Goal: Task Accomplishment & Management: Complete application form

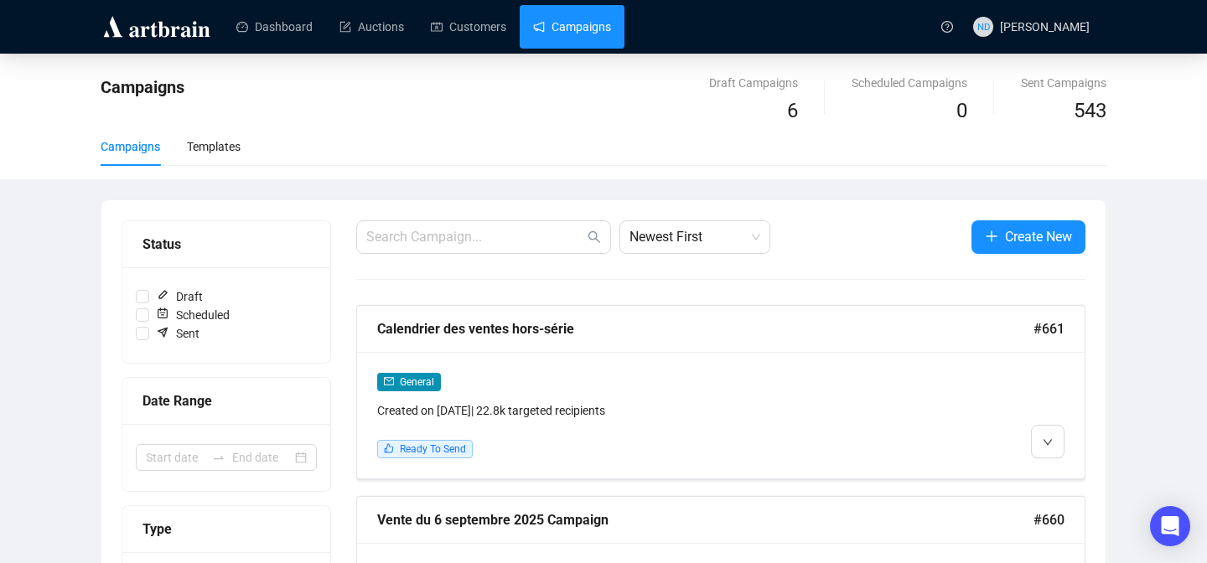
scroll to position [97, 0]
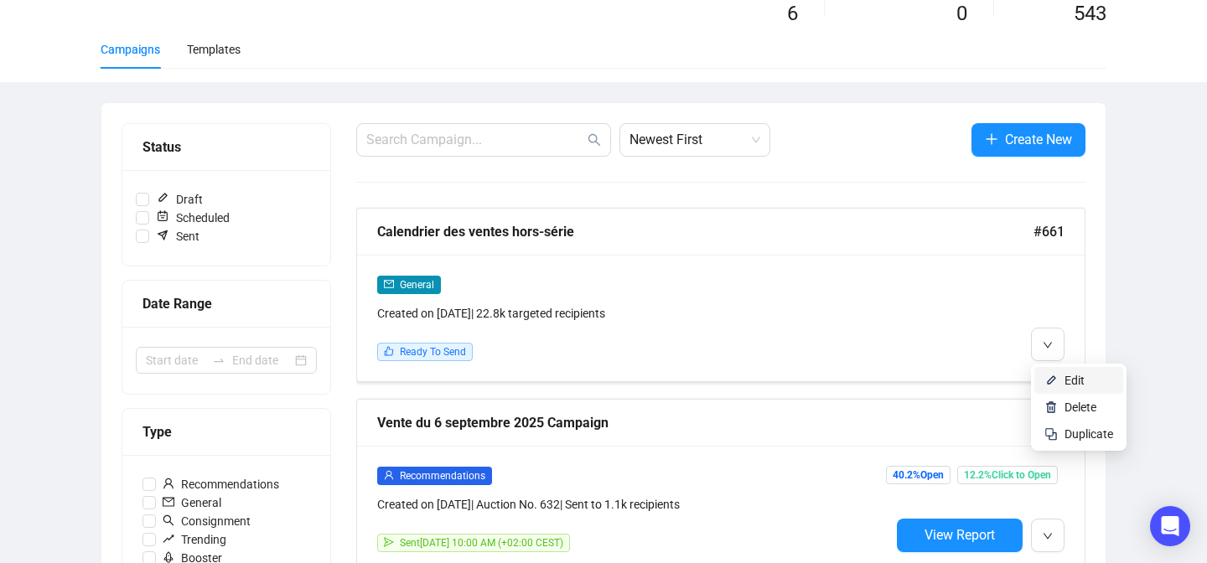
click at [1044, 372] on li "Edit" at bounding box center [1078, 380] width 89 height 27
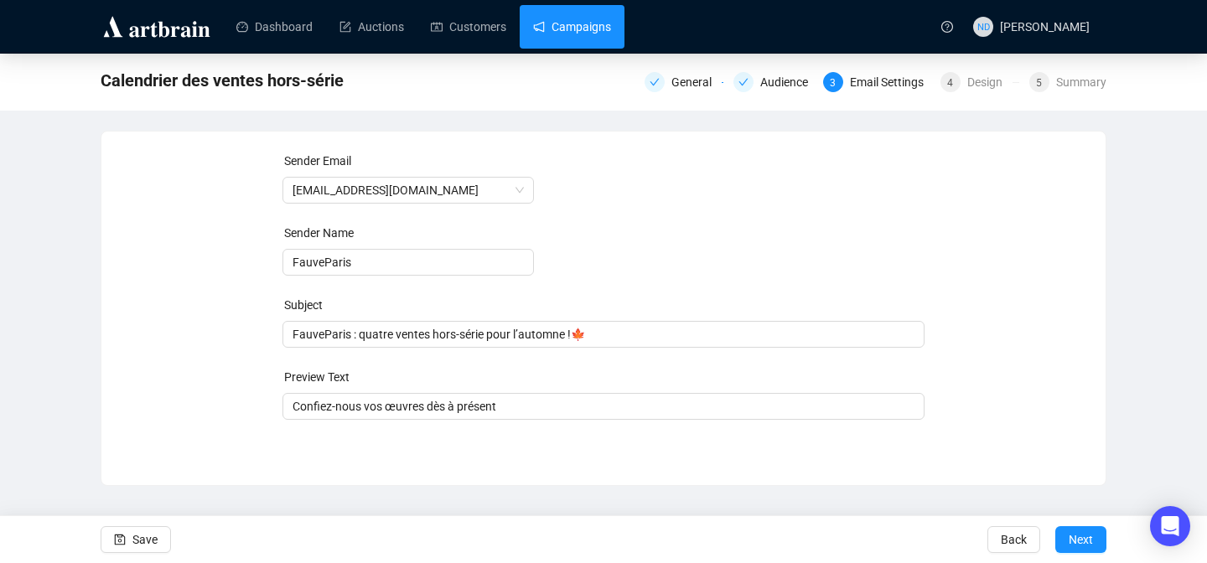
click at [582, 25] on link "Campaigns" at bounding box center [572, 27] width 78 height 44
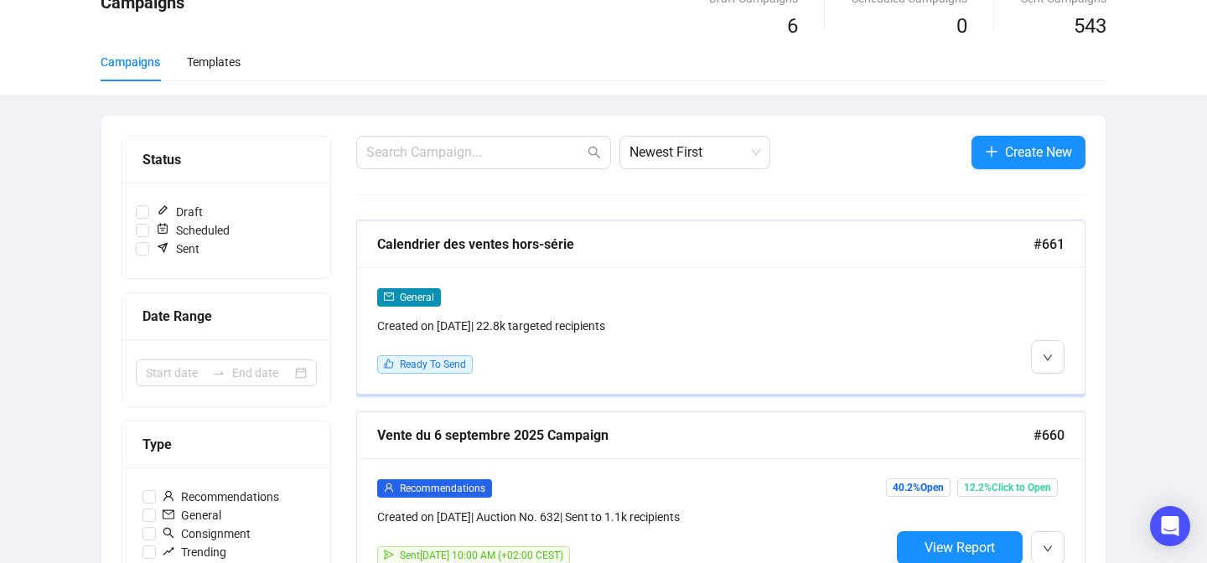
scroll to position [96, 0]
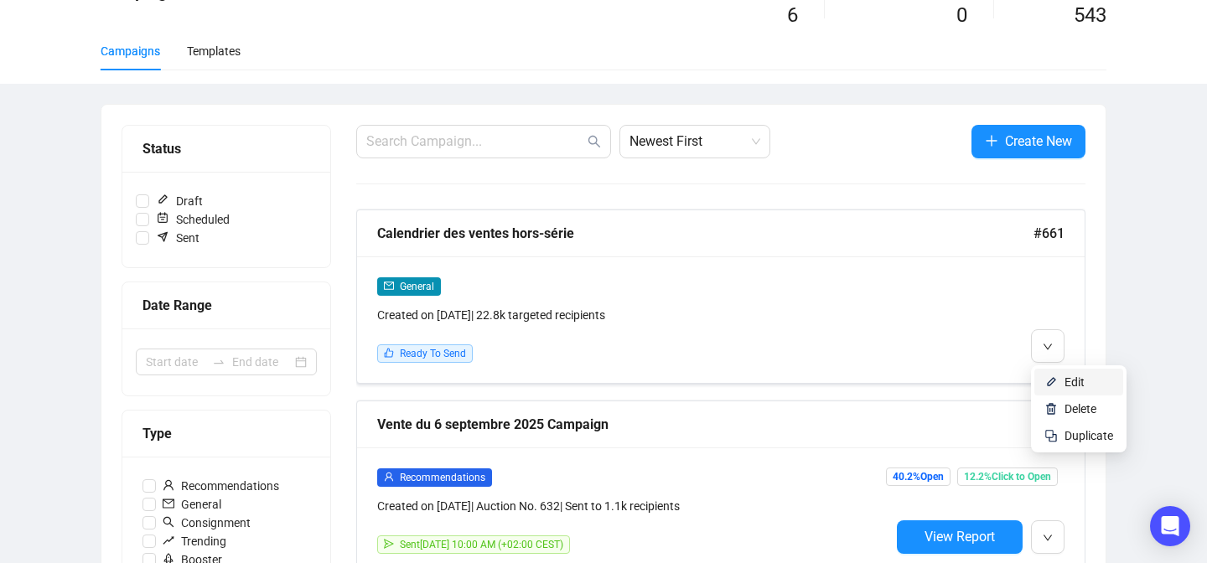
click at [1040, 380] on li "Edit" at bounding box center [1078, 382] width 89 height 27
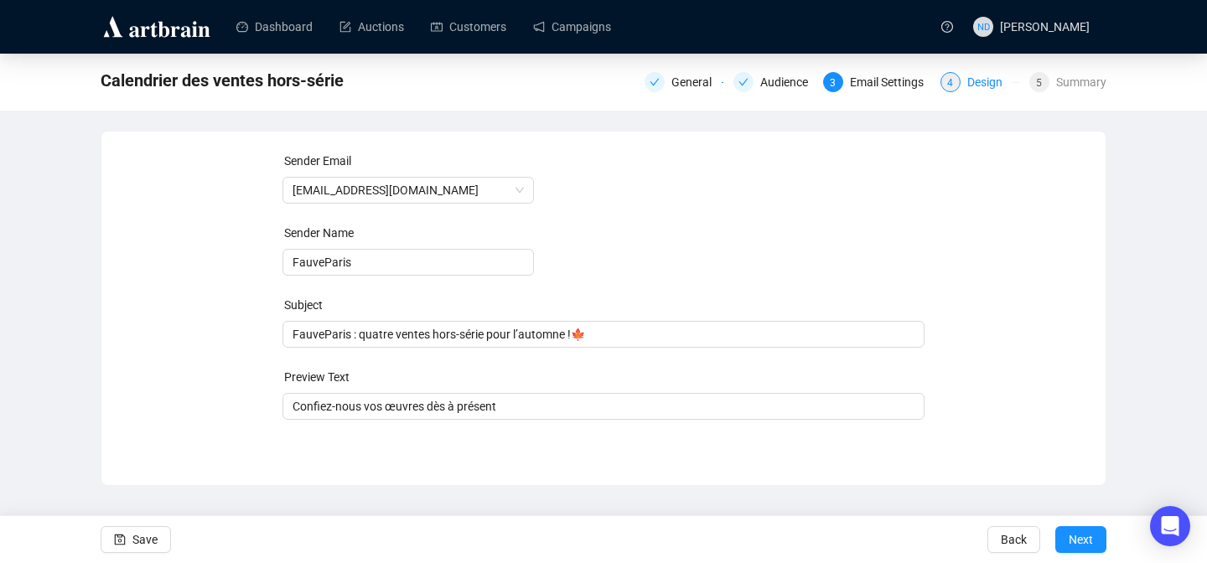
click at [967, 77] on div "Design" at bounding box center [989, 82] width 45 height 20
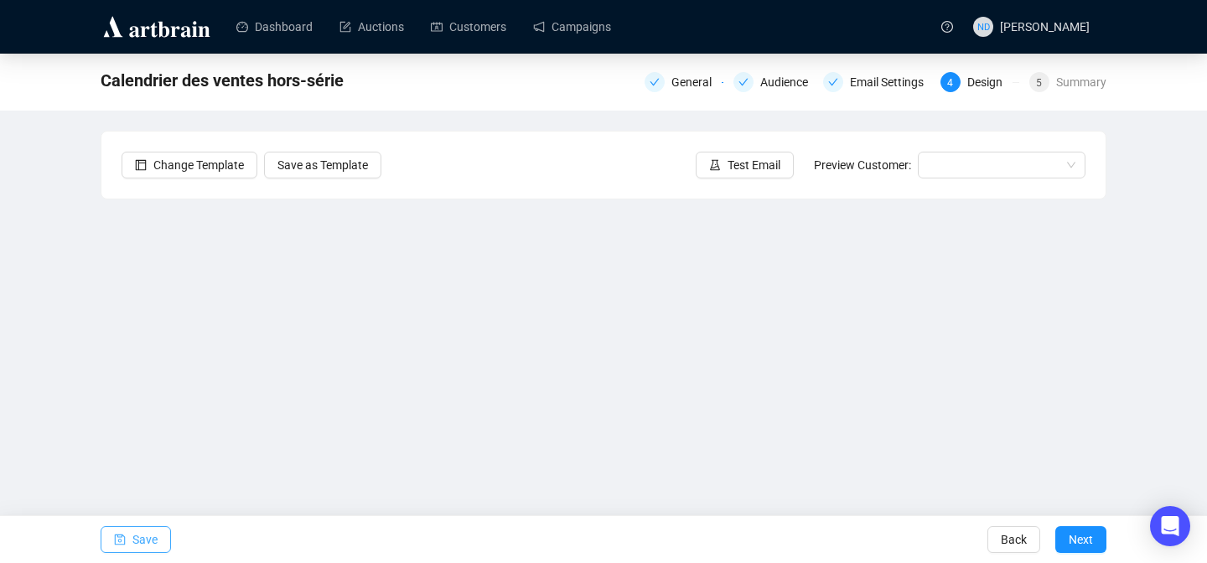
click at [122, 550] on span "button" at bounding box center [120, 539] width 12 height 47
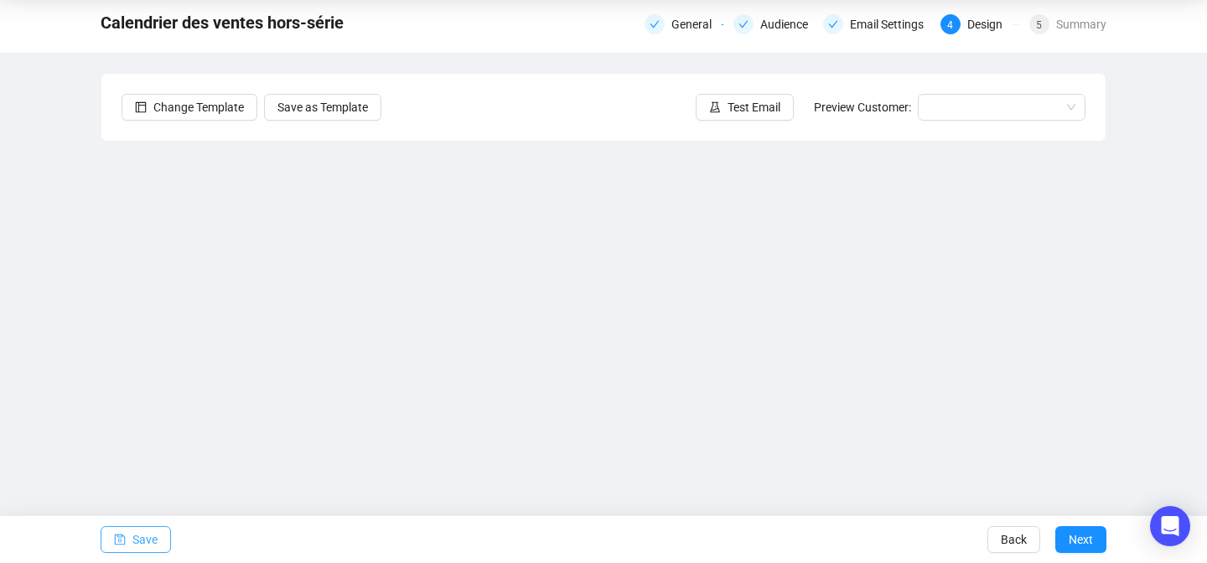
scroll to position [60, 0]
click at [145, 539] on span "Save" at bounding box center [144, 539] width 25 height 47
click at [126, 530] on button "Save" at bounding box center [136, 539] width 70 height 27
click at [148, 542] on span "Save" at bounding box center [144, 539] width 25 height 47
click at [146, 541] on span "Save" at bounding box center [144, 539] width 25 height 47
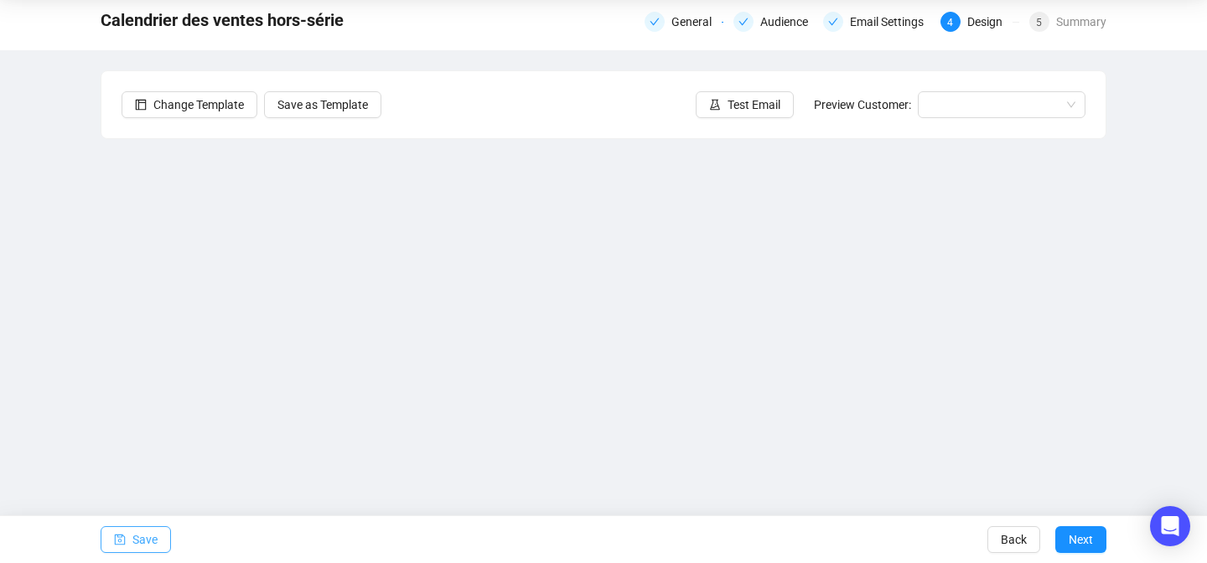
click at [138, 550] on span "Save" at bounding box center [144, 539] width 25 height 47
click at [140, 536] on span "Save" at bounding box center [144, 539] width 25 height 47
click at [143, 538] on span "Save" at bounding box center [144, 539] width 25 height 47
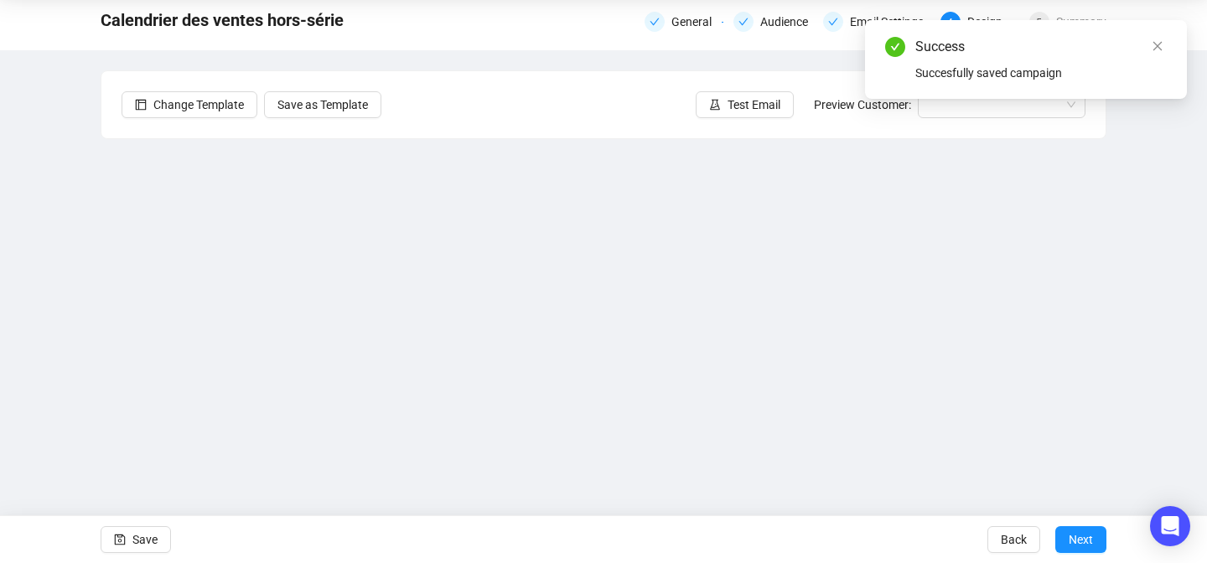
scroll to position [35, 0]
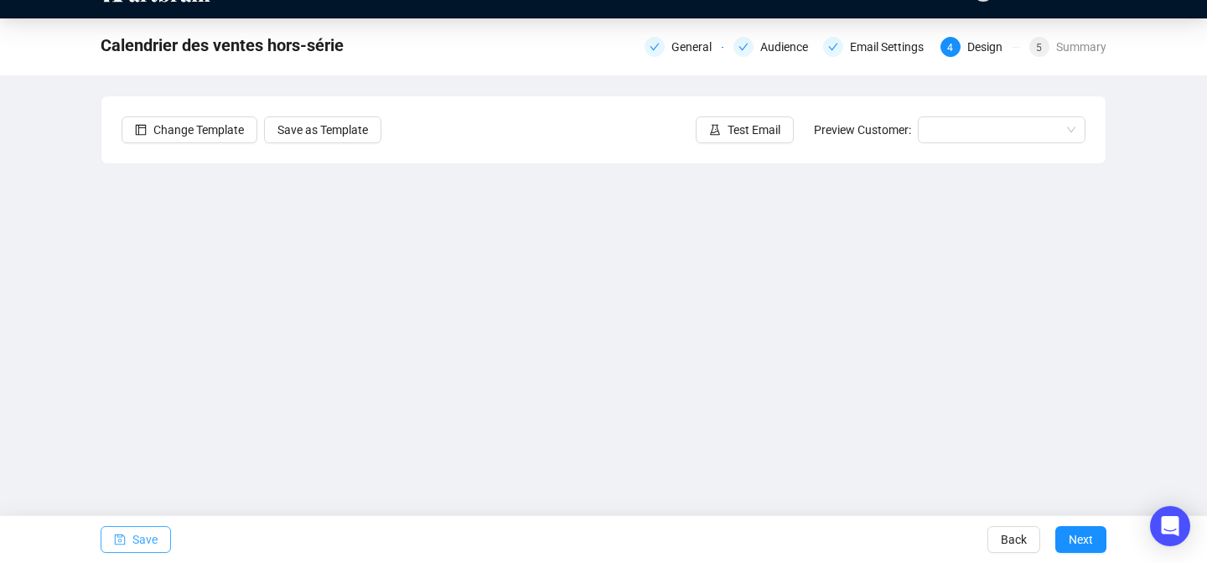
click at [146, 532] on span "Save" at bounding box center [144, 539] width 25 height 47
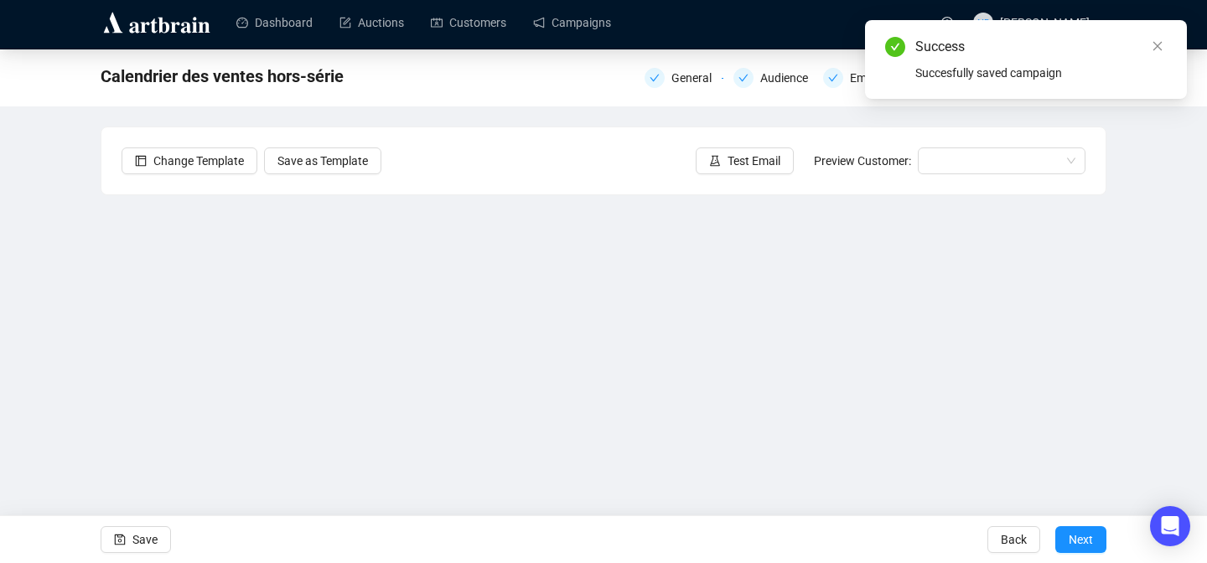
scroll to position [0, 0]
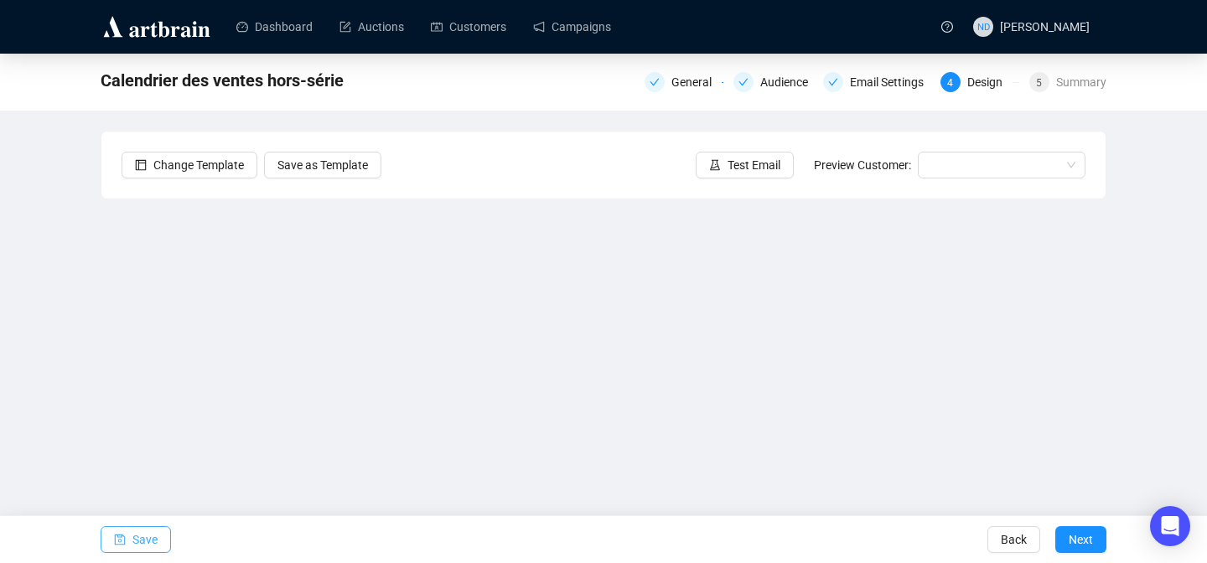
click at [139, 543] on span "Save" at bounding box center [144, 539] width 25 height 47
click at [708, 179] on div "Change Template Save as Template Test Email Preview Customer:" at bounding box center [603, 165] width 1004 height 67
click at [728, 167] on span "Test Email" at bounding box center [754, 165] width 53 height 18
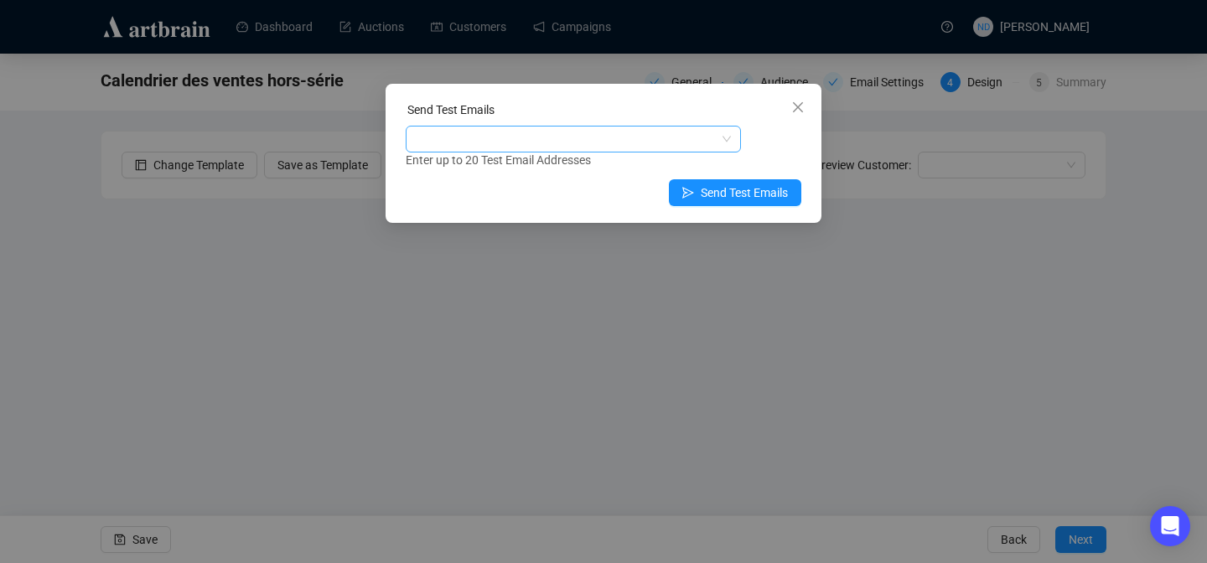
click at [547, 143] on div at bounding box center [564, 138] width 311 height 23
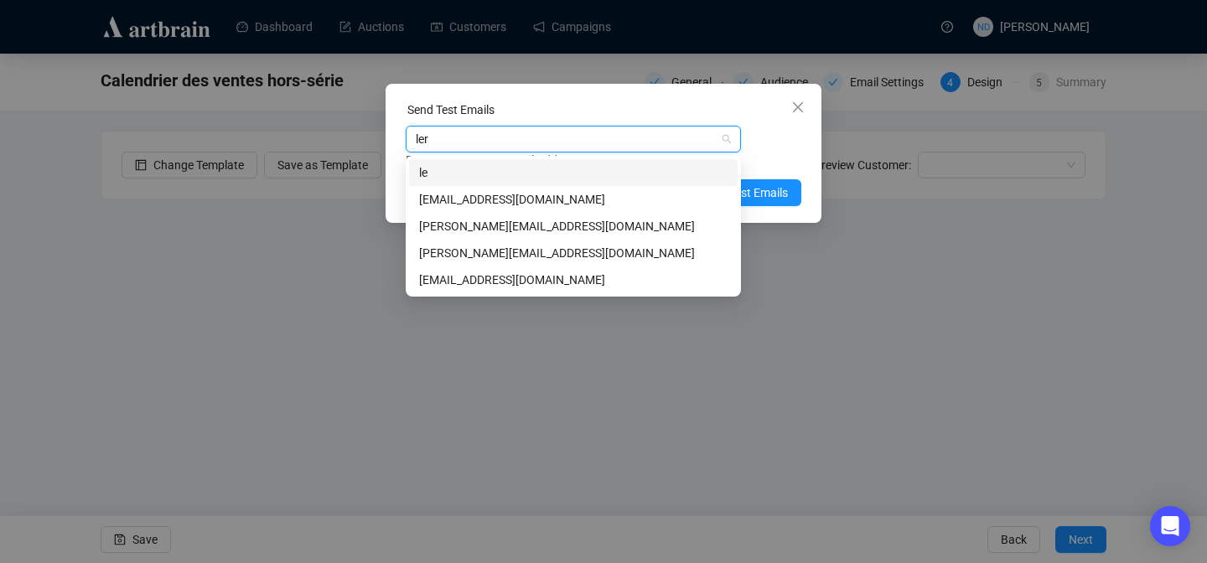
type input "leri"
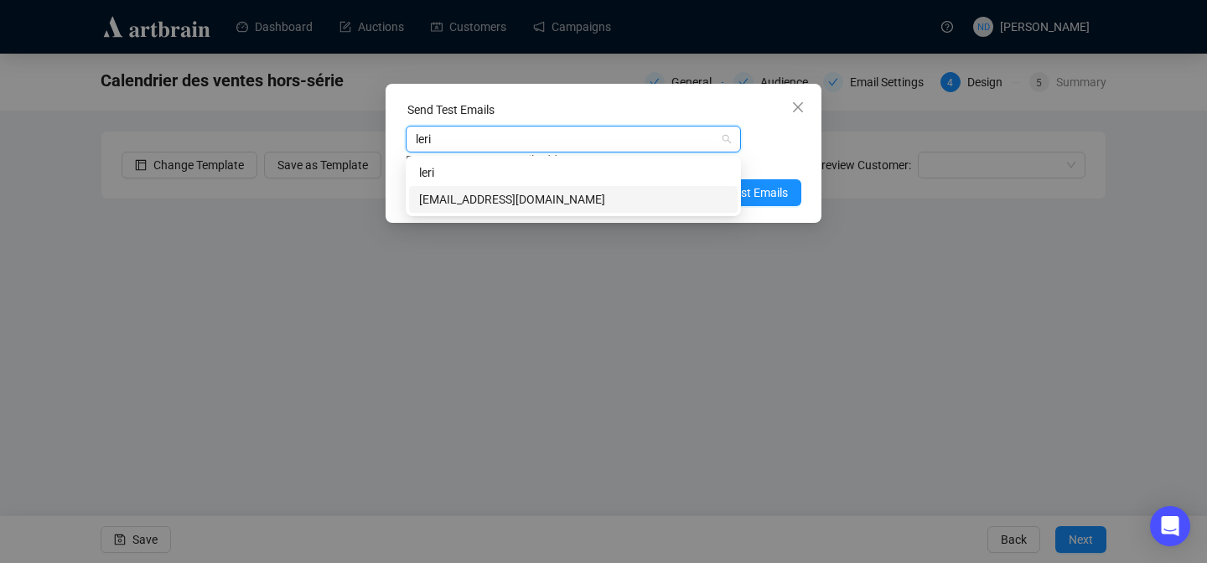
click at [505, 190] on div "[EMAIL_ADDRESS][DOMAIN_NAME]" at bounding box center [573, 199] width 308 height 18
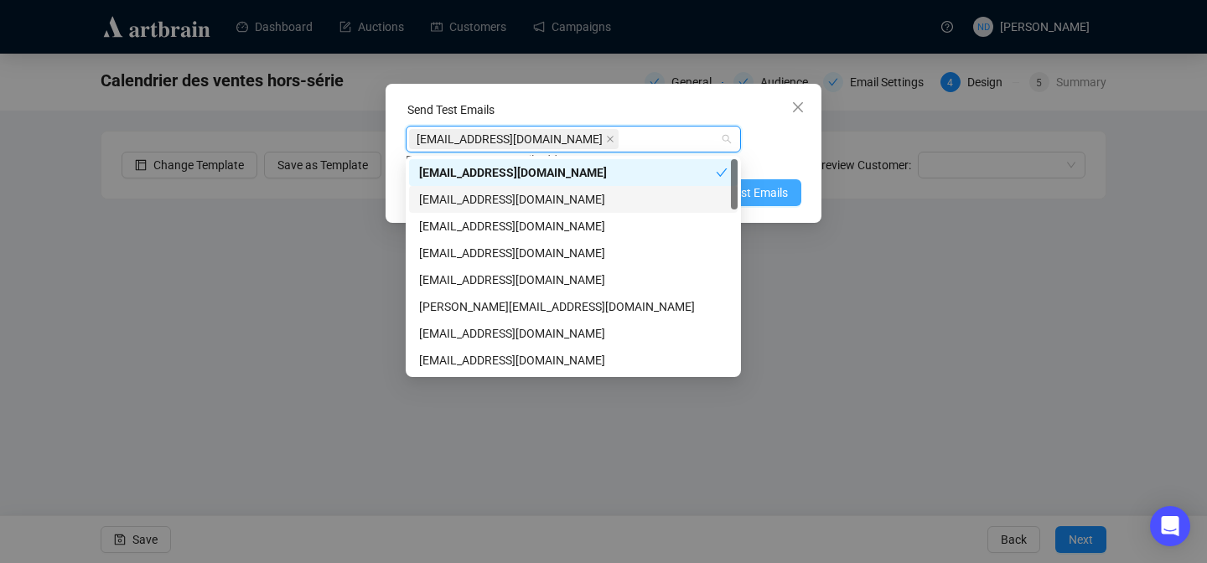
click at [770, 201] on span "Send Test Emails" at bounding box center [744, 193] width 87 height 18
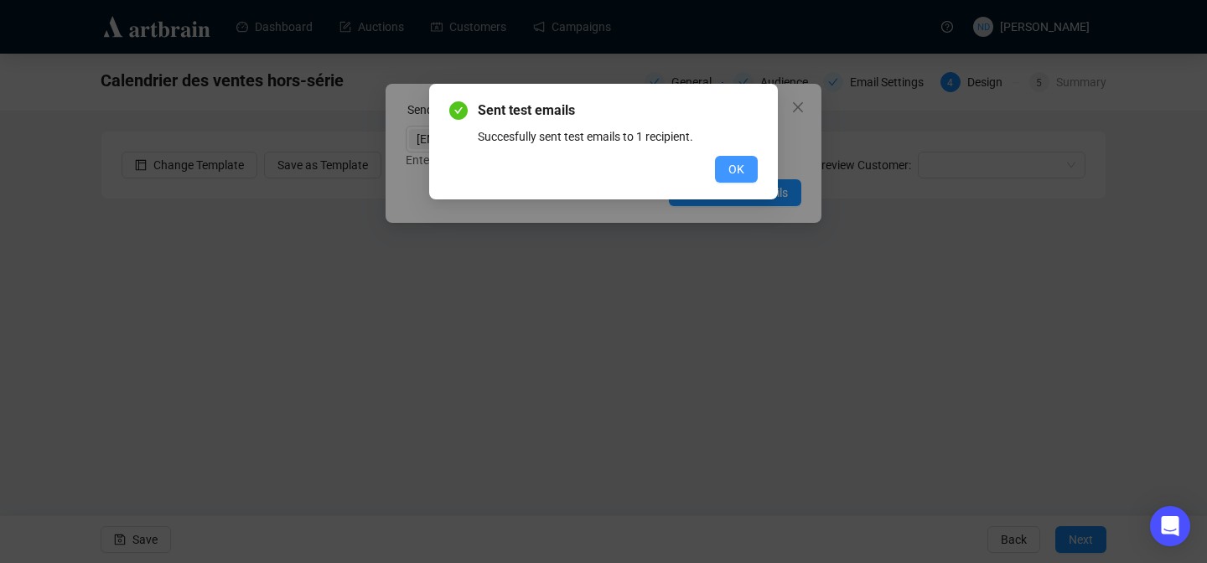
click at [729, 163] on span "OK" at bounding box center [736, 169] width 16 height 18
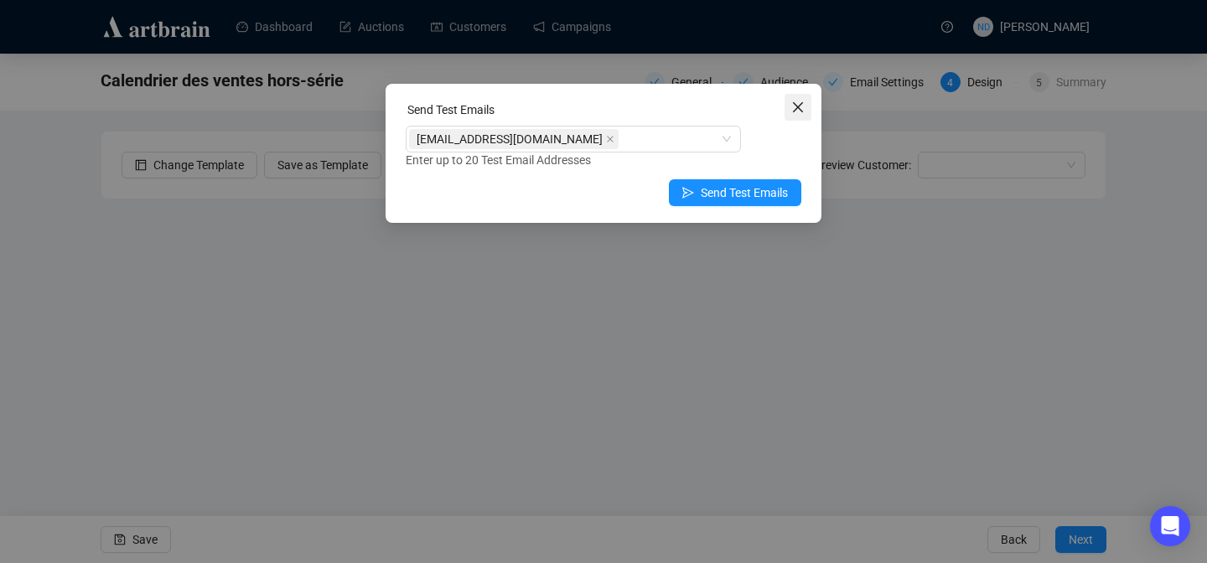
click at [801, 106] on icon "close" at bounding box center [797, 107] width 13 height 13
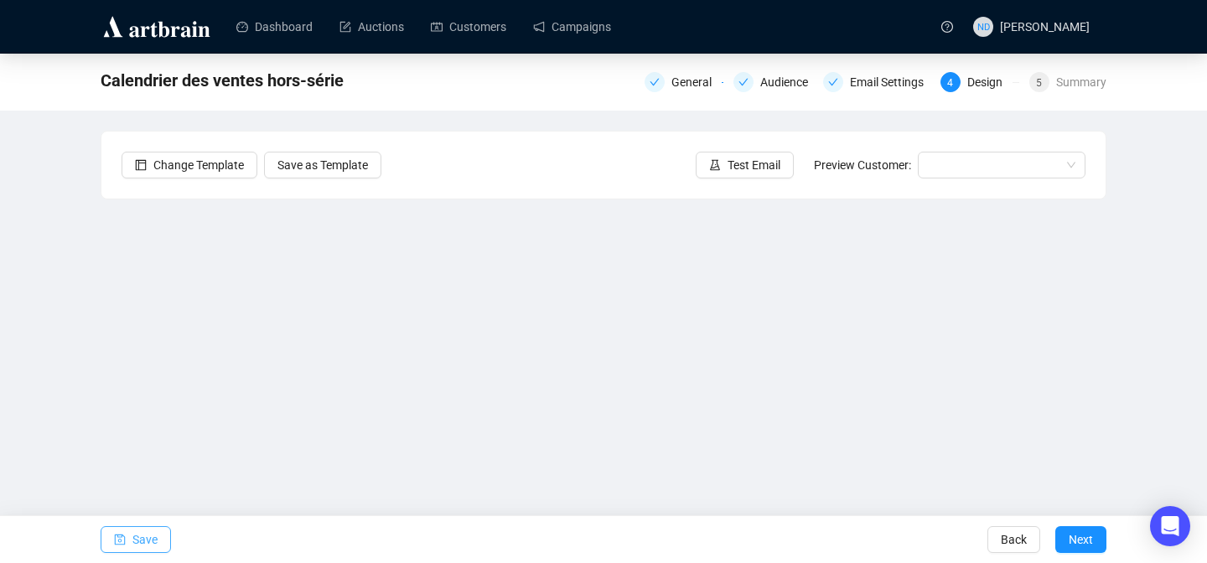
click at [131, 549] on button "Save" at bounding box center [136, 539] width 70 height 27
click at [573, 24] on link "Campaigns" at bounding box center [572, 27] width 78 height 44
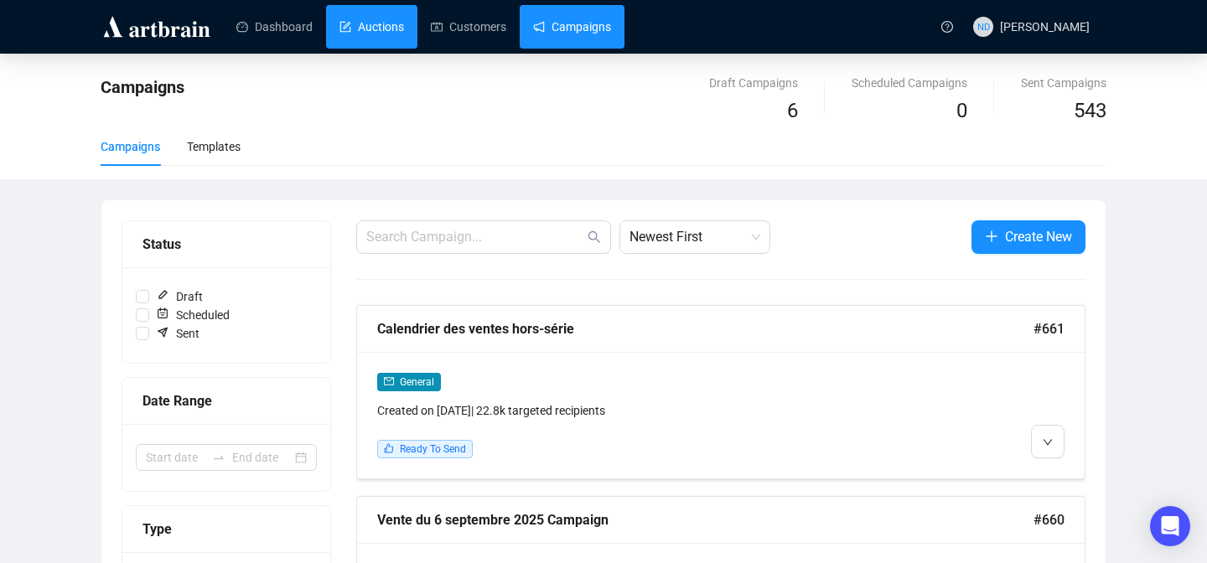
click at [398, 36] on link "Auctions" at bounding box center [371, 27] width 65 height 44
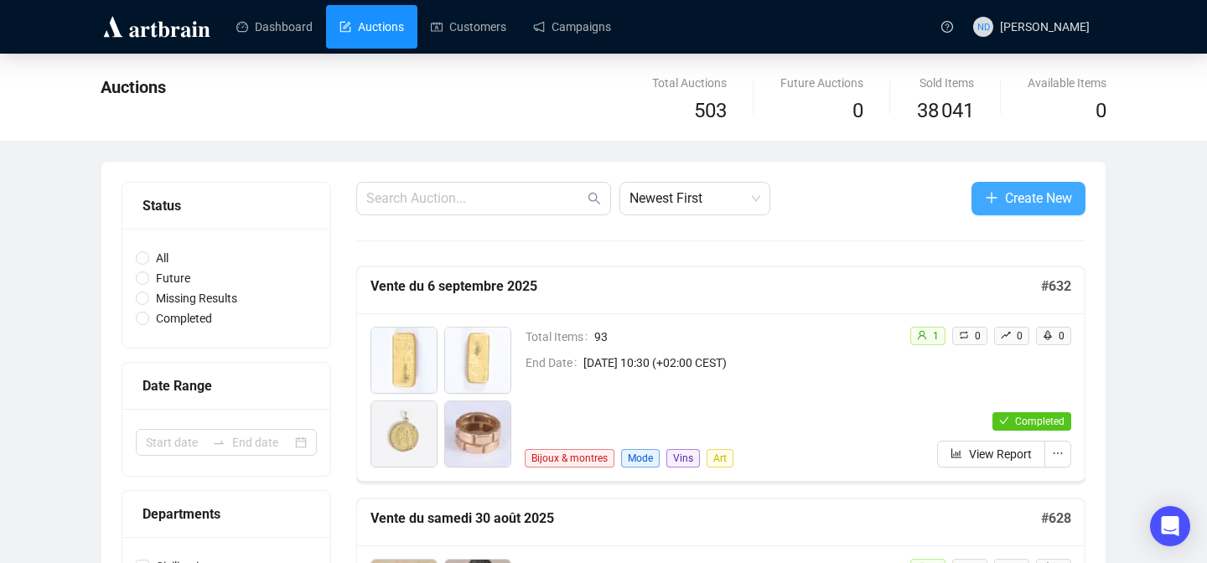
click at [1013, 184] on button "Create New" at bounding box center [1029, 199] width 114 height 34
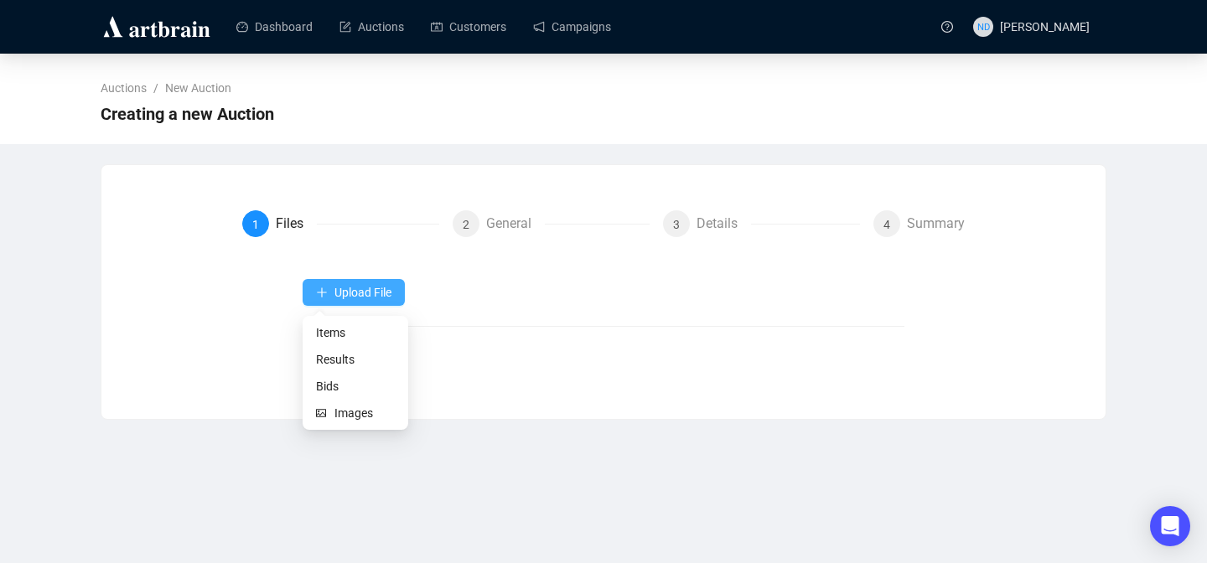
click at [347, 286] on span "Upload File" at bounding box center [362, 292] width 57 height 13
click at [341, 336] on span "Items" at bounding box center [355, 333] width 79 height 18
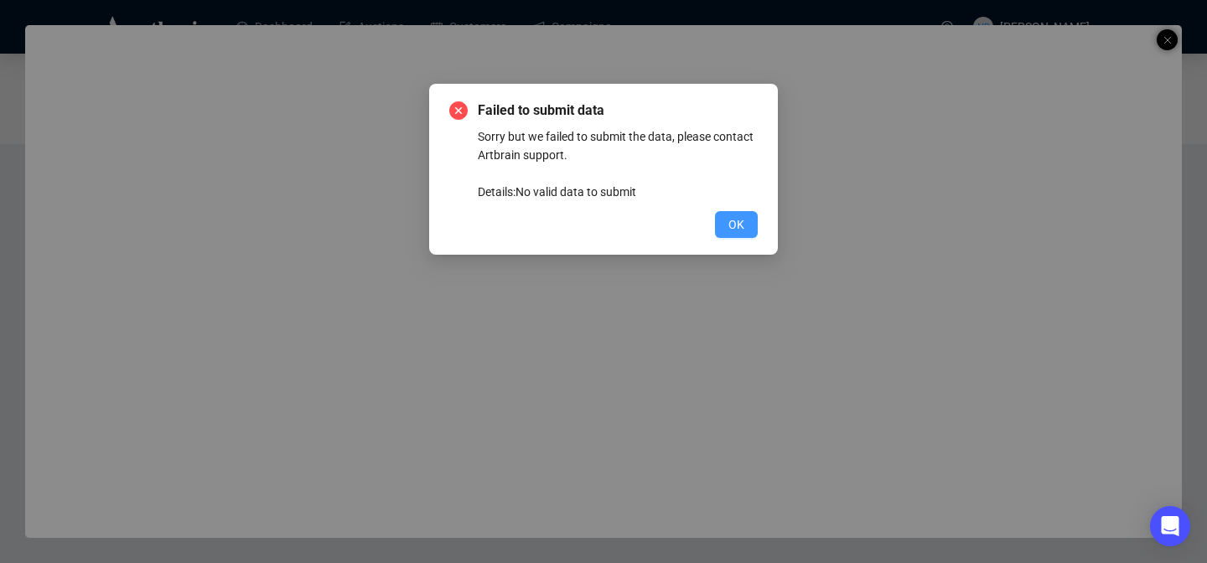
click at [737, 218] on span "OK" at bounding box center [736, 224] width 16 height 18
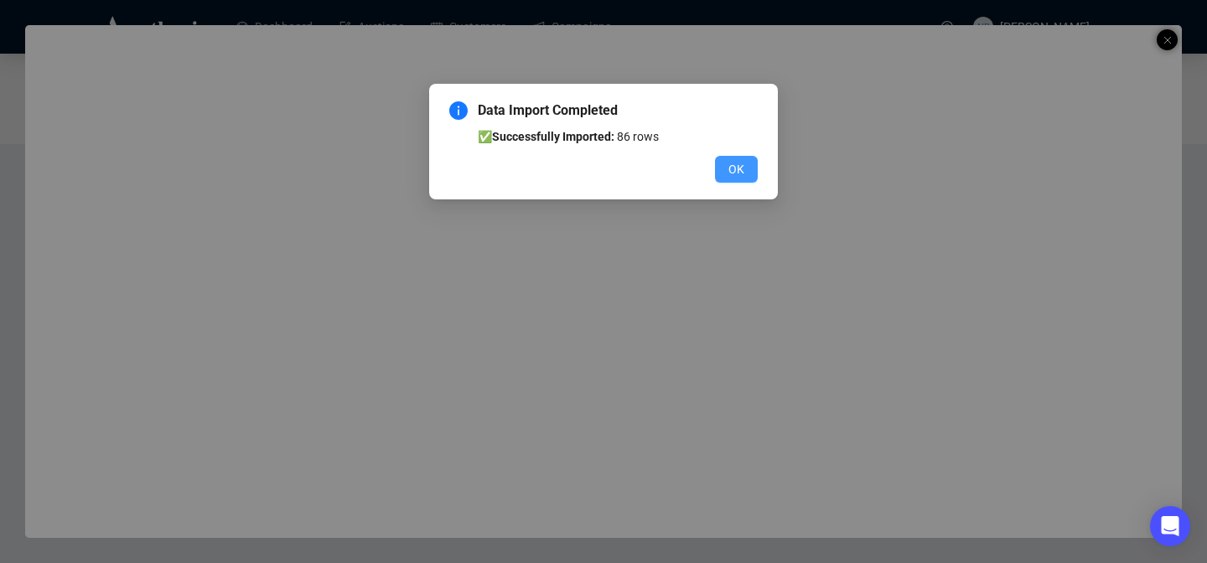
click at [742, 169] on span "OK" at bounding box center [736, 169] width 16 height 18
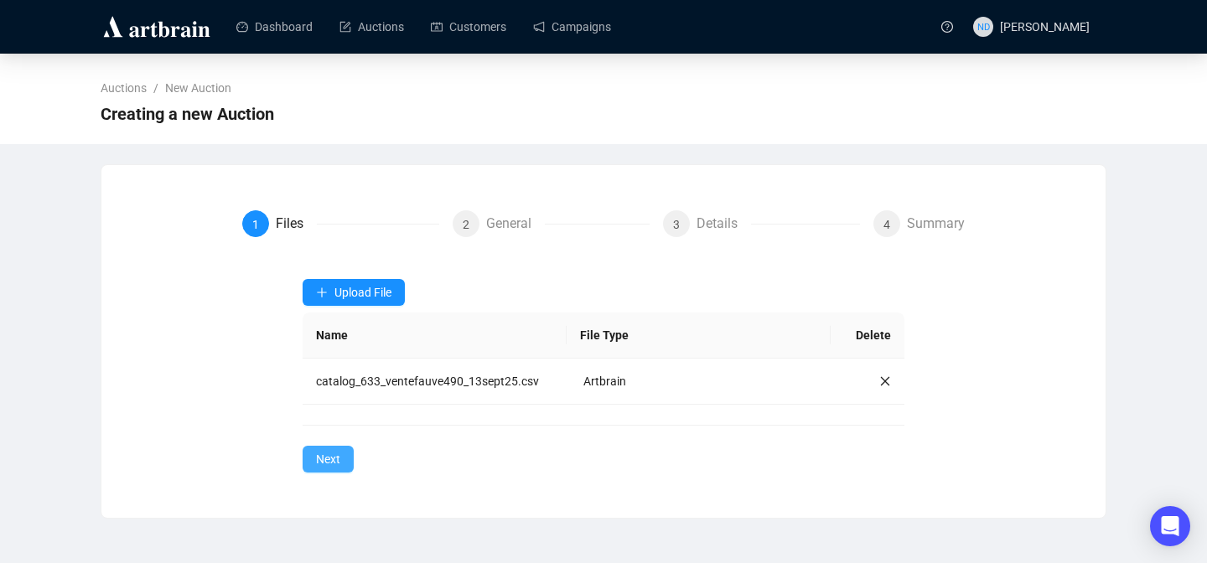
click at [320, 459] on span "Next" at bounding box center [328, 459] width 24 height 18
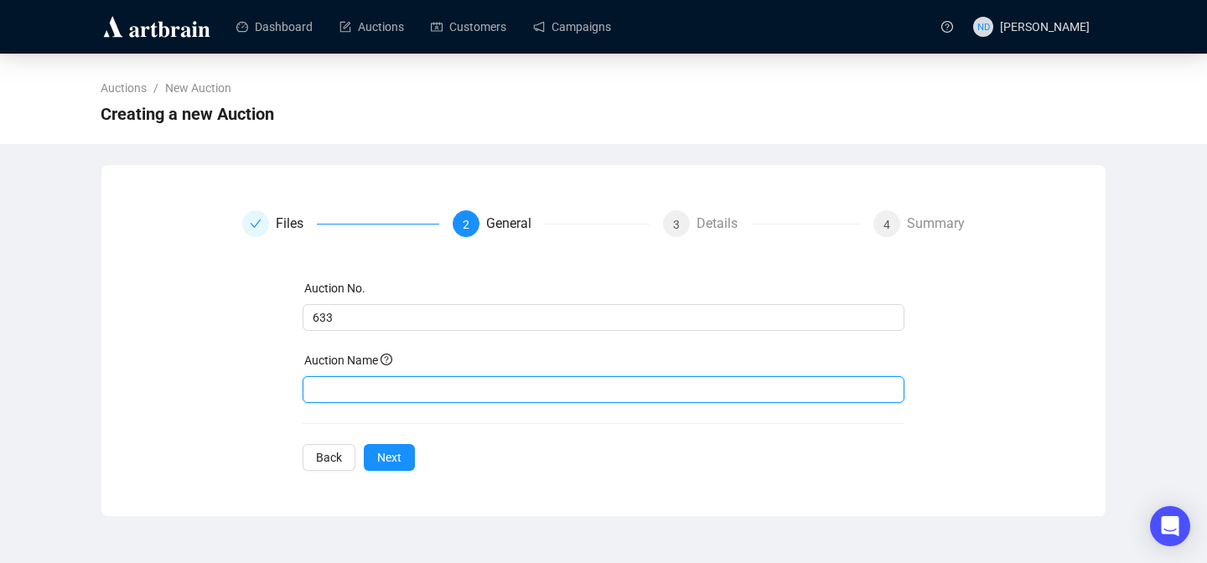
click at [348, 389] on input "text" at bounding box center [604, 389] width 603 height 27
type input "Vente du 13 septembre 2025"
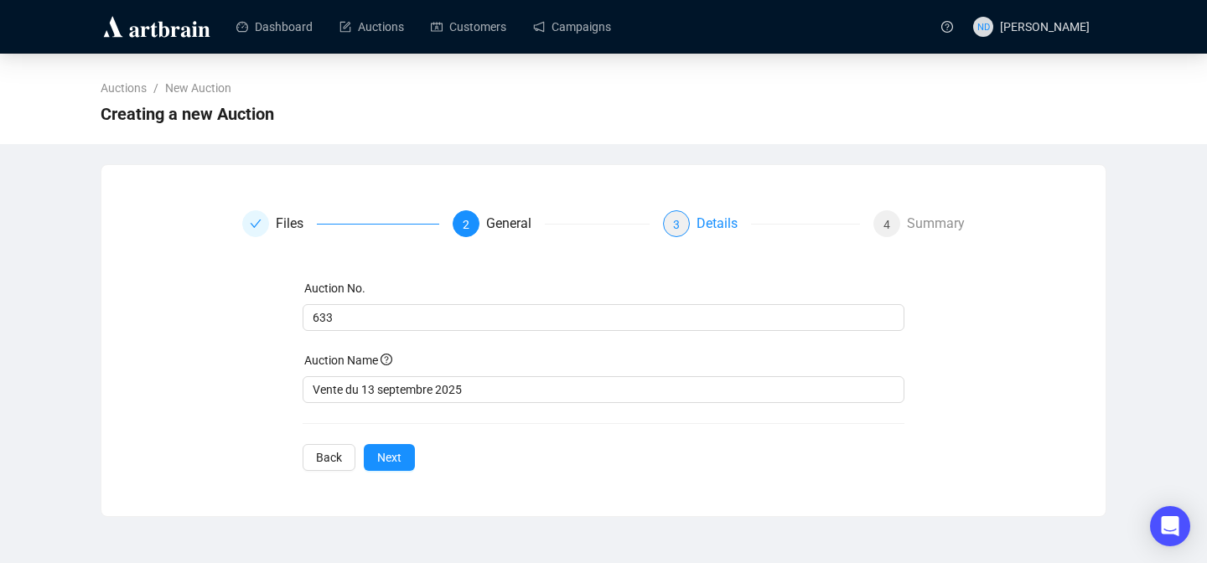
click at [730, 233] on div "Details" at bounding box center [724, 223] width 54 height 27
click at [388, 458] on span "Next" at bounding box center [389, 457] width 24 height 18
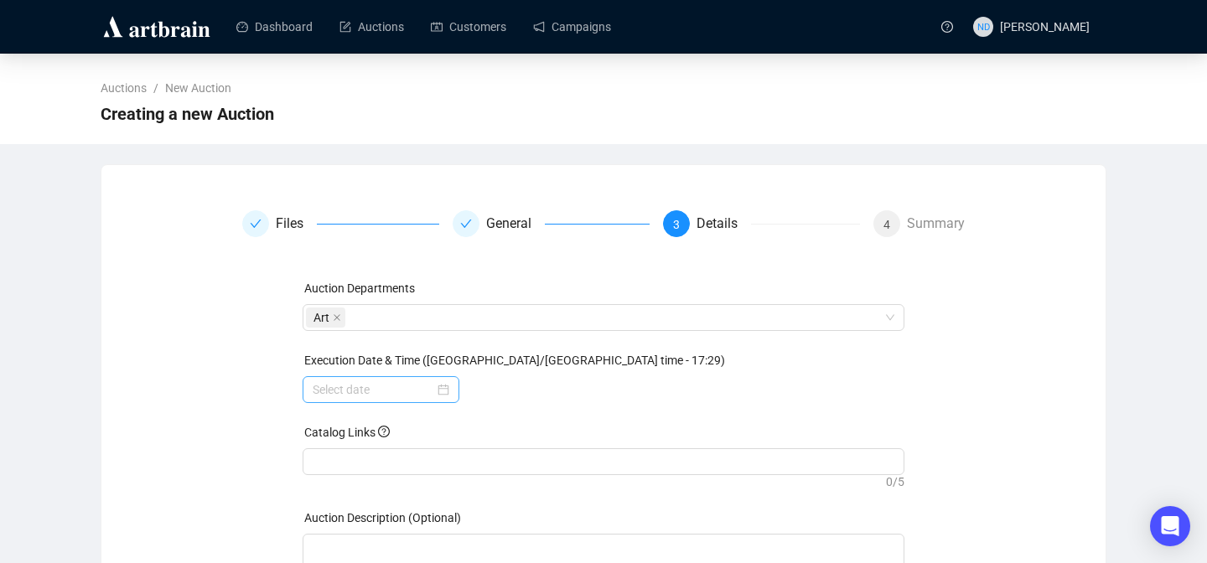
click at [443, 391] on div at bounding box center [381, 390] width 137 height 18
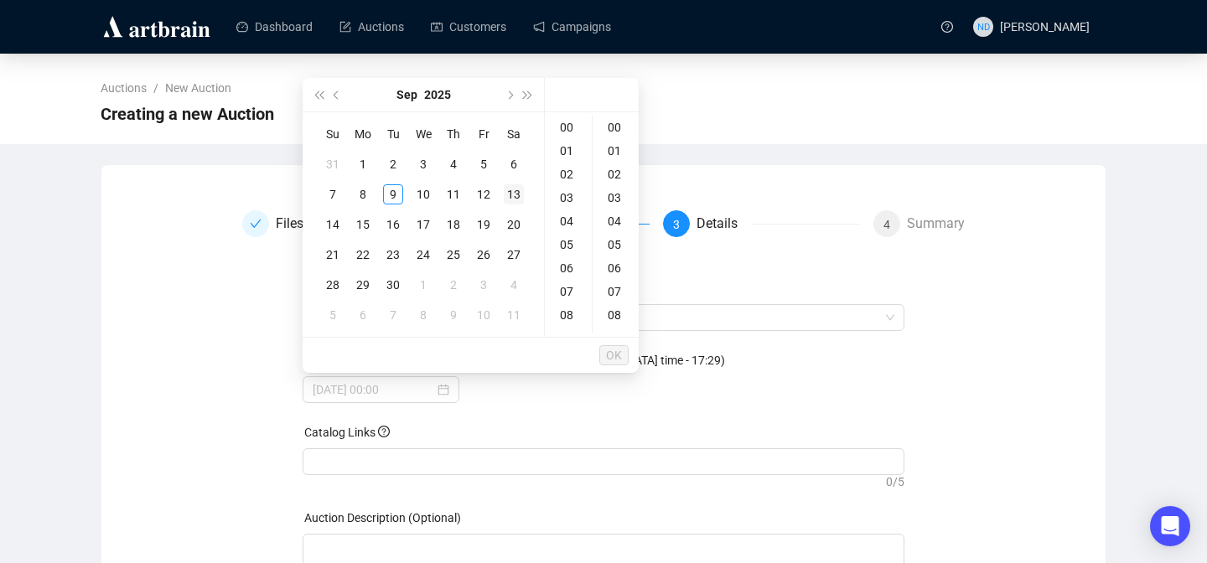
click at [510, 195] on div "13" at bounding box center [514, 194] width 20 height 20
click at [567, 153] on div "10" at bounding box center [568, 148] width 40 height 23
click at [611, 312] on div "30" at bounding box center [616, 311] width 40 height 23
type input "[DATE] 10:30"
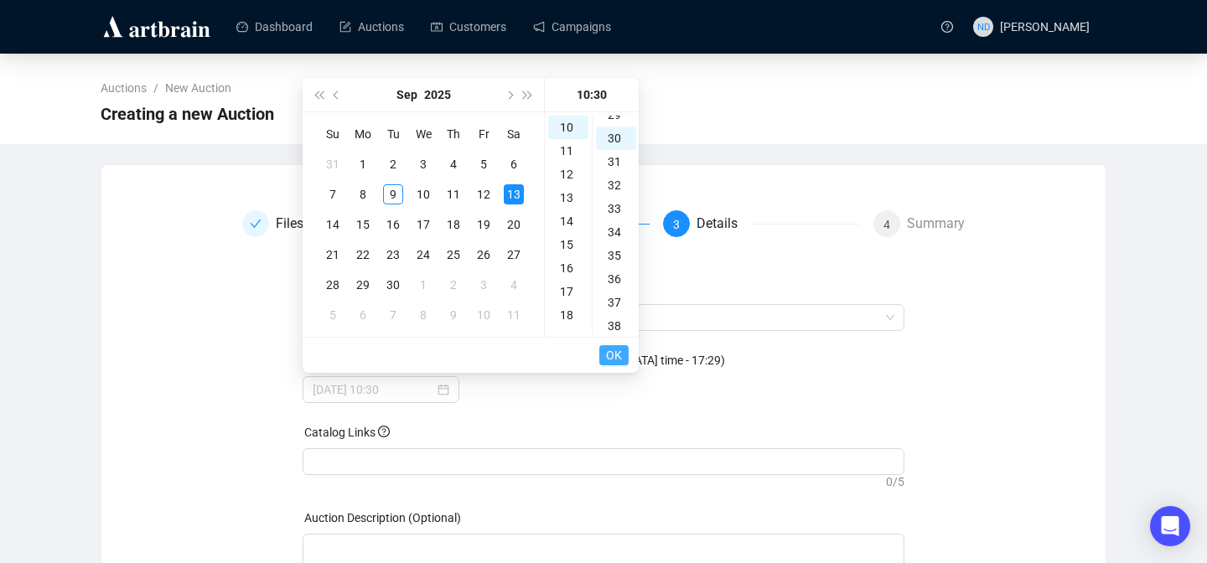
scroll to position [704, 0]
click at [609, 358] on span "OK" at bounding box center [614, 355] width 16 height 32
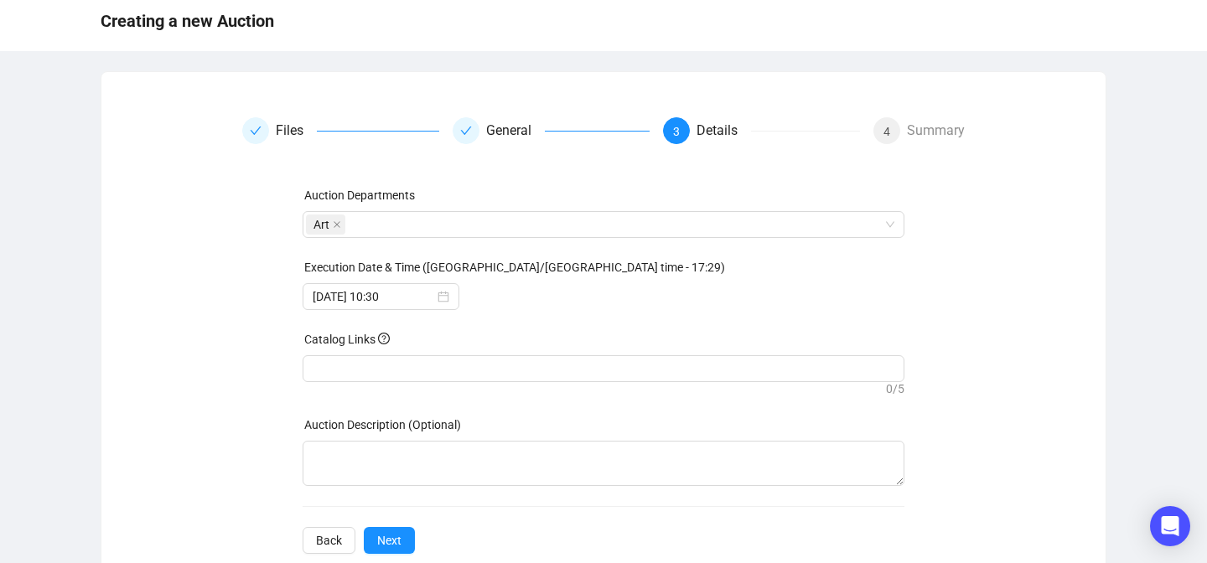
scroll to position [130, 0]
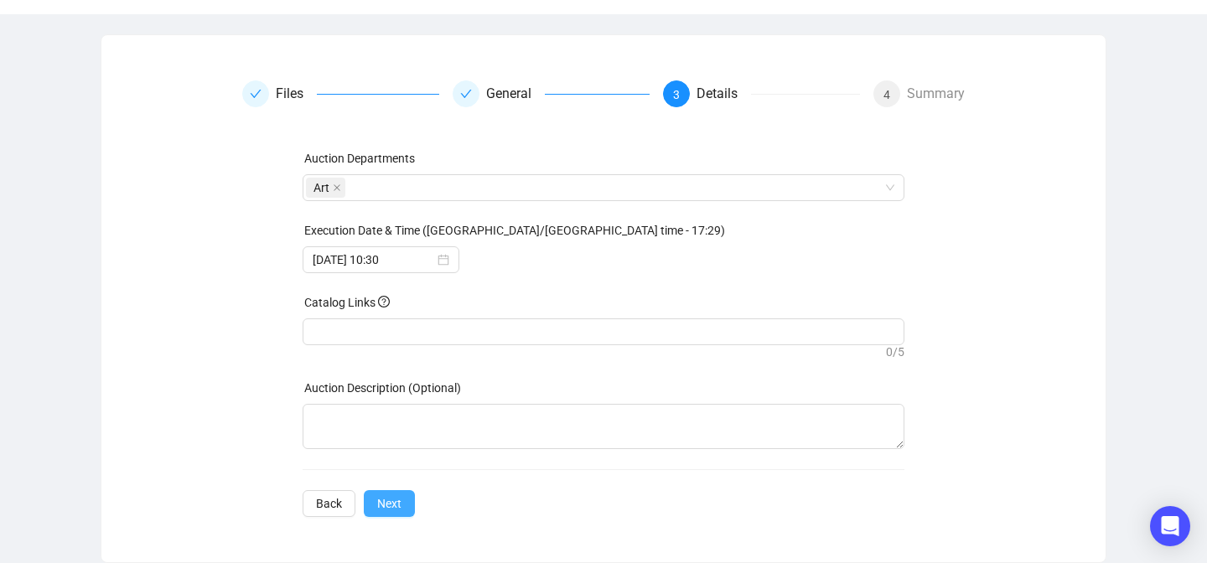
click at [407, 502] on button "Next" at bounding box center [389, 503] width 51 height 27
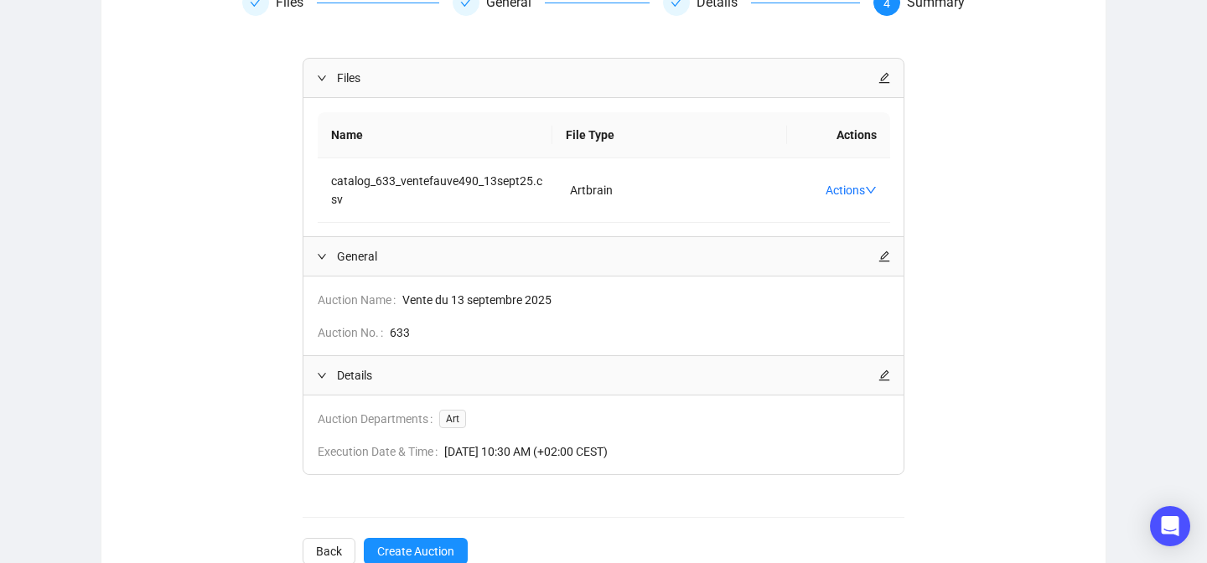
scroll to position [269, 0]
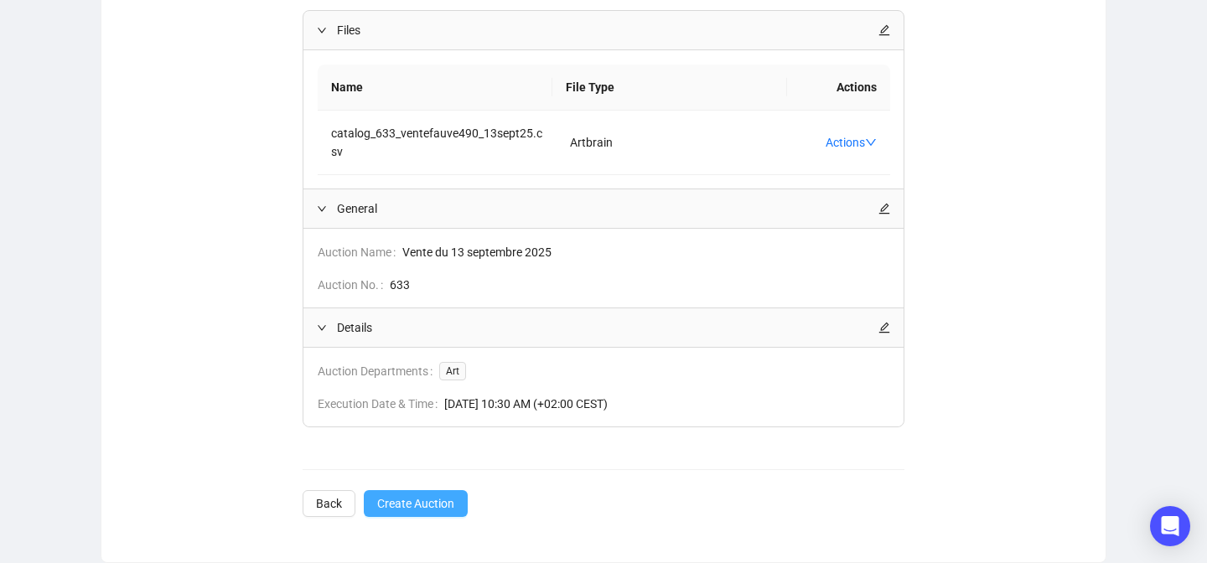
click at [398, 499] on span "Create Auction" at bounding box center [415, 504] width 77 height 18
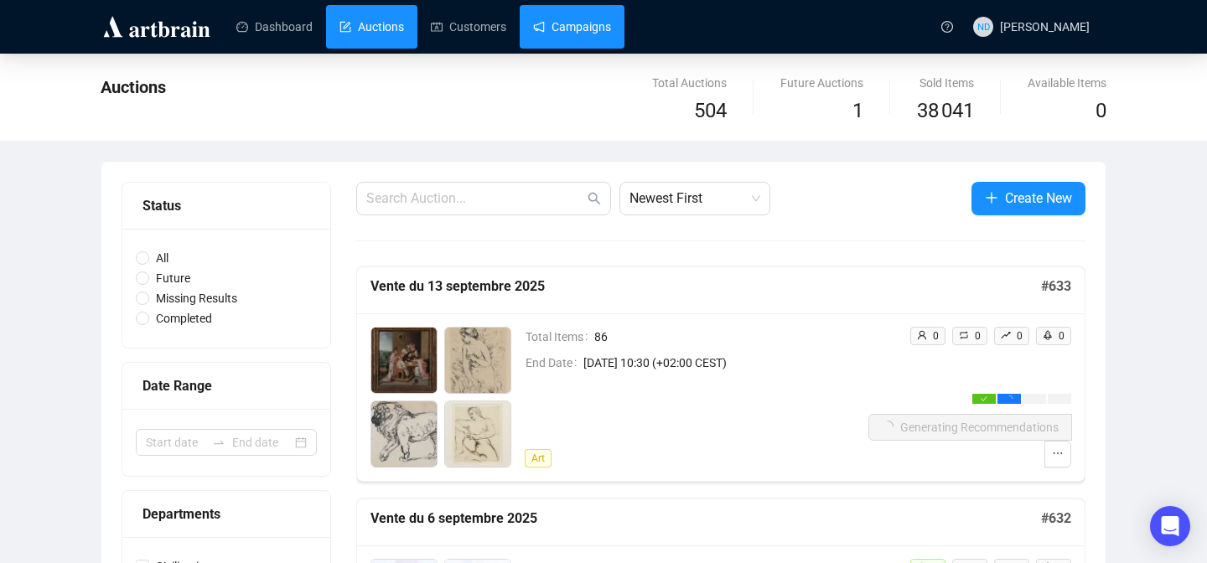
click at [557, 36] on link "Campaigns" at bounding box center [572, 27] width 78 height 44
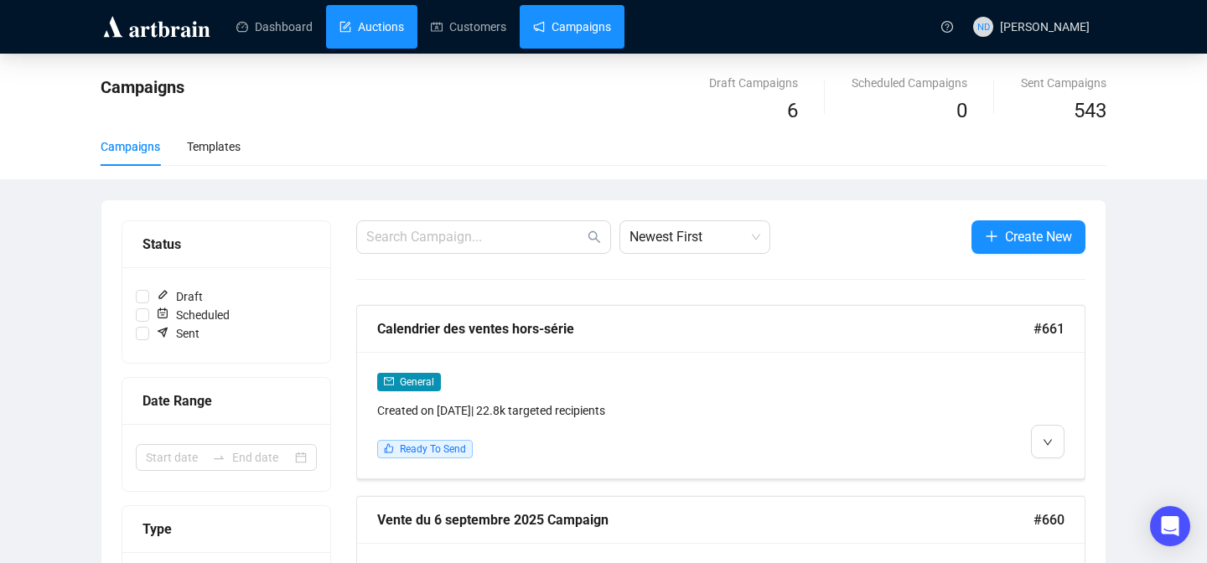
click at [396, 29] on link "Auctions" at bounding box center [371, 27] width 65 height 44
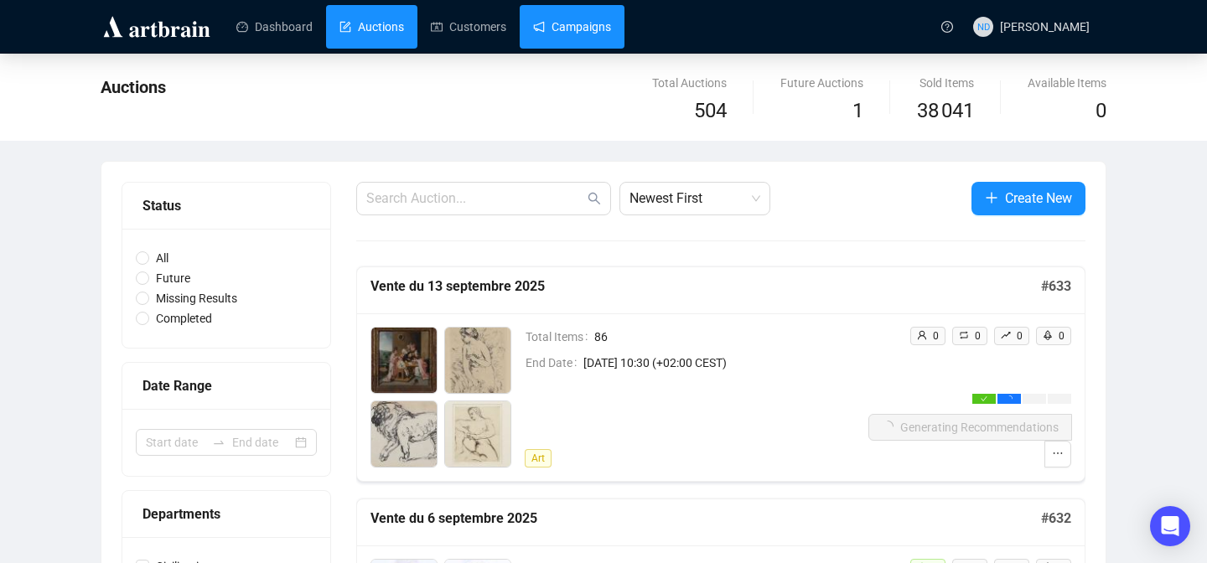
click at [594, 35] on link "Campaigns" at bounding box center [572, 27] width 78 height 44
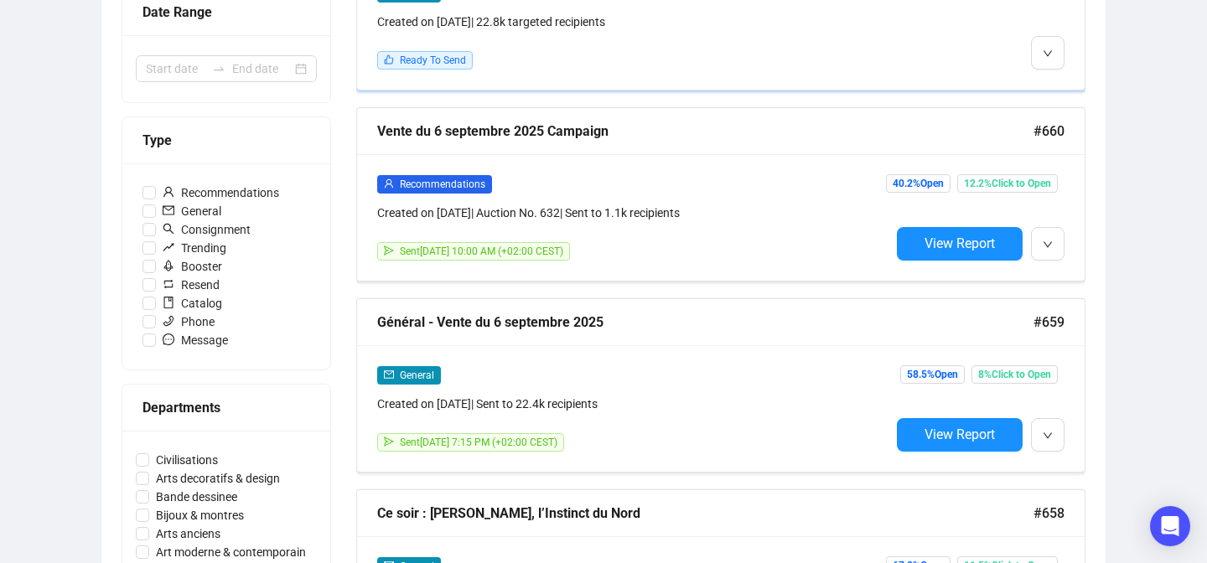
scroll to position [390, 0]
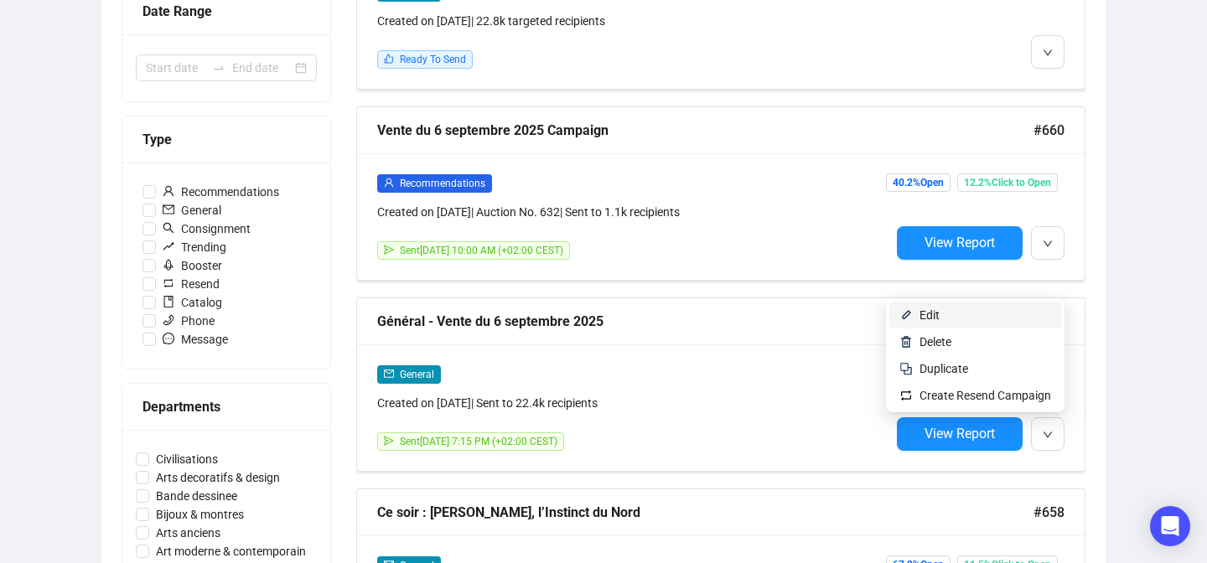
click at [974, 319] on span "Edit" at bounding box center [986, 315] width 132 height 18
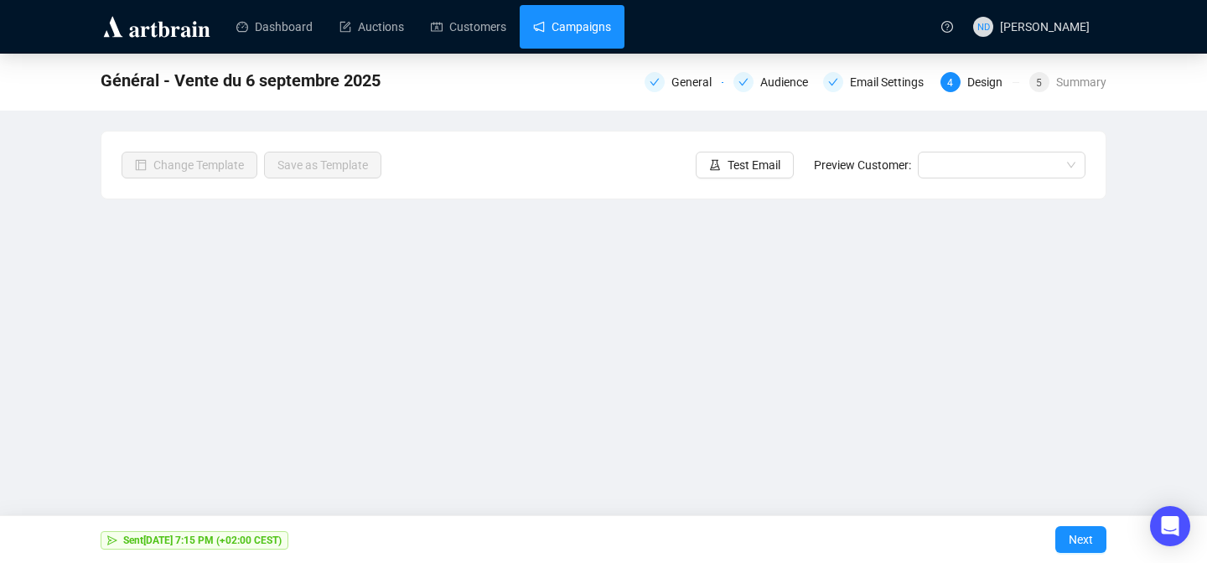
click at [582, 29] on link "Campaigns" at bounding box center [572, 27] width 78 height 44
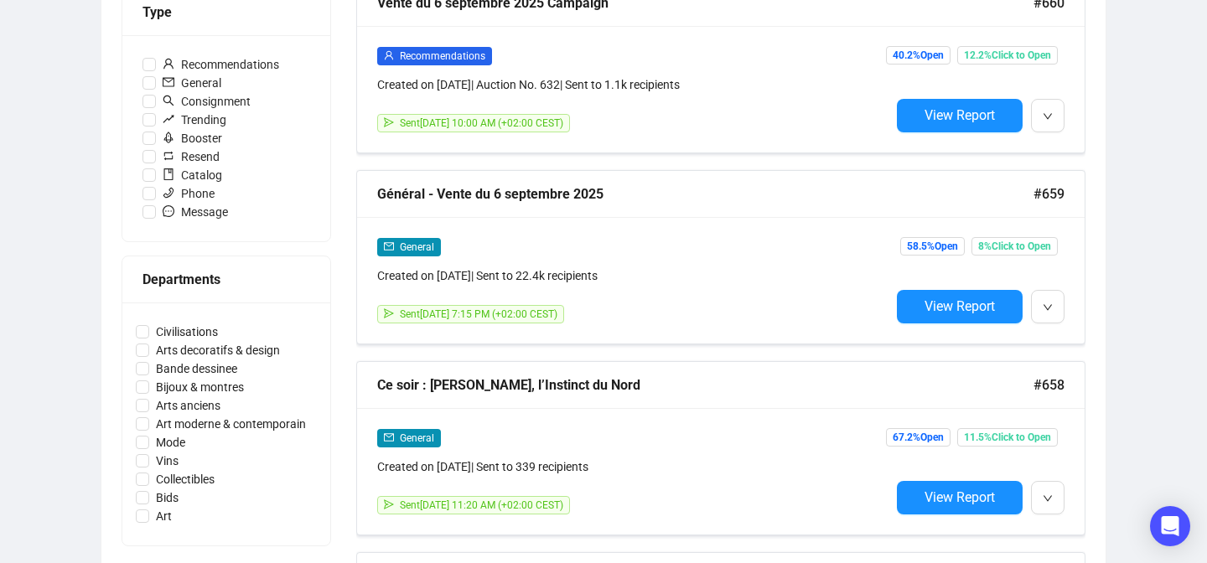
scroll to position [521, 0]
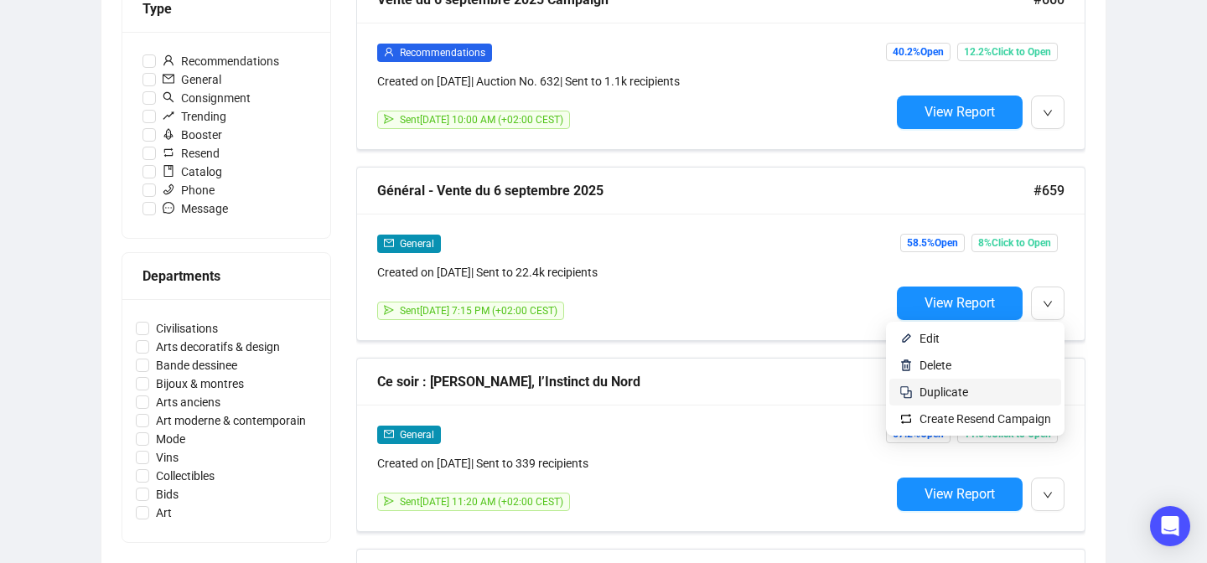
click at [925, 388] on span "Duplicate" at bounding box center [944, 392] width 49 height 13
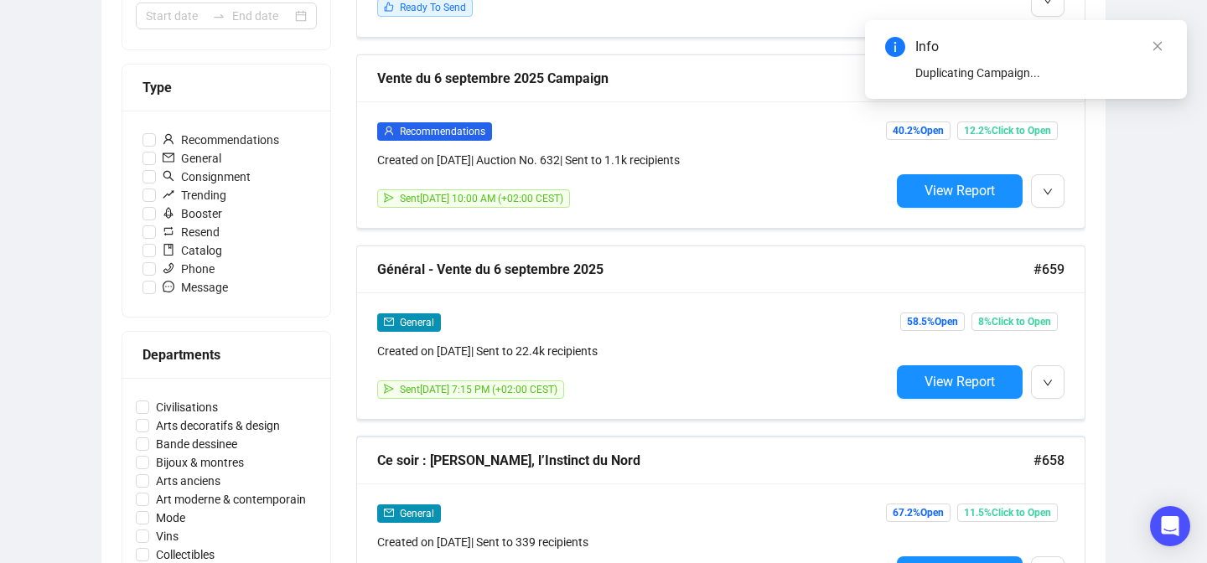
scroll to position [418, 0]
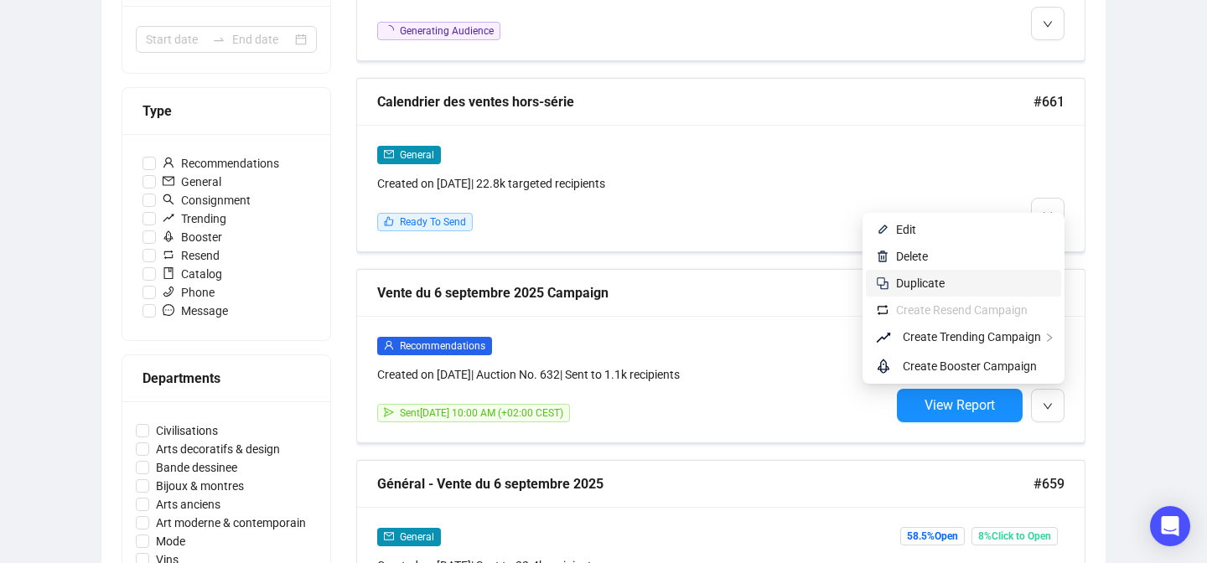
click at [992, 287] on span "Duplicate" at bounding box center [973, 283] width 155 height 18
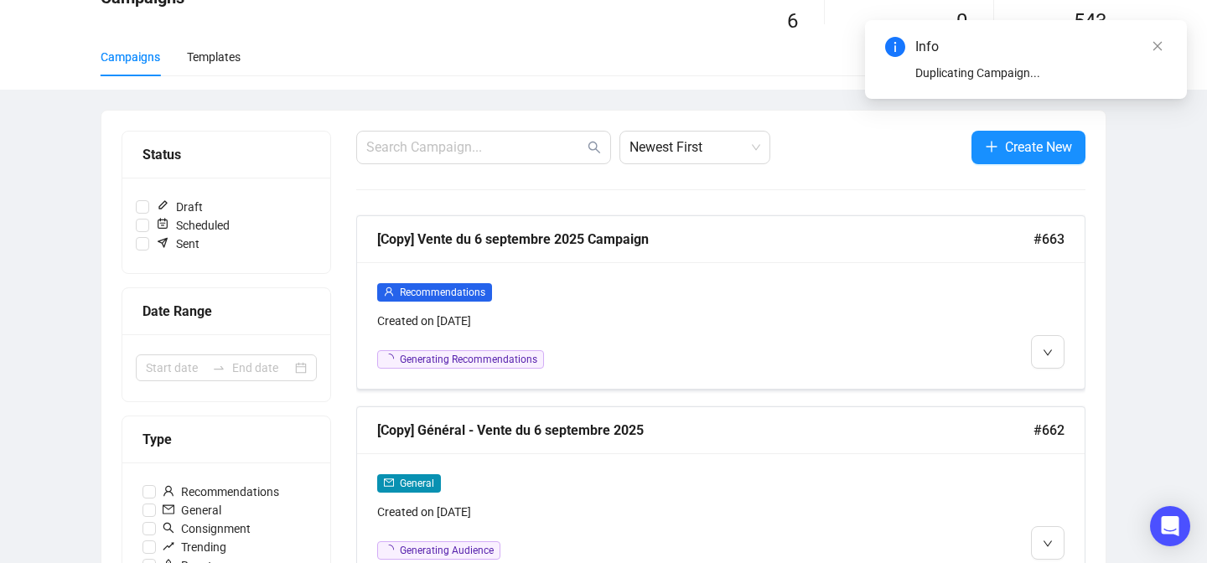
scroll to position [96, 0]
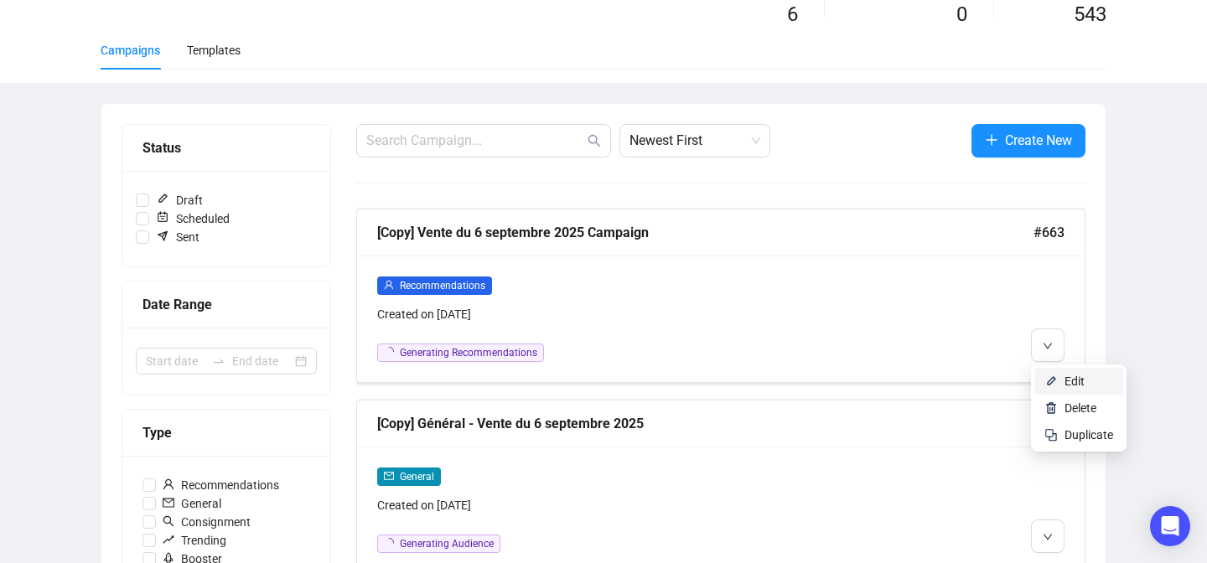
click at [1039, 379] on li "Edit" at bounding box center [1078, 381] width 89 height 27
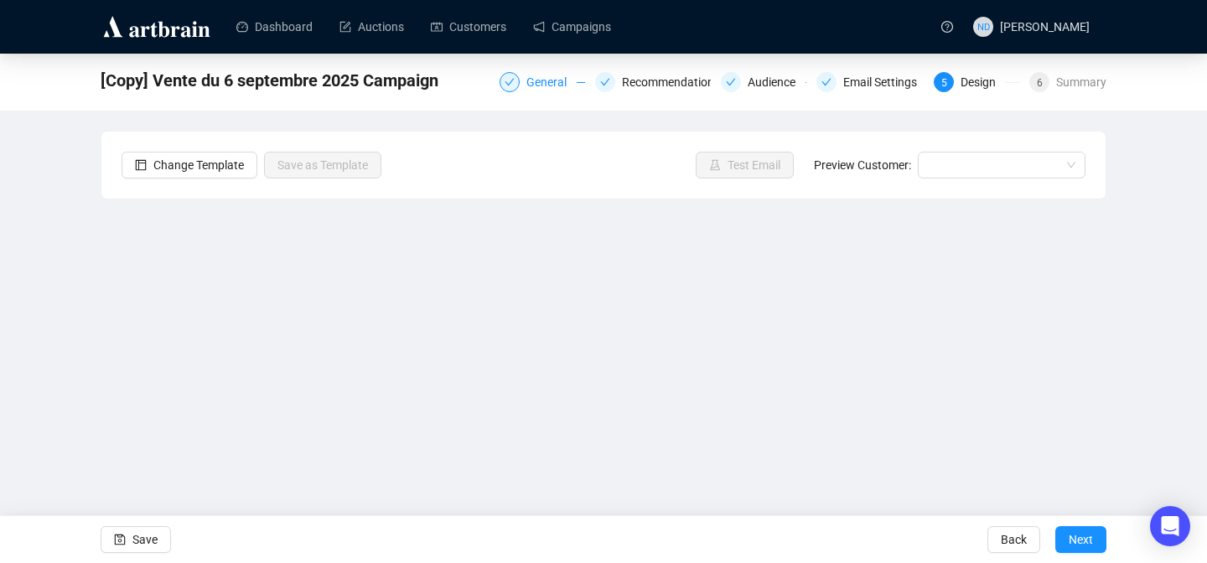
click at [542, 87] on div "General" at bounding box center [551, 82] width 50 height 20
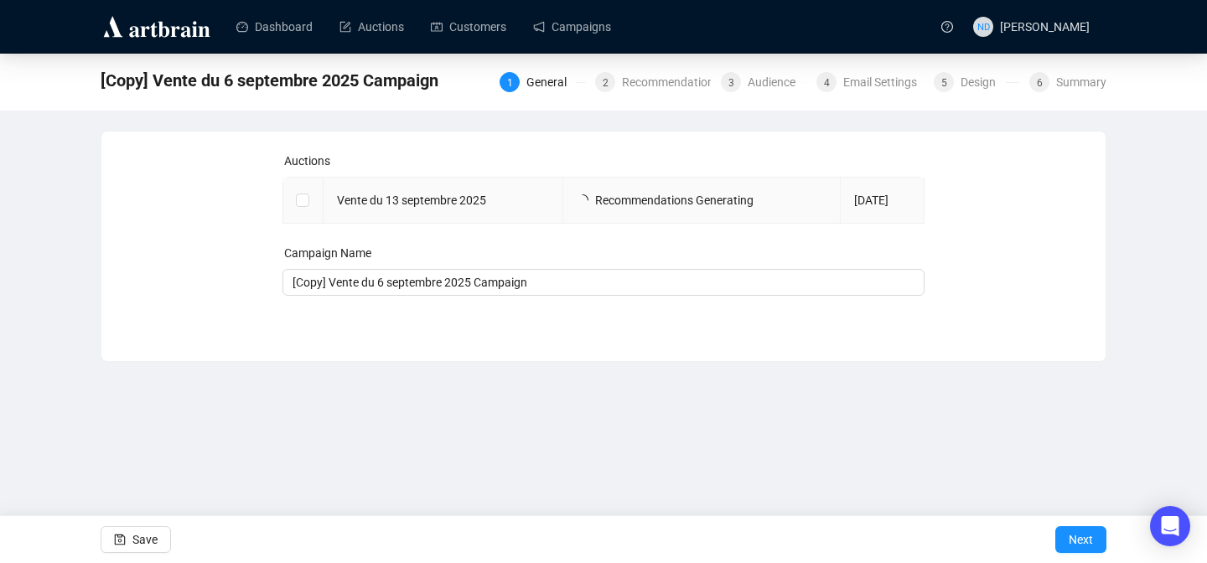
click at [315, 202] on td at bounding box center [303, 201] width 40 height 46
click at [301, 200] on input "checkbox" at bounding box center [302, 200] width 12 height 12
checkbox input "true"
type input "Vente du 13 septembre 2025 Campaign"
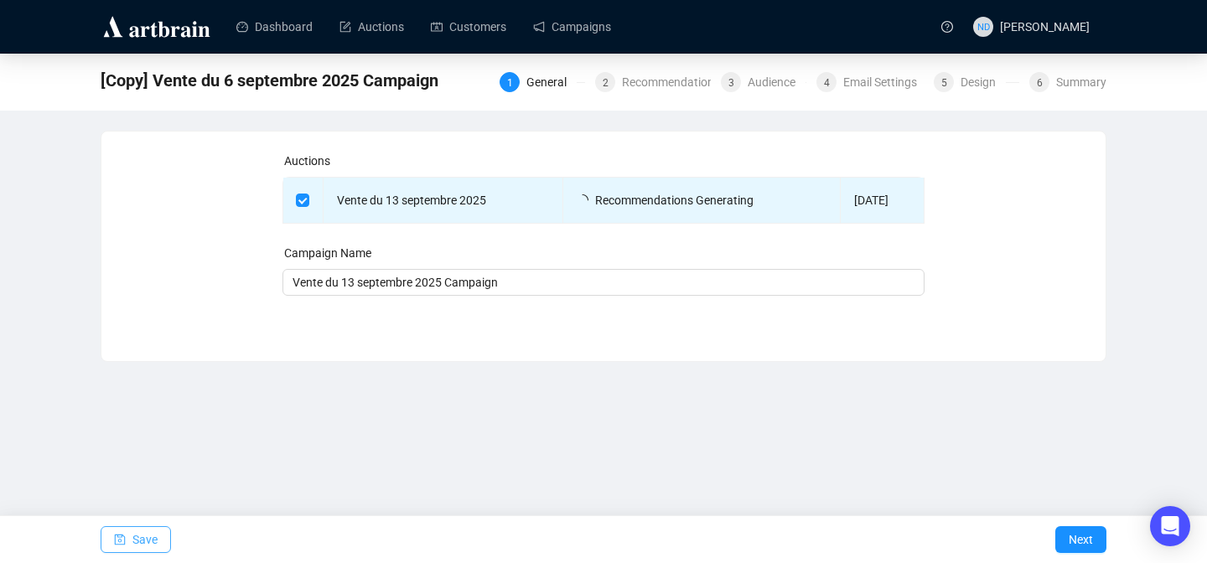
click at [137, 533] on span "Save" at bounding box center [144, 539] width 25 height 47
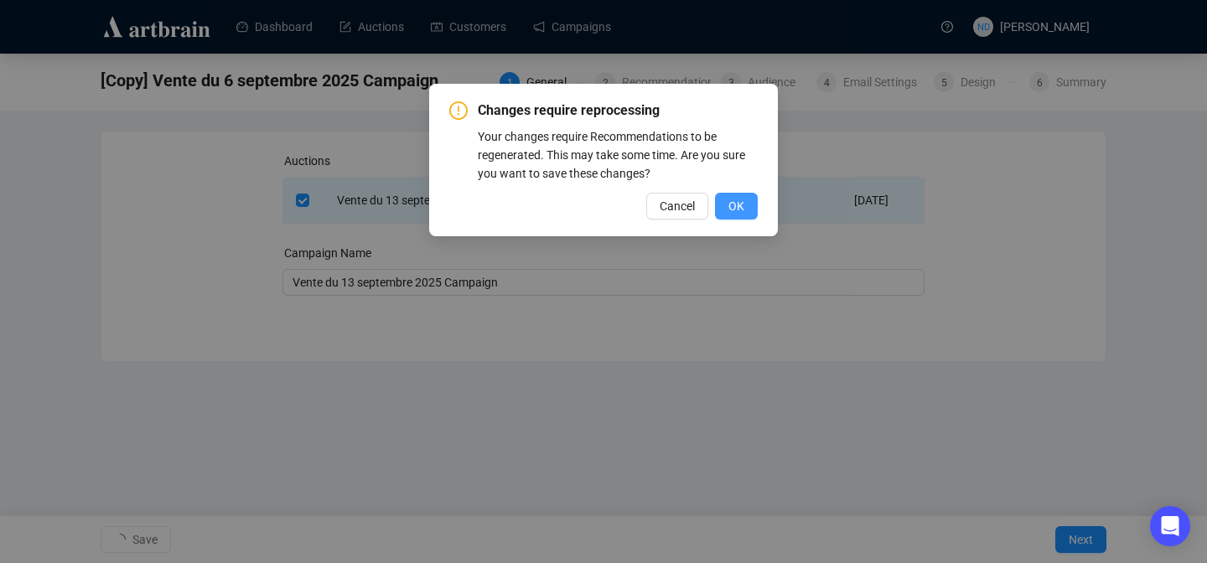
click at [726, 205] on button "OK" at bounding box center [736, 206] width 43 height 27
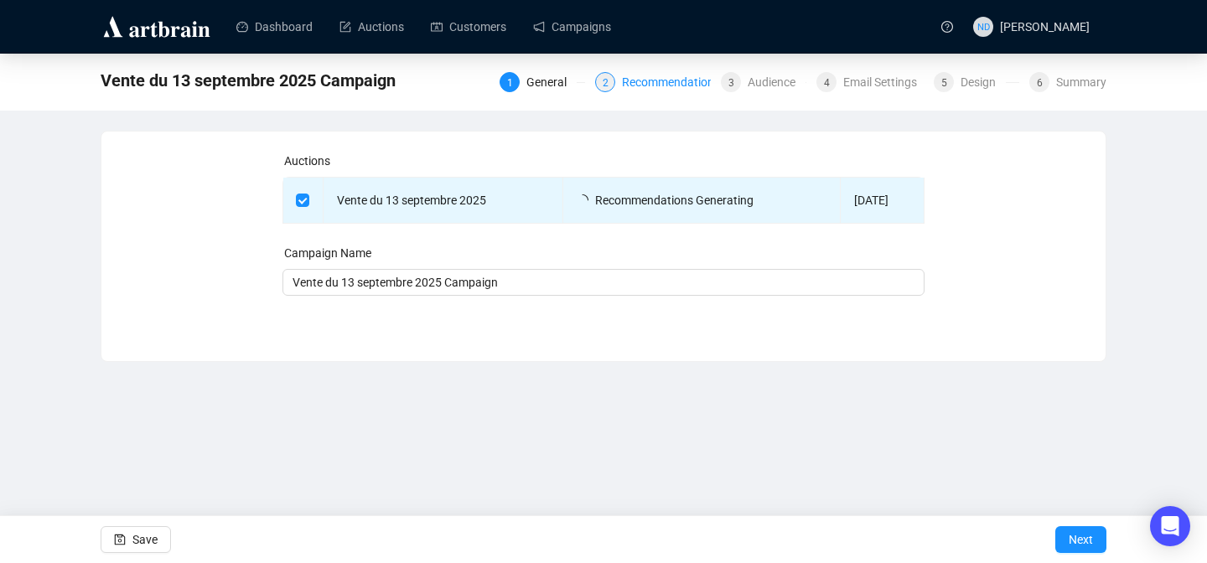
click at [639, 74] on div "Recommendations" at bounding box center [676, 82] width 108 height 20
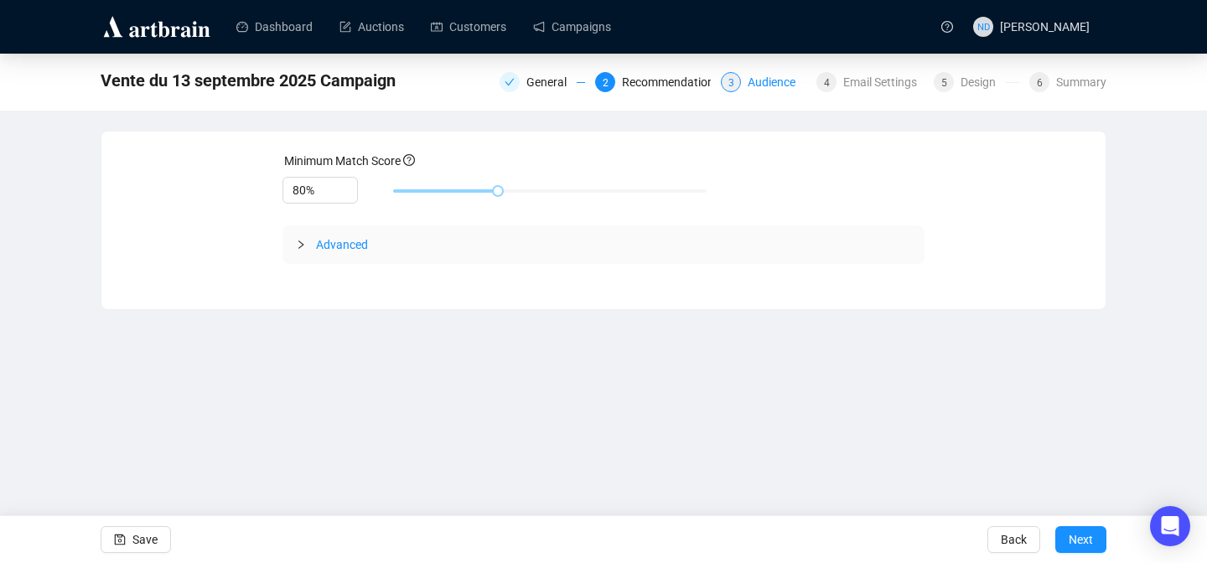
click at [794, 89] on div "Audience" at bounding box center [777, 82] width 58 height 20
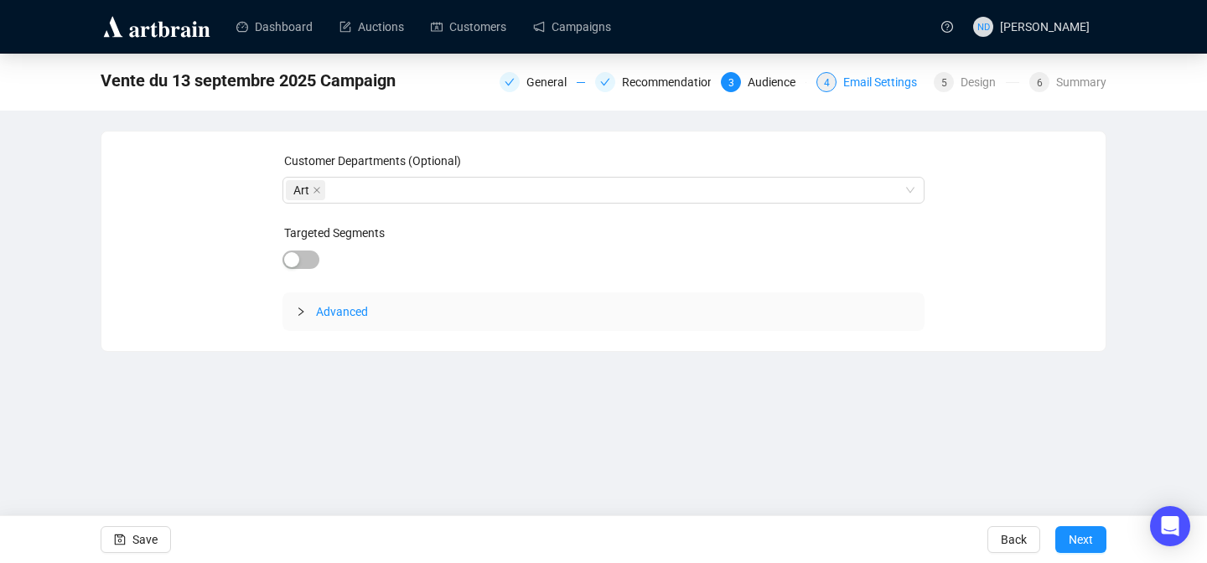
click at [900, 84] on div "Email Settings" at bounding box center [885, 82] width 84 height 20
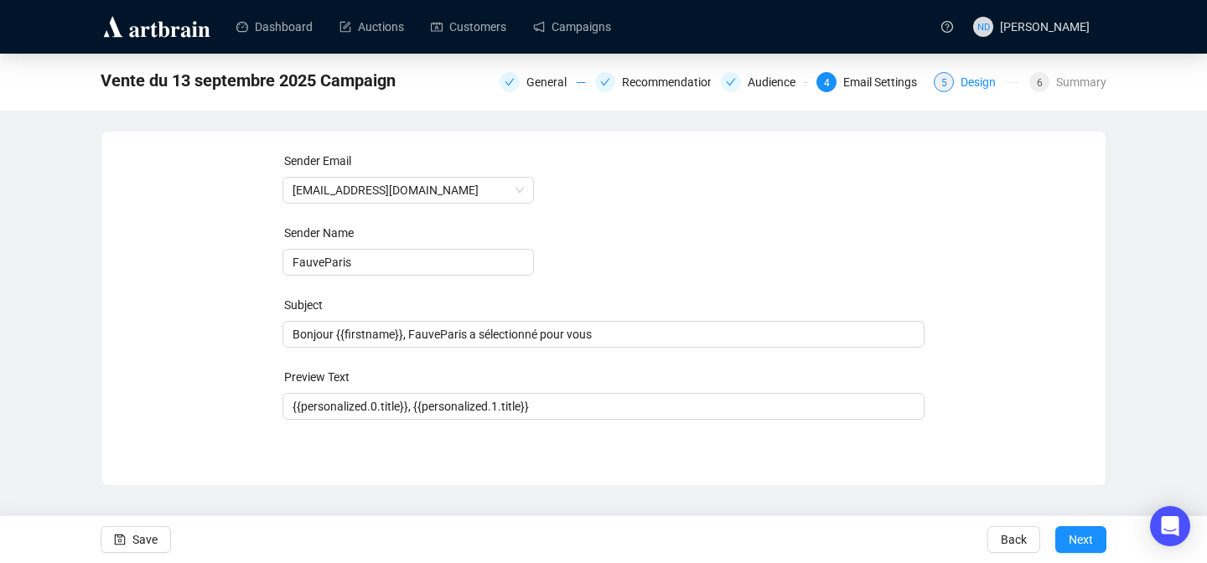
click at [961, 88] on div "Design" at bounding box center [983, 82] width 45 height 20
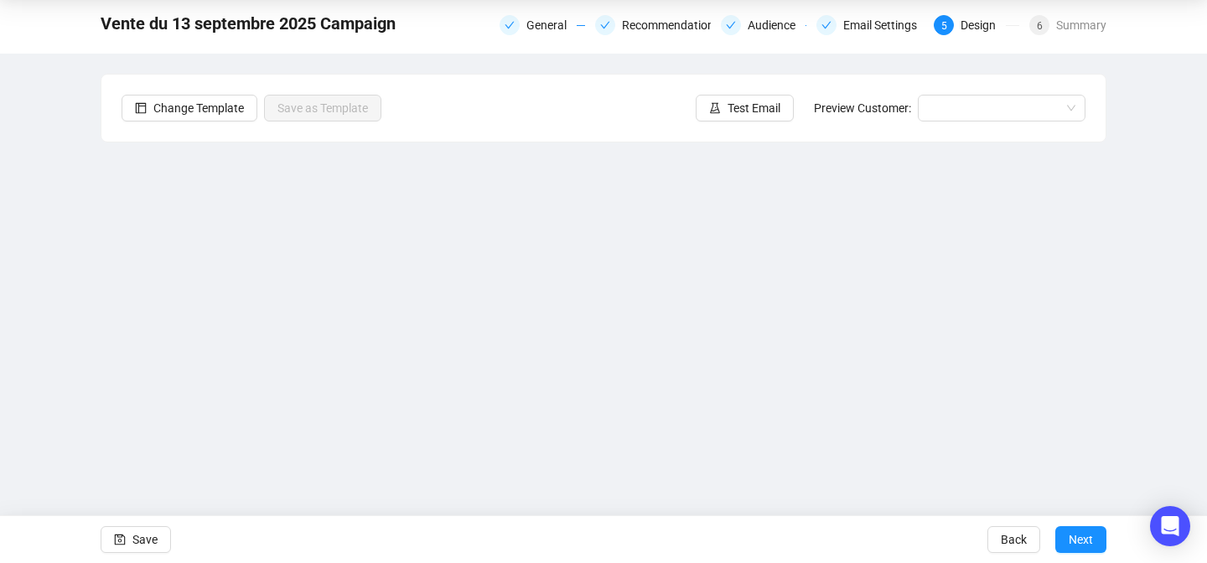
scroll to position [60, 0]
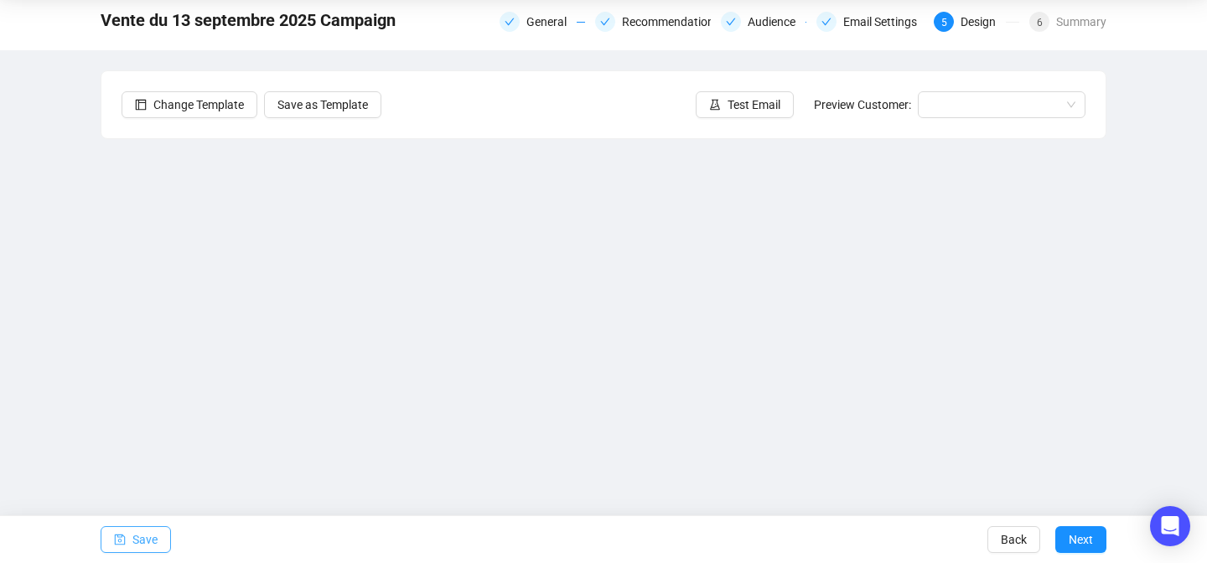
click at [130, 543] on button "Save" at bounding box center [136, 539] width 70 height 27
click at [157, 539] on span "Save" at bounding box center [144, 539] width 25 height 47
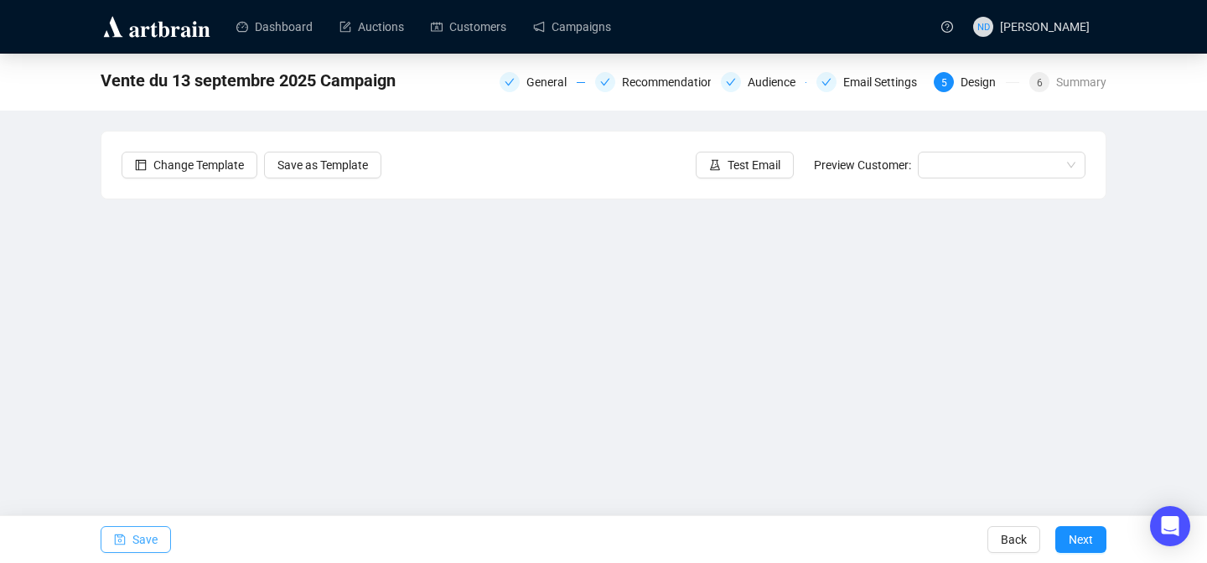
click at [146, 537] on span "Save" at bounding box center [144, 539] width 25 height 47
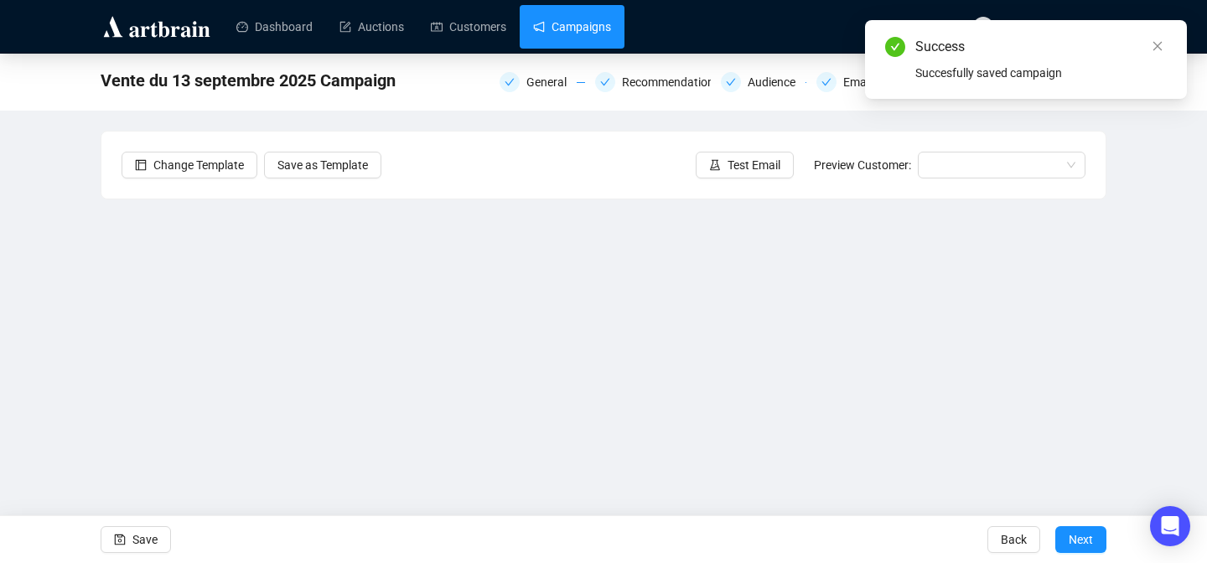
click at [584, 34] on link "Campaigns" at bounding box center [572, 27] width 78 height 44
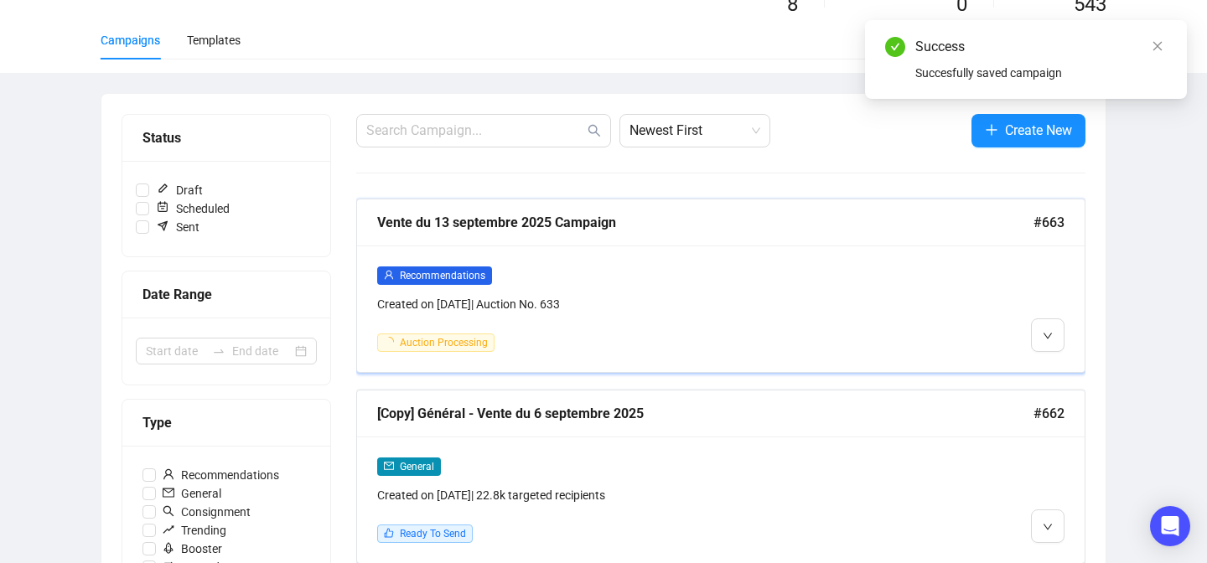
scroll to position [193, 0]
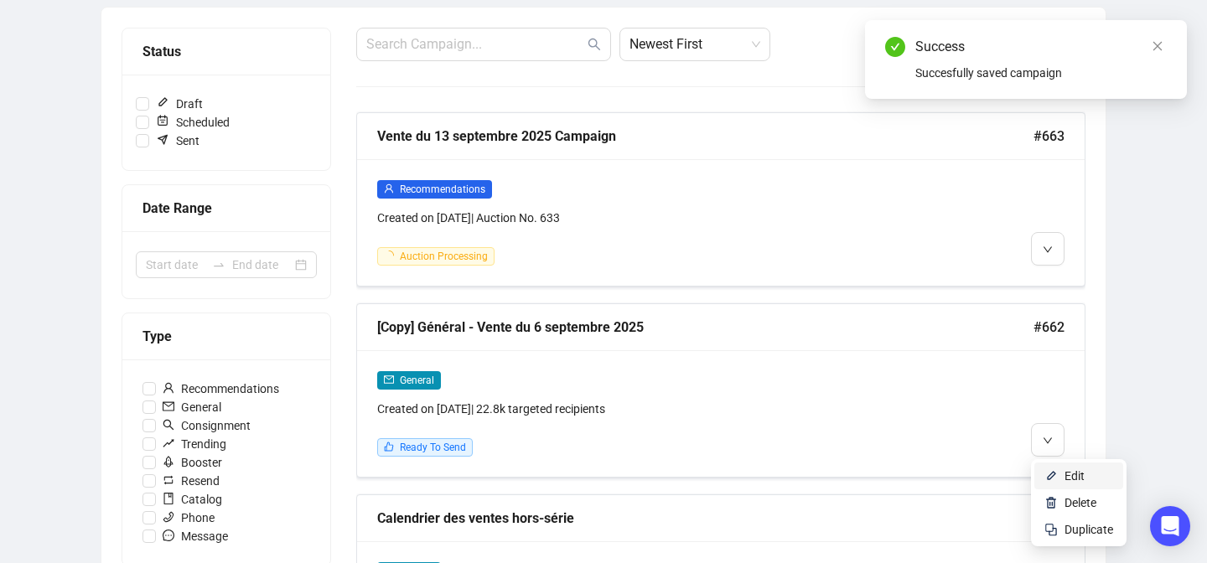
click at [1049, 469] on img at bounding box center [1050, 475] width 13 height 13
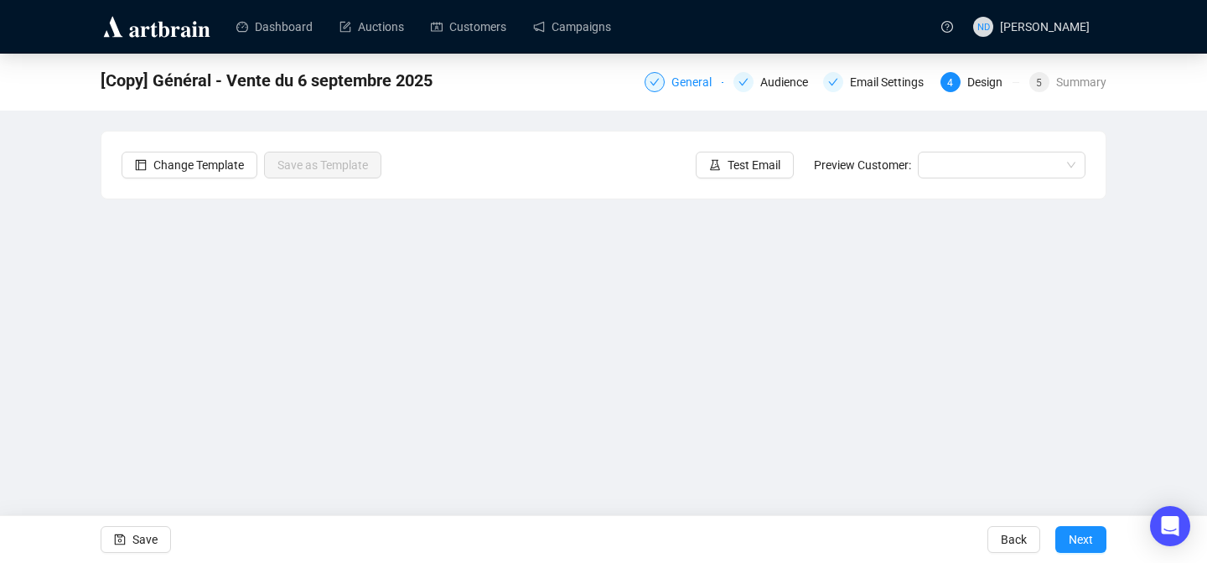
click at [671, 86] on div "General" at bounding box center [696, 82] width 50 height 20
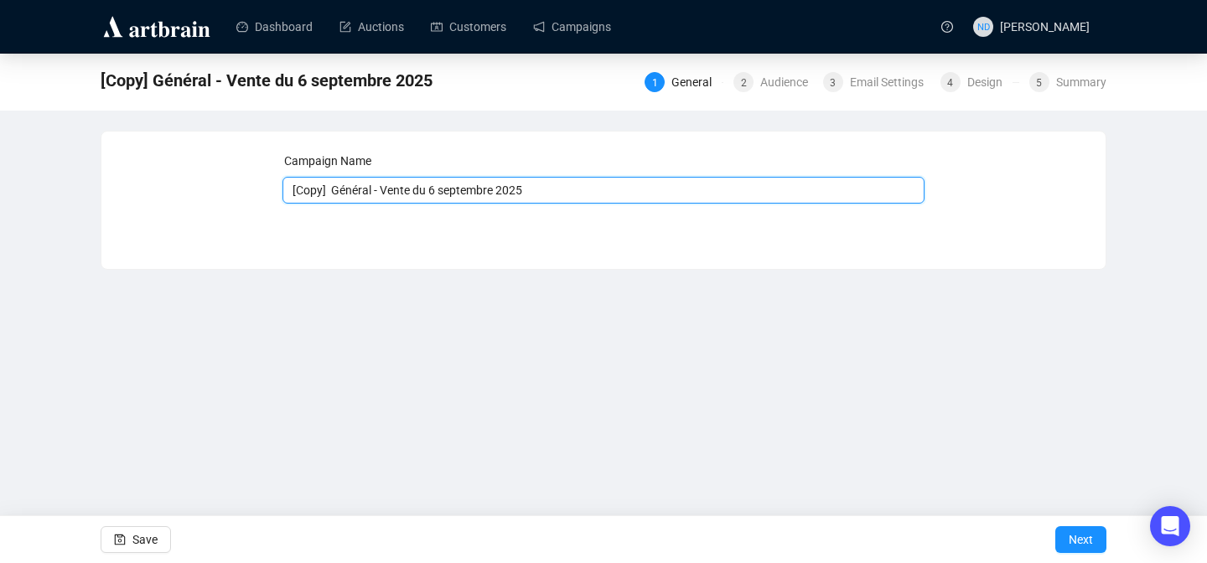
drag, startPoint x: 334, startPoint y: 192, endPoint x: 250, endPoint y: 194, distance: 83.9
click at [250, 194] on div "Campaign Name [Copy] Général - Vente du 6 septembre 2025 Save Next" at bounding box center [604, 188] width 964 height 72
click at [405, 193] on input "Général - Vente du 6 septembre 2025" at bounding box center [603, 190] width 643 height 27
type input "Général - Vente du 13 septembre 2025"
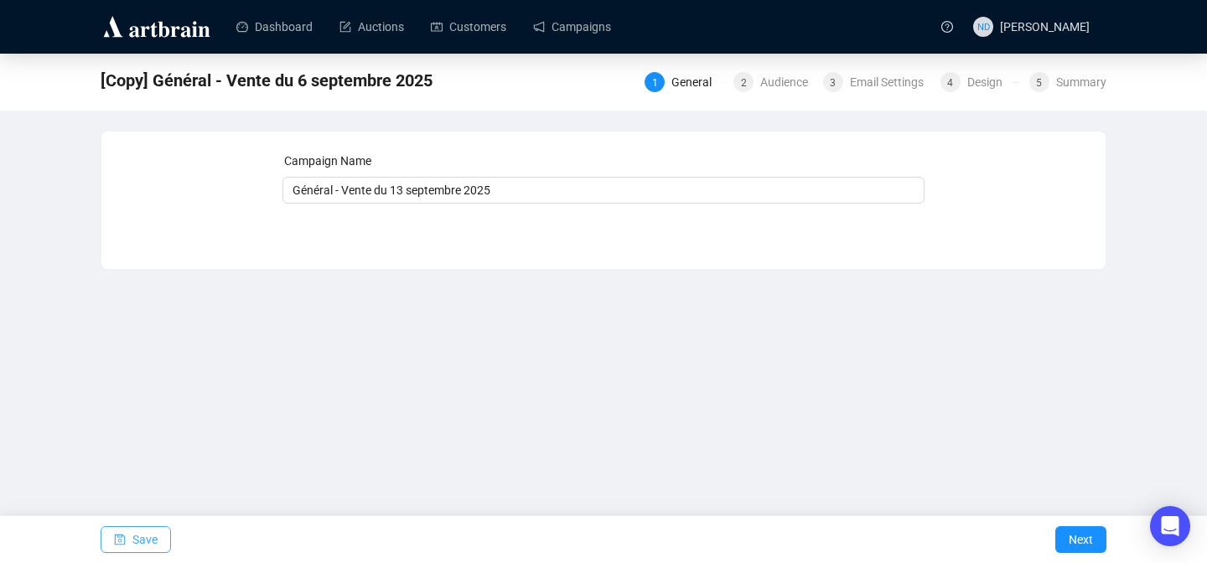
click at [150, 521] on span "Save" at bounding box center [144, 539] width 25 height 47
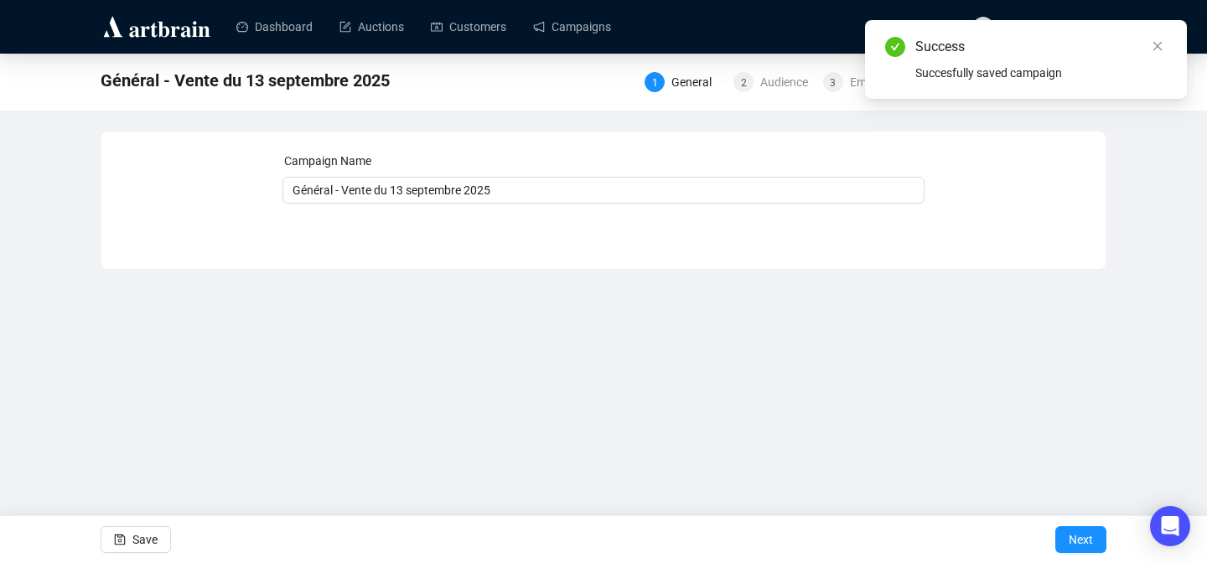
click at [768, 71] on div "1 General 2 Audience 3 Email Settings 4 Design 5 Summary" at bounding box center [876, 80] width 462 height 23
click at [767, 84] on div "Audience" at bounding box center [789, 82] width 58 height 20
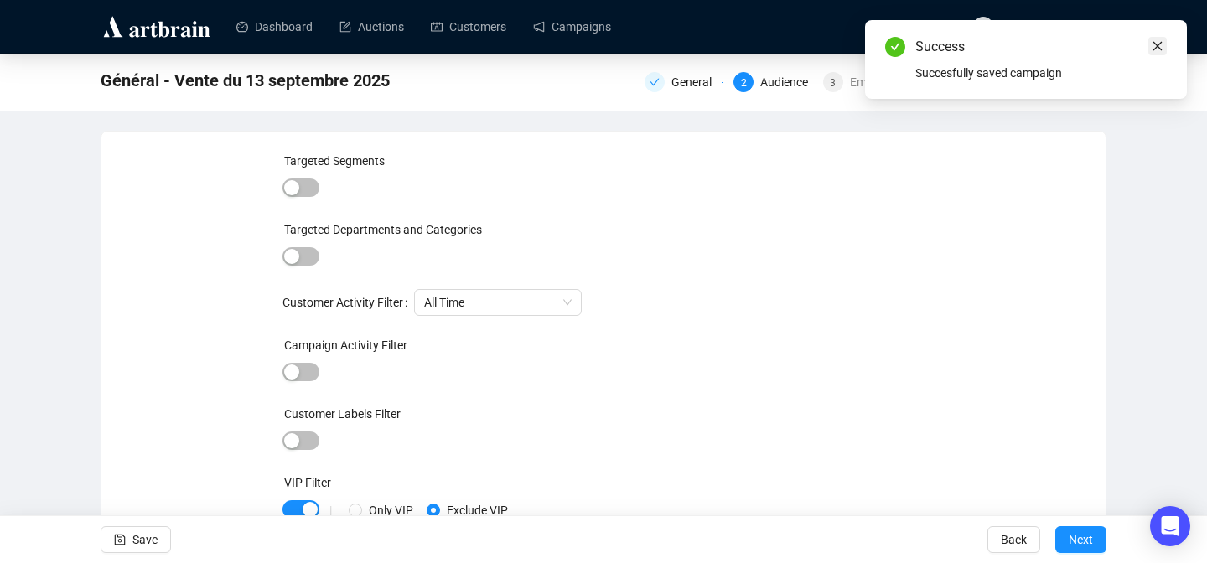
click at [1152, 44] on icon "close" at bounding box center [1158, 46] width 12 height 12
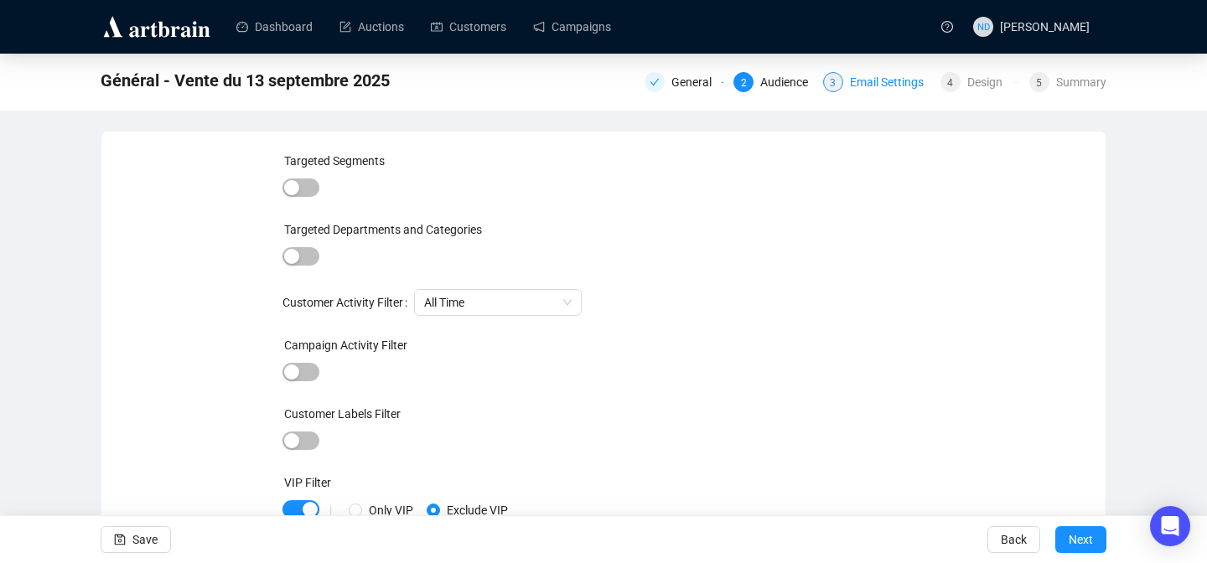
click at [882, 86] on div "Email Settings" at bounding box center [892, 82] width 84 height 20
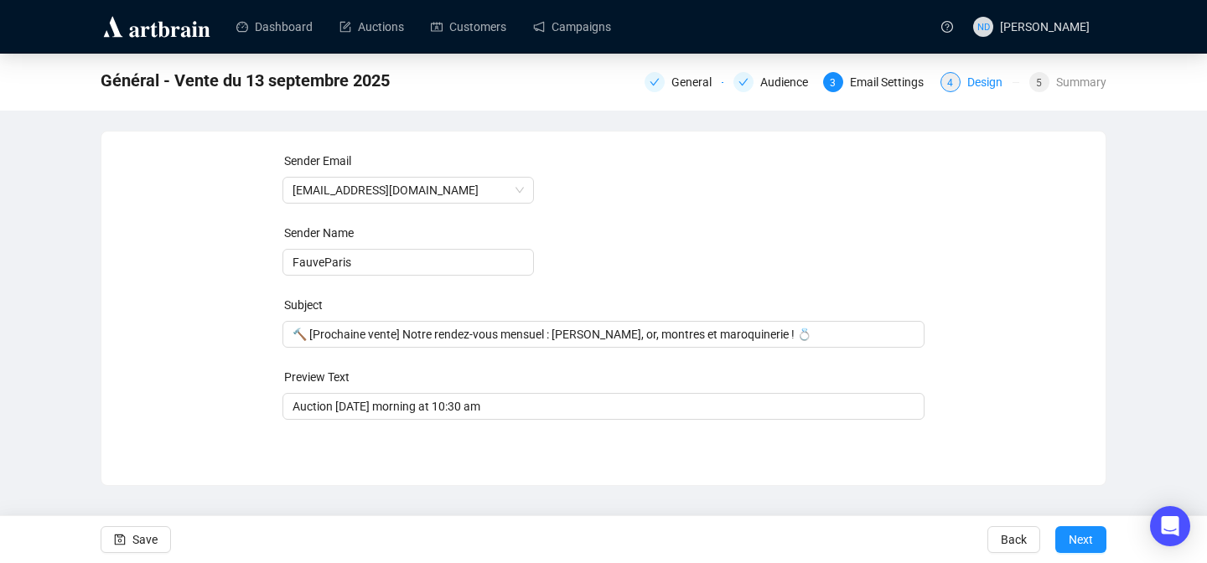
click at [981, 72] on div "Design" at bounding box center [989, 82] width 45 height 20
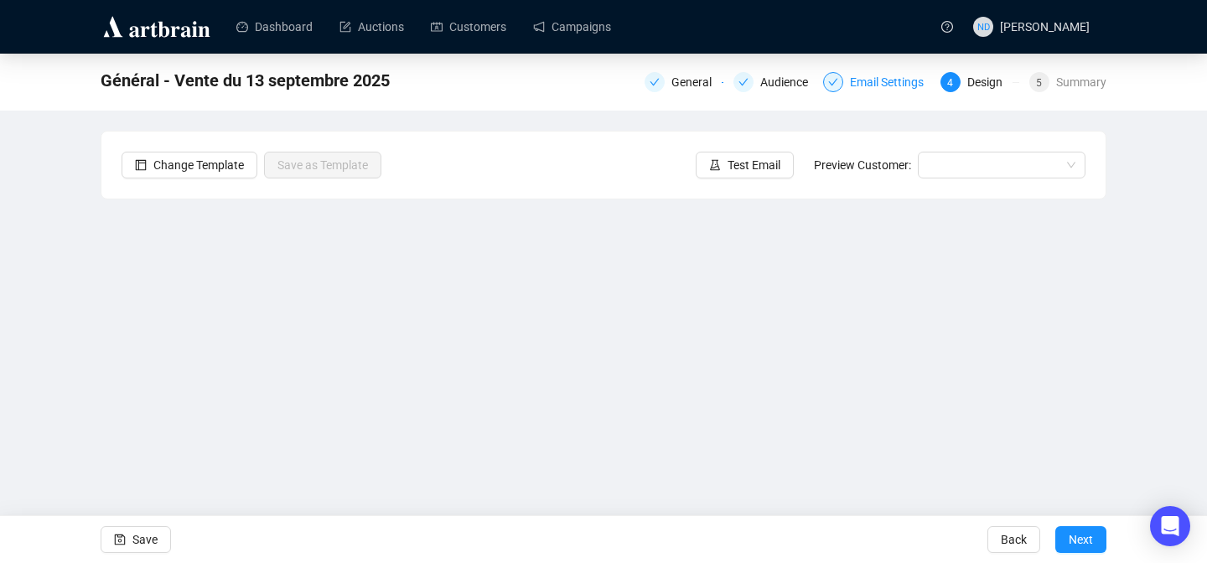
click at [895, 82] on div "Email Settings" at bounding box center [892, 82] width 84 height 20
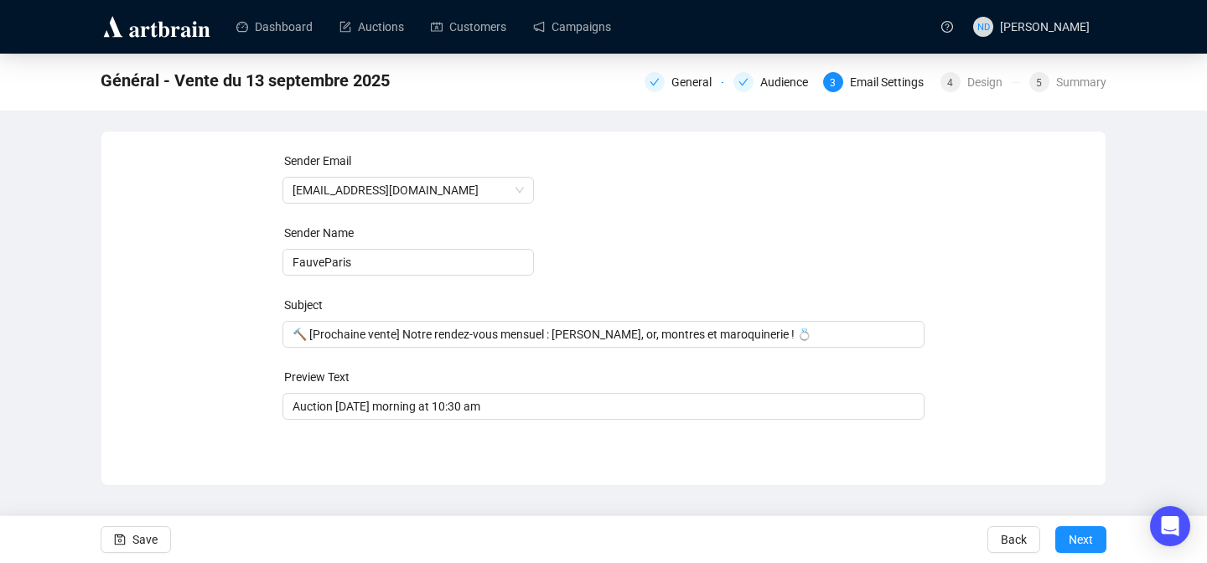
click at [962, 70] on div "General Audience 3 Email Settings 4 Design 5 Summary" at bounding box center [876, 80] width 462 height 23
click at [960, 84] on div "4 Design" at bounding box center [980, 82] width 79 height 20
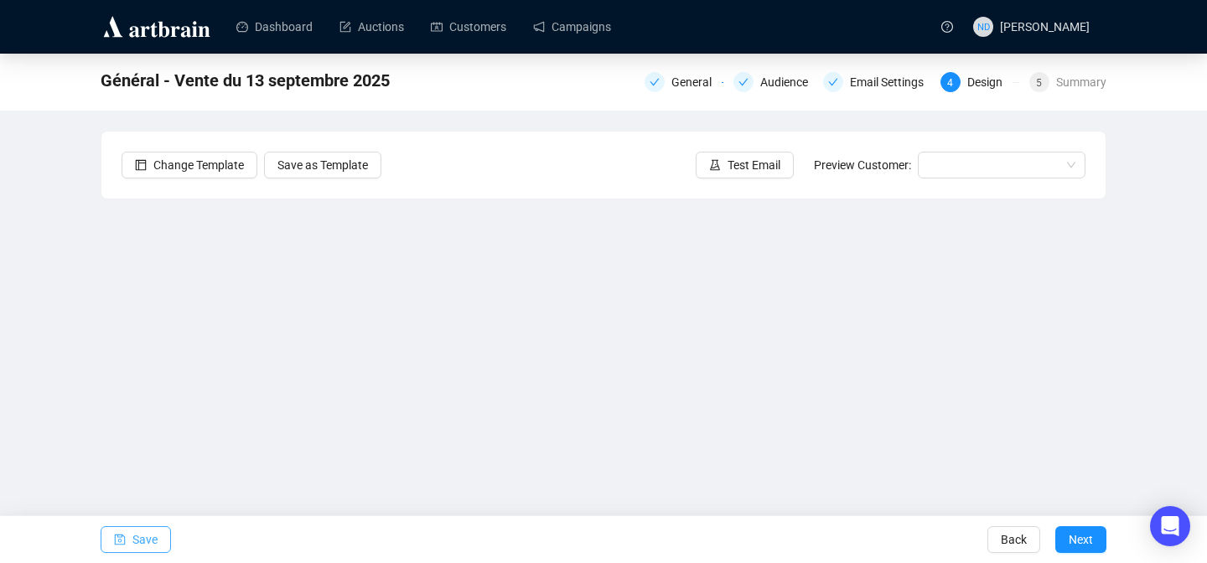
click at [111, 542] on button "Save" at bounding box center [136, 539] width 70 height 27
click at [147, 538] on span "Save" at bounding box center [144, 539] width 25 height 47
click at [150, 542] on span "Save" at bounding box center [144, 539] width 25 height 47
click at [734, 164] on span "Test Email" at bounding box center [754, 165] width 53 height 18
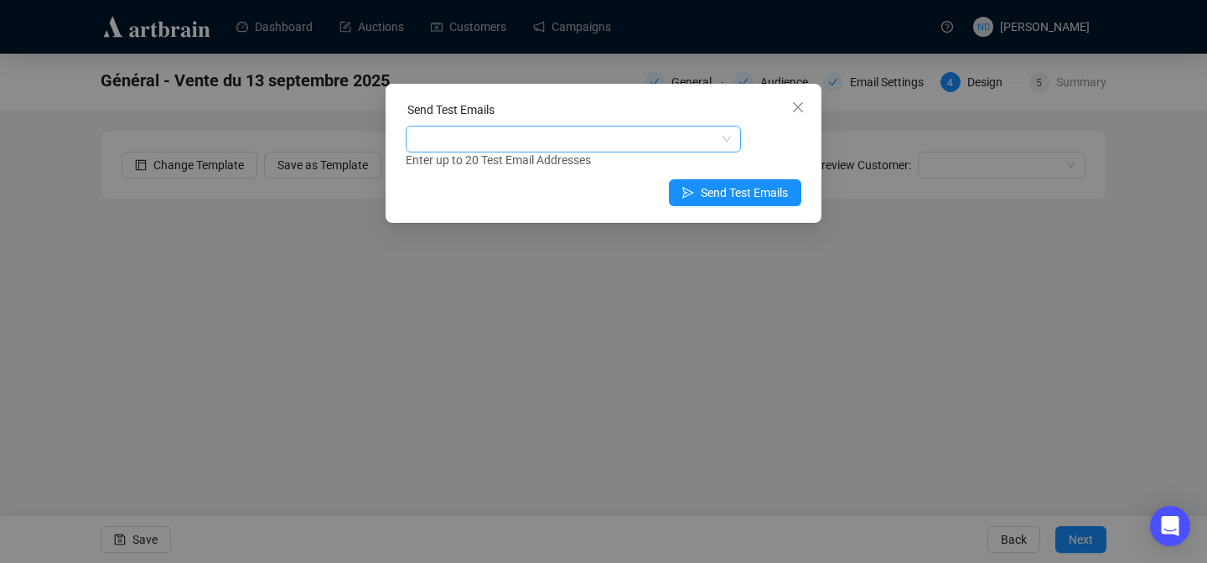
click at [576, 130] on div at bounding box center [564, 138] width 311 height 23
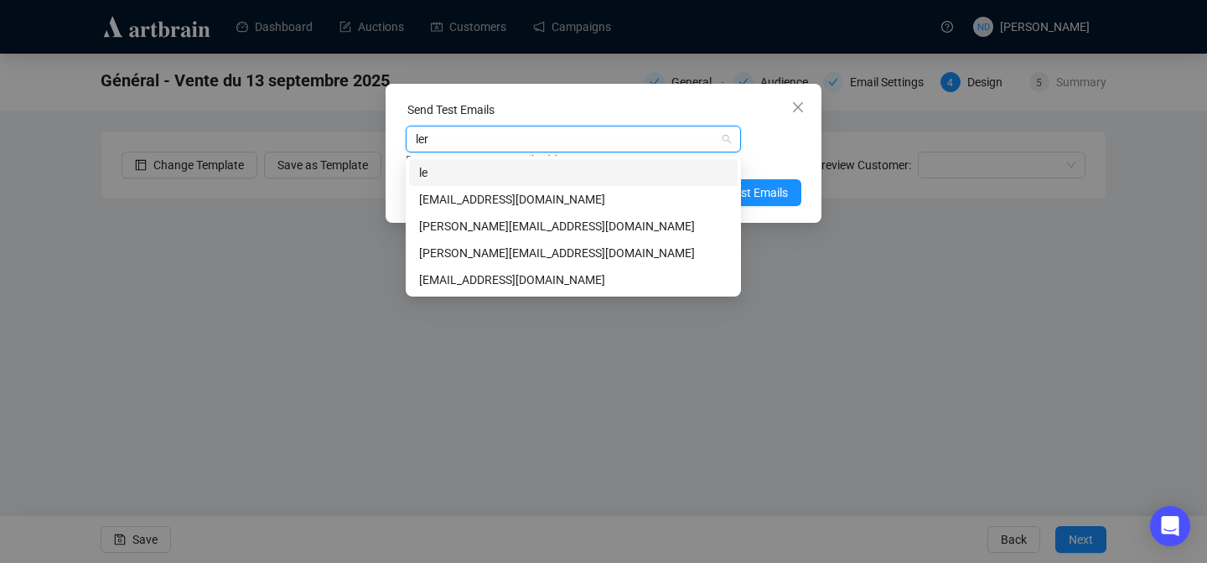
type input "leri"
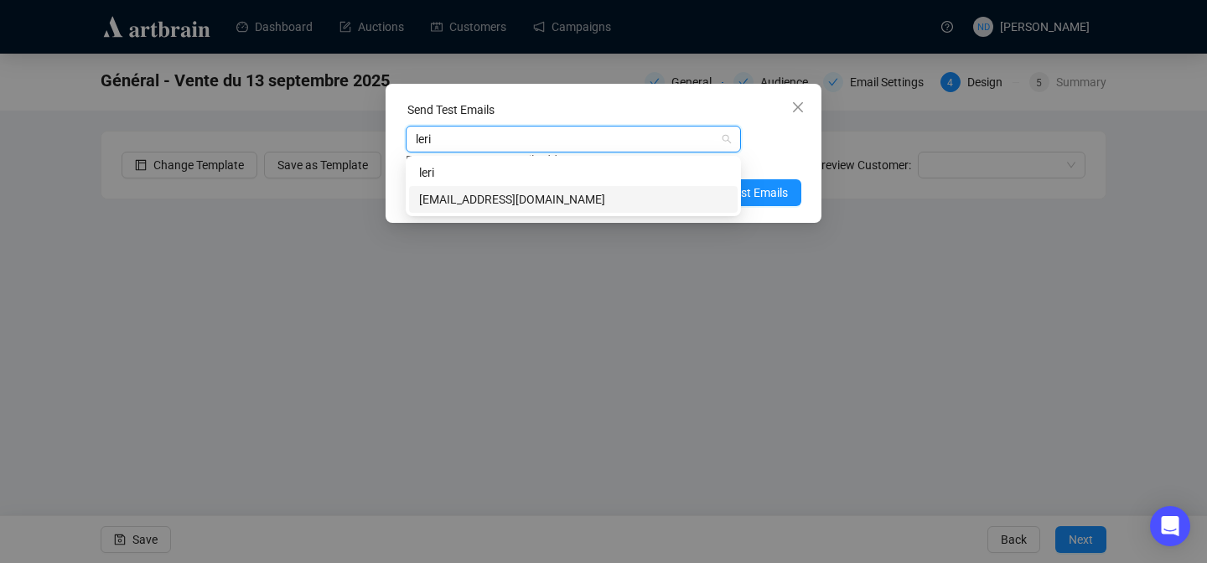
click at [505, 198] on div "[EMAIL_ADDRESS][DOMAIN_NAME]" at bounding box center [573, 199] width 308 height 18
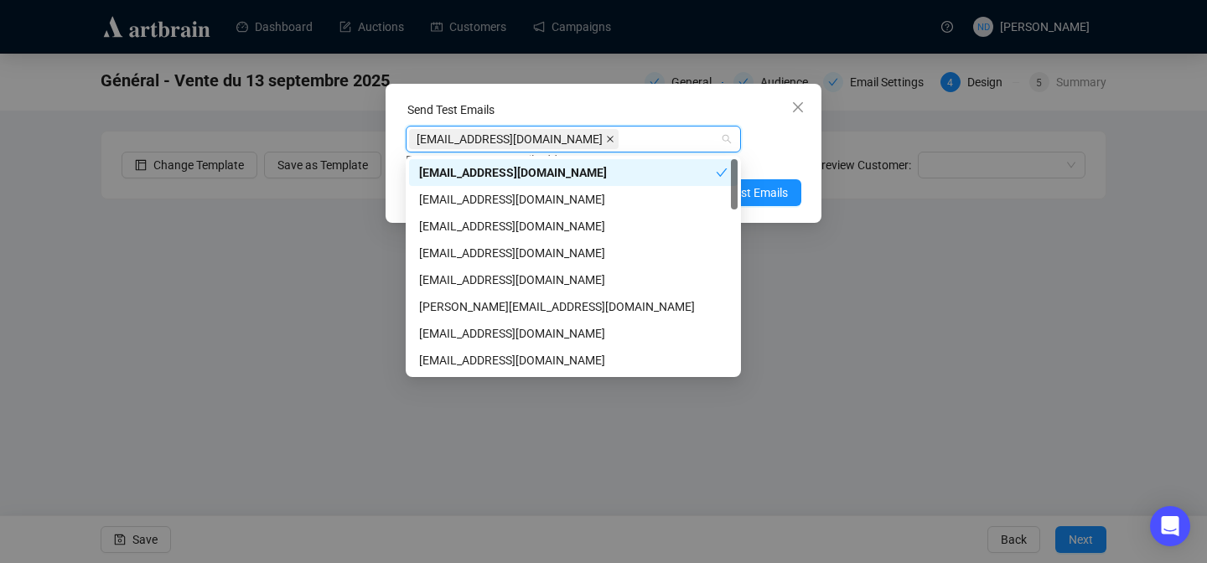
click at [607, 139] on icon "close" at bounding box center [610, 139] width 7 height 7
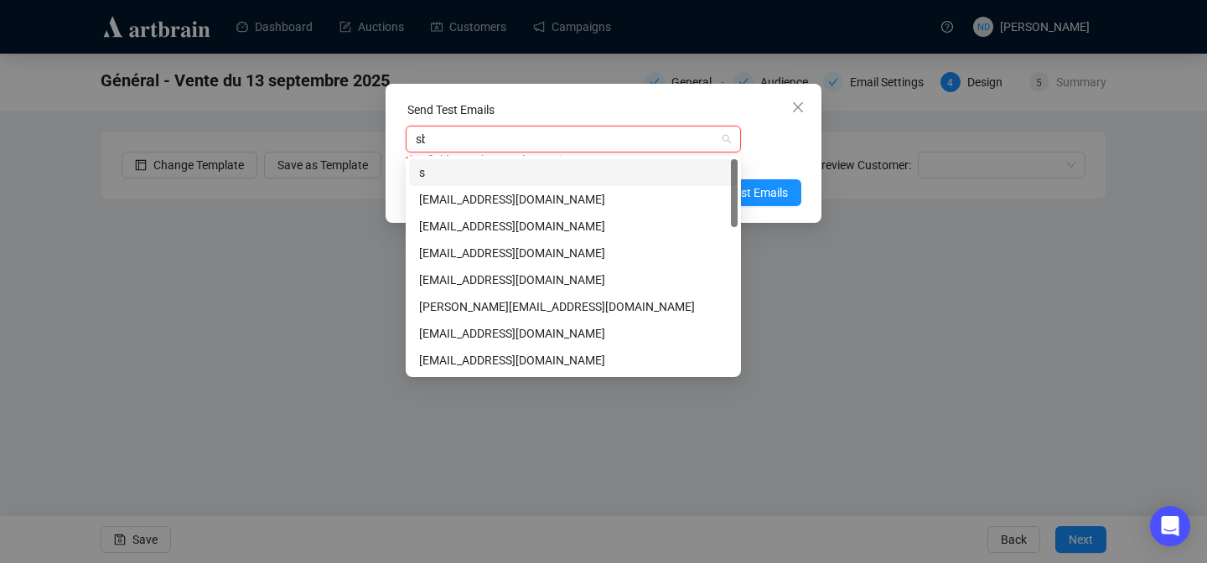
type input "sbm"
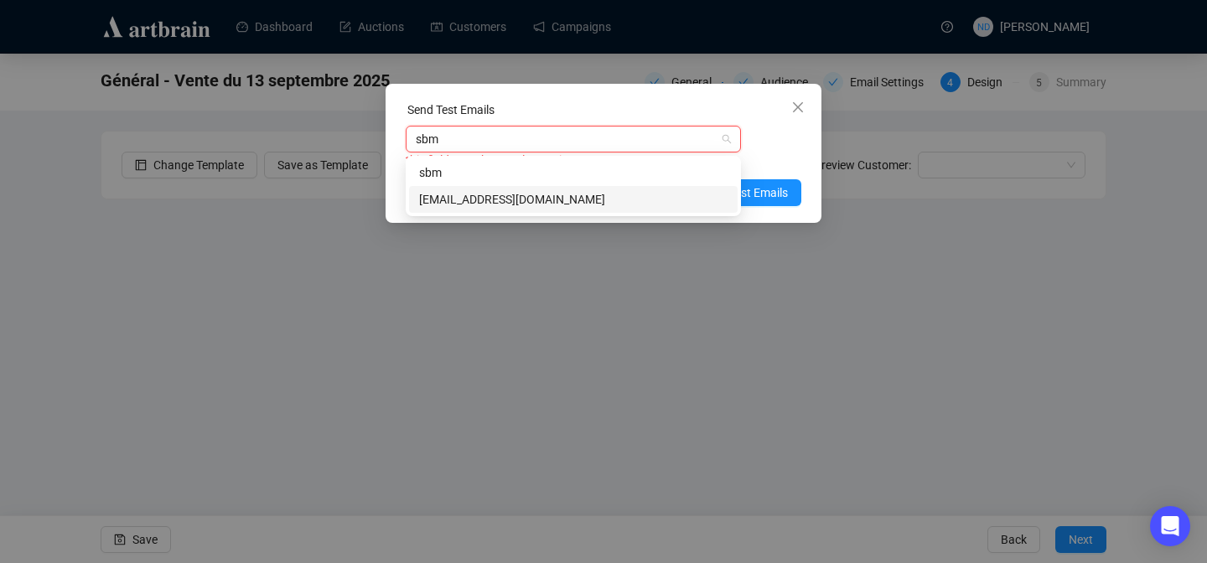
click at [515, 200] on div "[EMAIL_ADDRESS][DOMAIN_NAME]" at bounding box center [573, 199] width 308 height 18
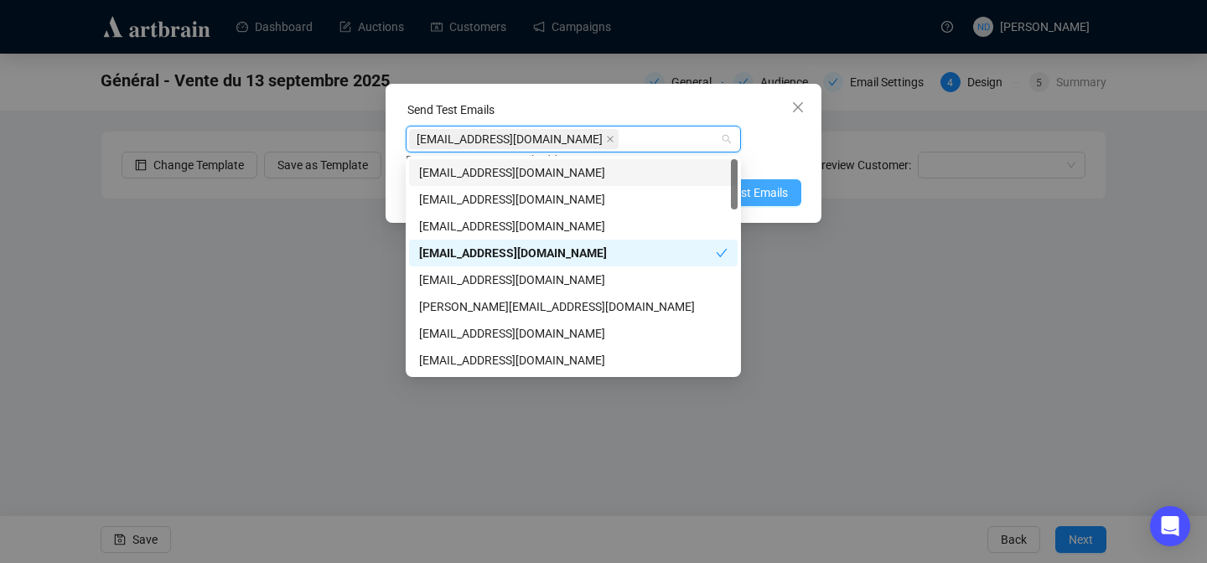
click at [779, 189] on span "Send Test Emails" at bounding box center [744, 193] width 87 height 18
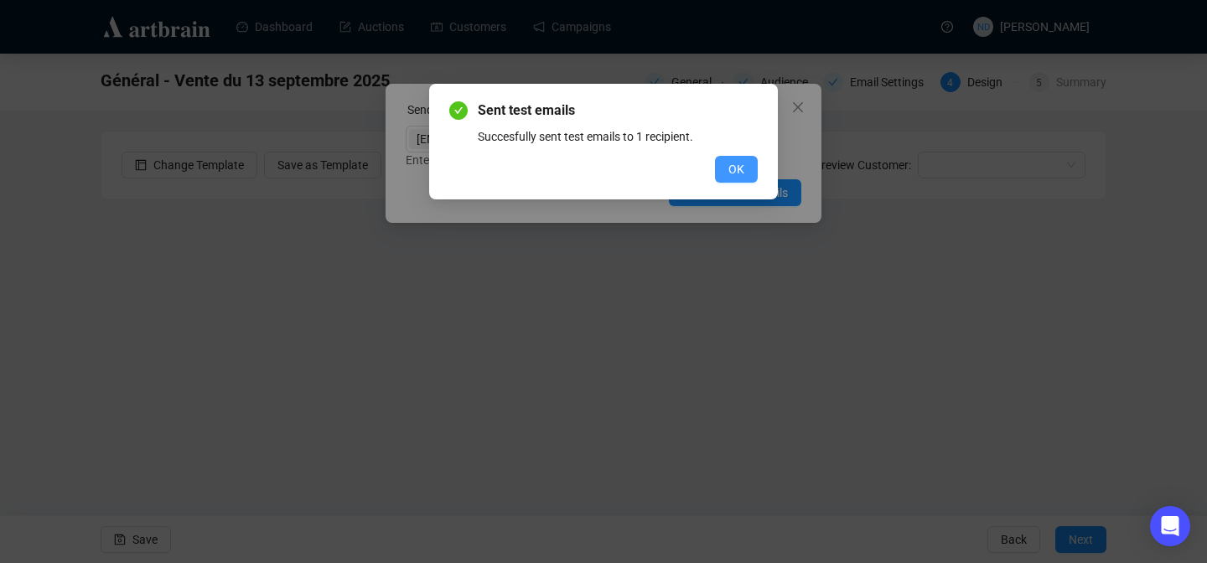
click at [723, 169] on button "OK" at bounding box center [736, 169] width 43 height 27
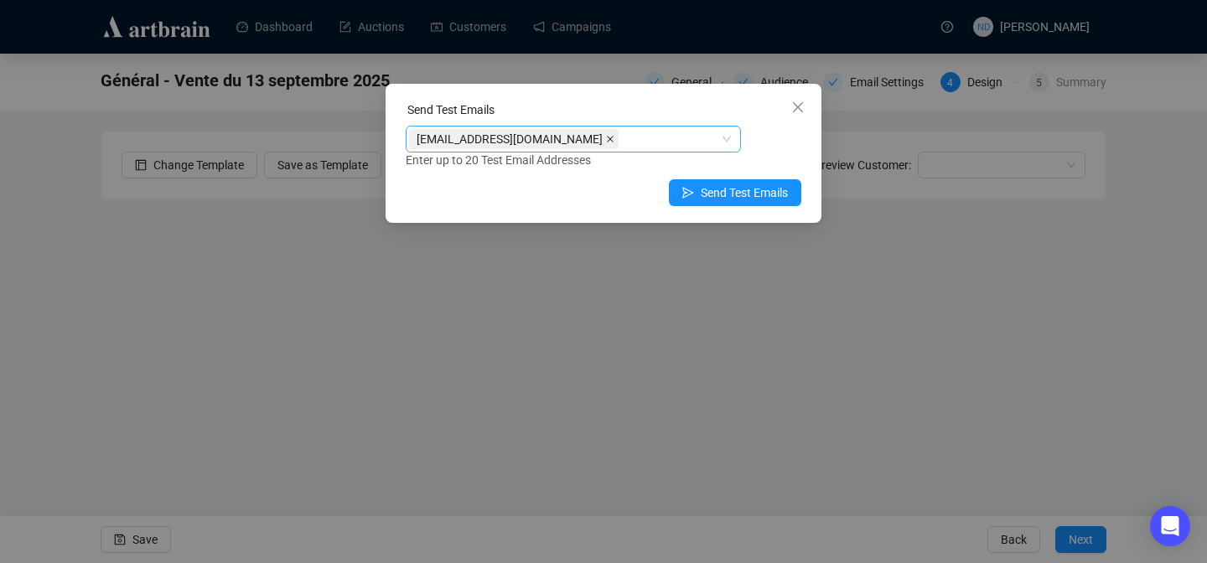
click at [607, 137] on icon "close" at bounding box center [610, 139] width 7 height 7
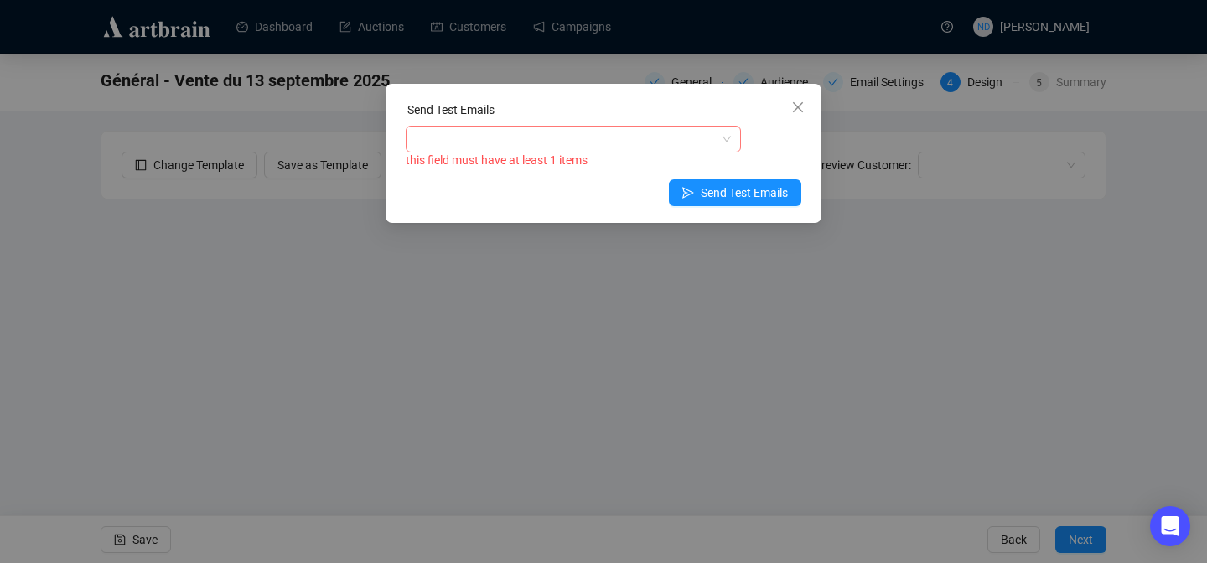
click at [491, 140] on div at bounding box center [564, 138] width 311 height 23
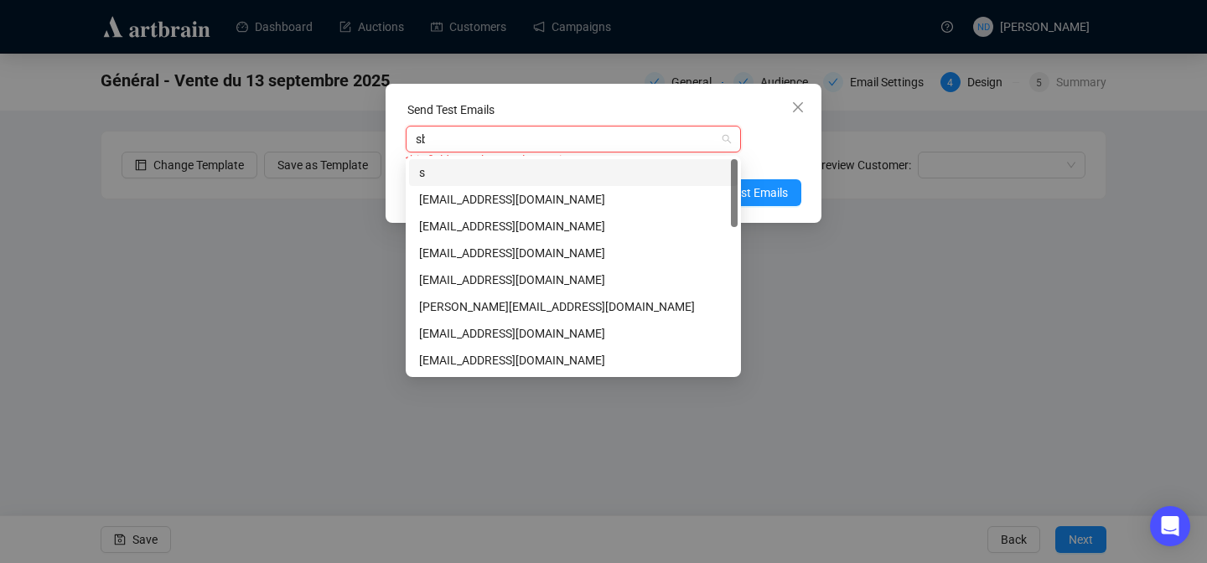
type input "sbm"
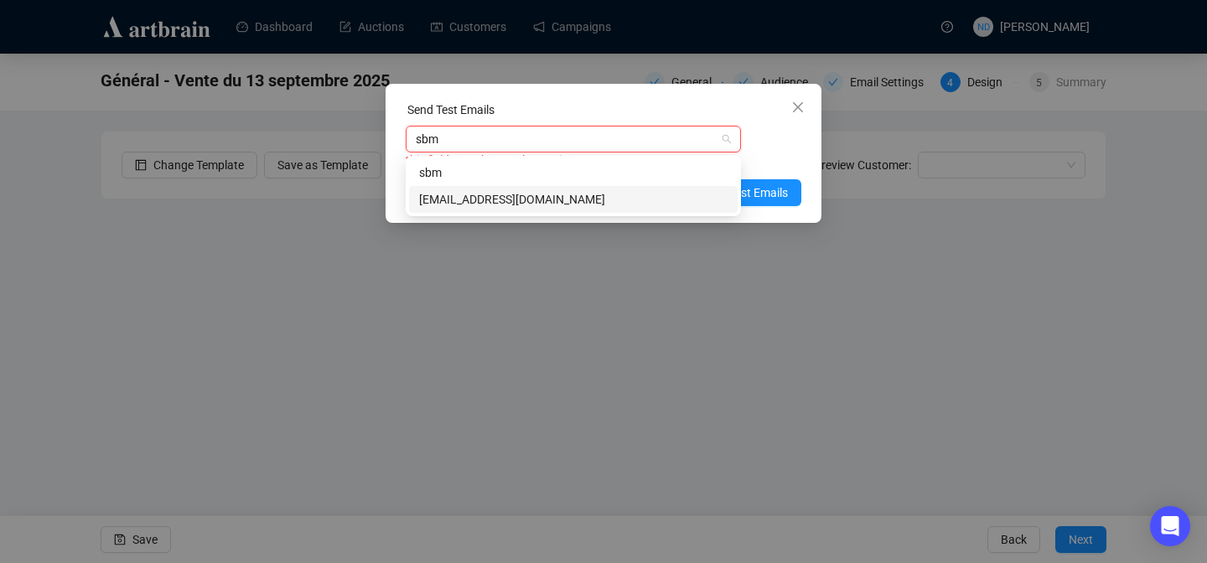
click at [511, 191] on div "[EMAIL_ADDRESS][DOMAIN_NAME]" at bounding box center [573, 199] width 308 height 18
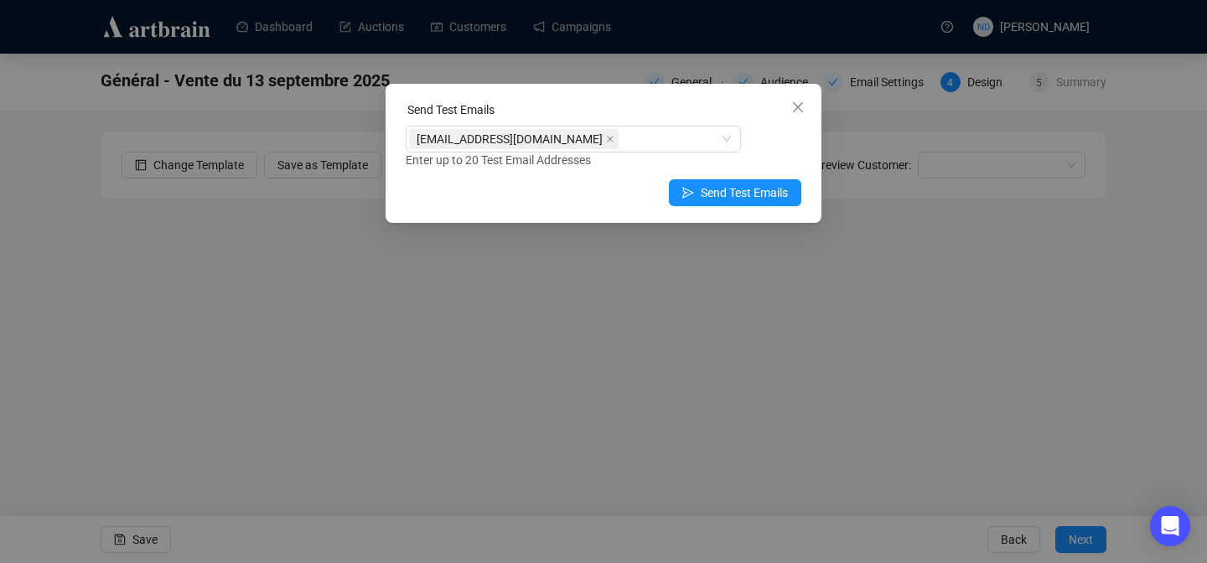
click at [83, 210] on div "Send Test Emails [EMAIL_ADDRESS][DOMAIN_NAME] Enter up to 20 Test Email Address…" at bounding box center [603, 281] width 1207 height 563
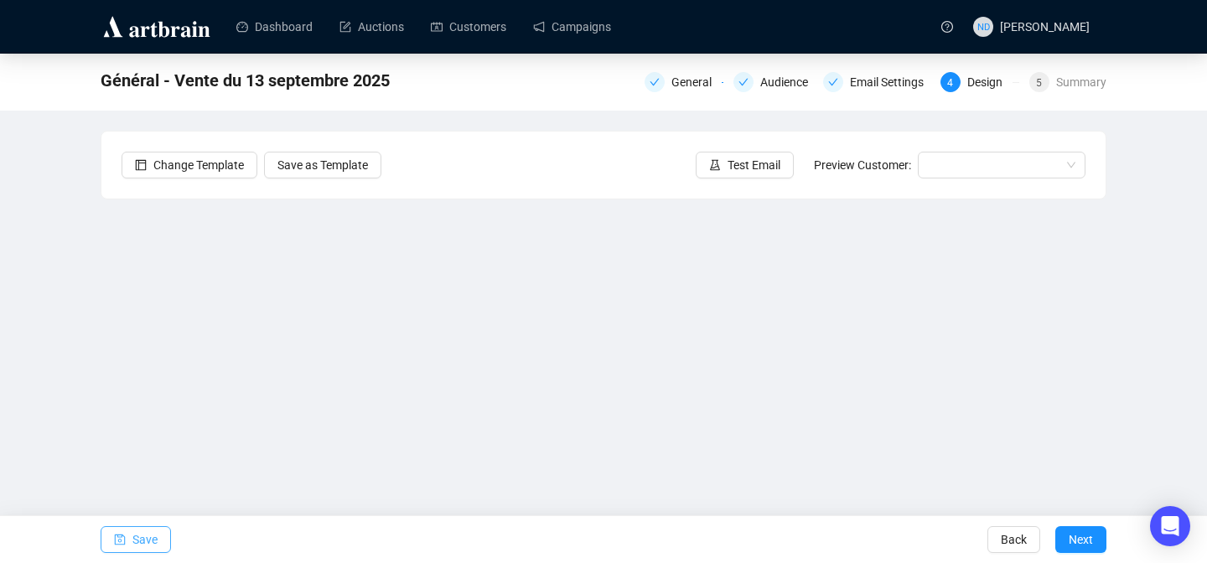
click at [122, 539] on icon "save" at bounding box center [120, 540] width 12 height 12
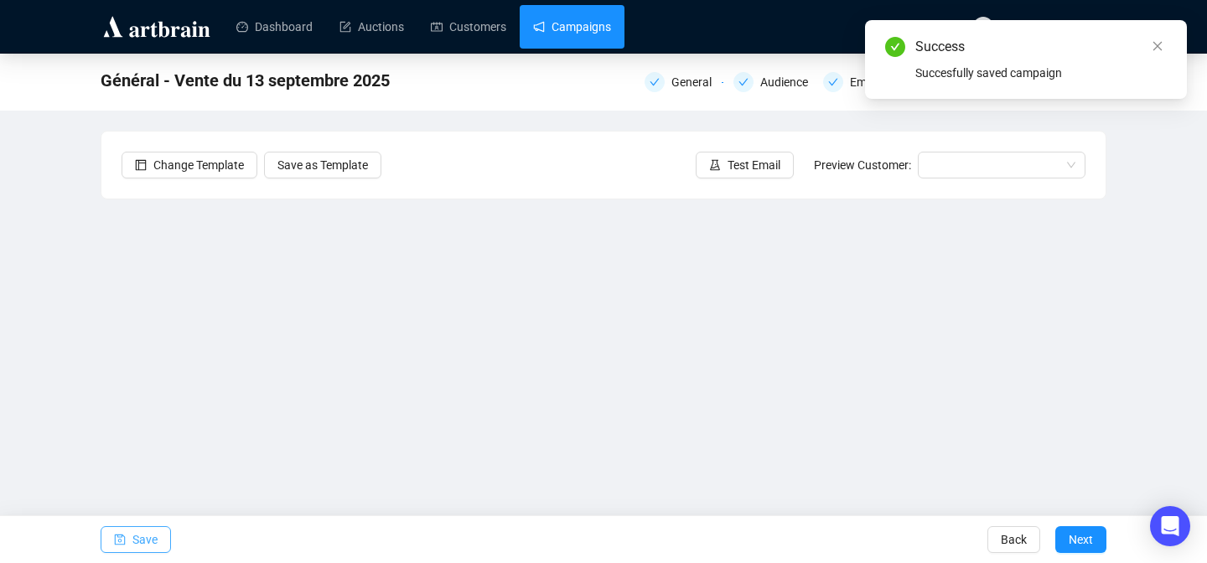
click at [567, 27] on link "Campaigns" at bounding box center [572, 27] width 78 height 44
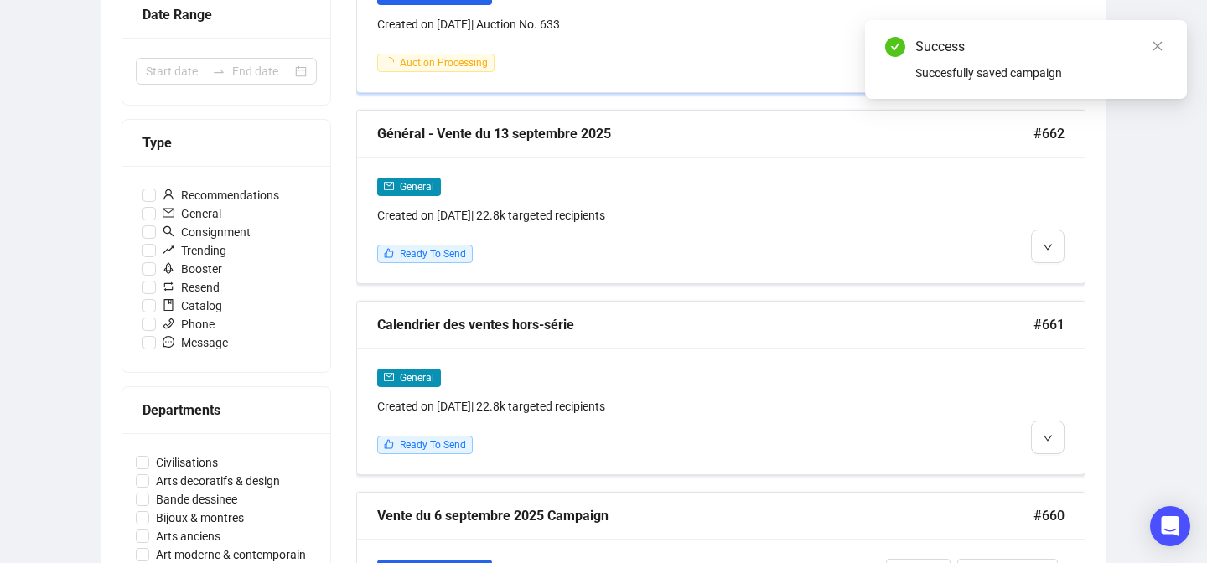
scroll to position [390, 0]
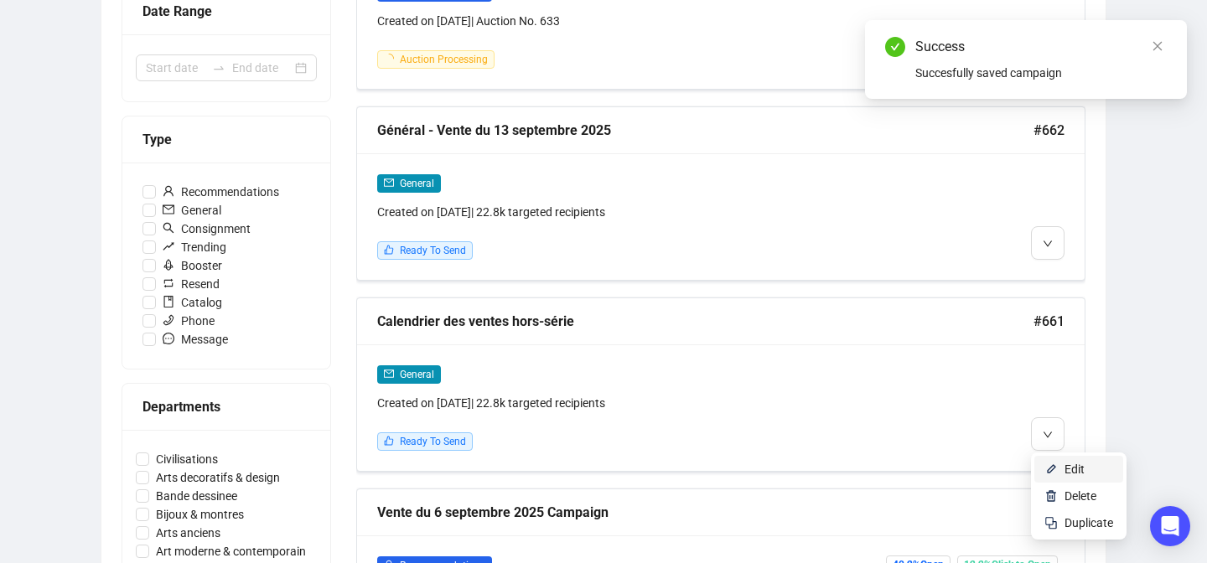
click at [1061, 470] on li "Edit" at bounding box center [1078, 469] width 89 height 27
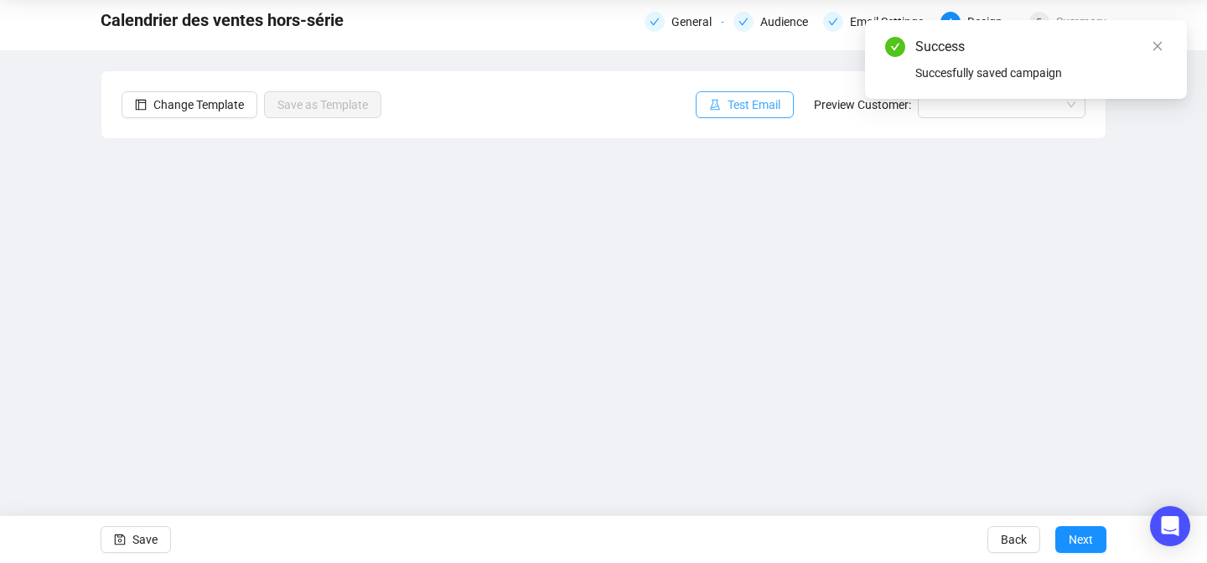
click at [747, 91] on button "Test Email" at bounding box center [745, 104] width 98 height 27
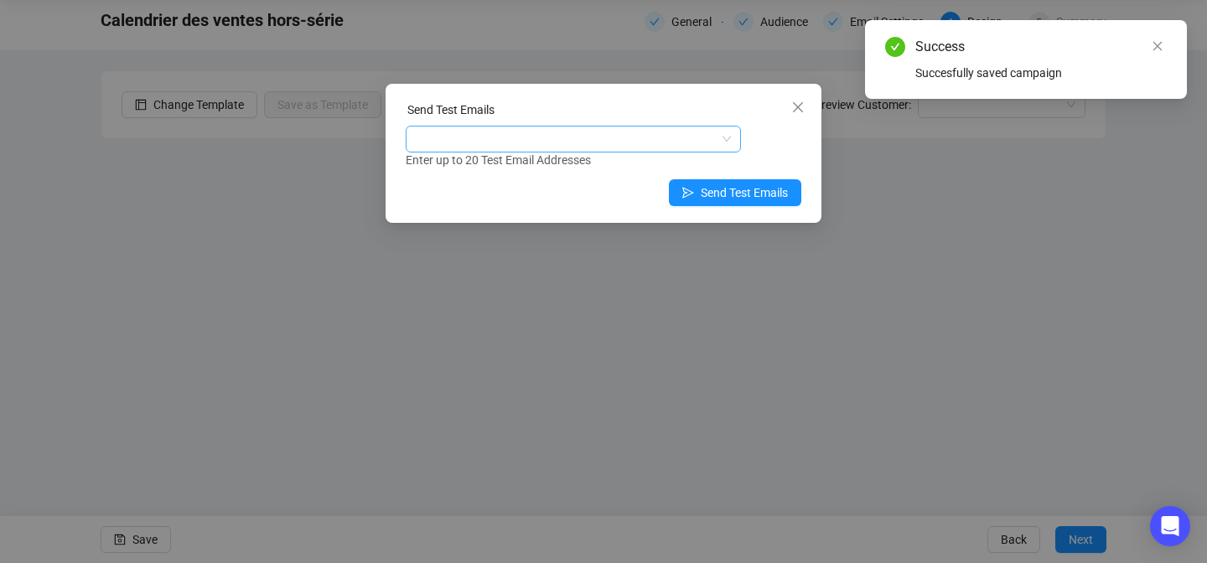
click at [588, 143] on div at bounding box center [564, 138] width 311 height 23
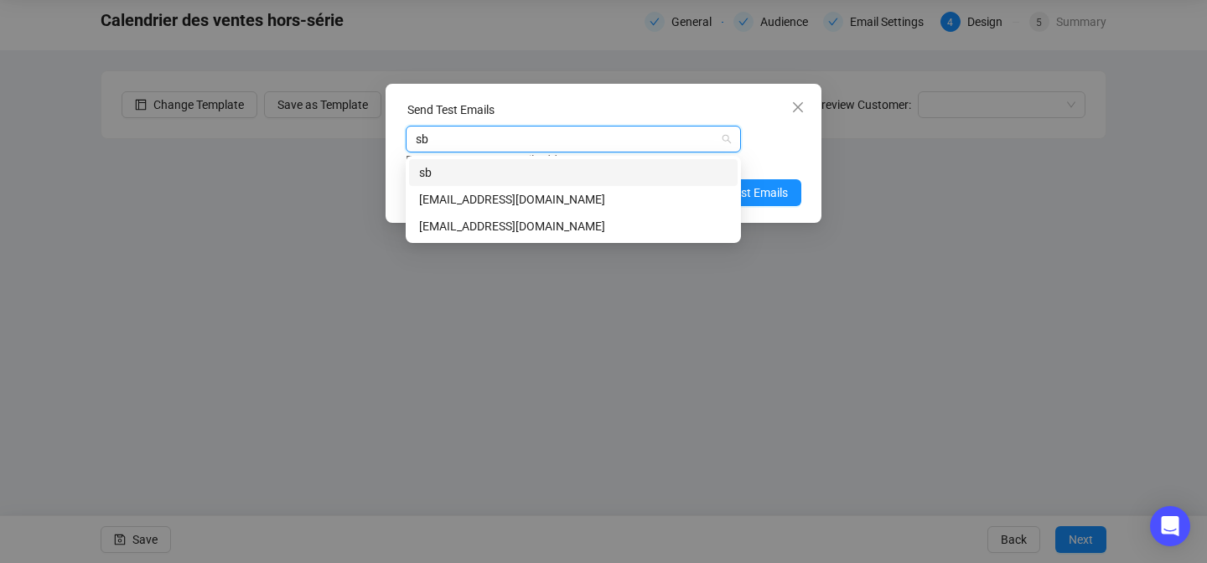
type input "sbm"
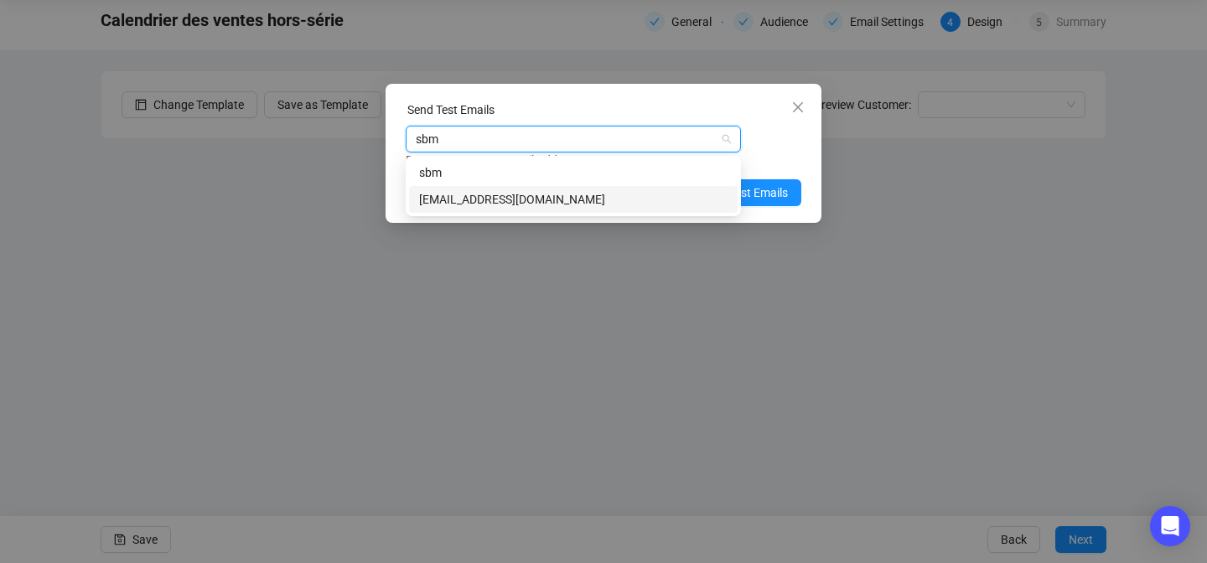
click at [539, 193] on div "[EMAIL_ADDRESS][DOMAIN_NAME]" at bounding box center [573, 199] width 308 height 18
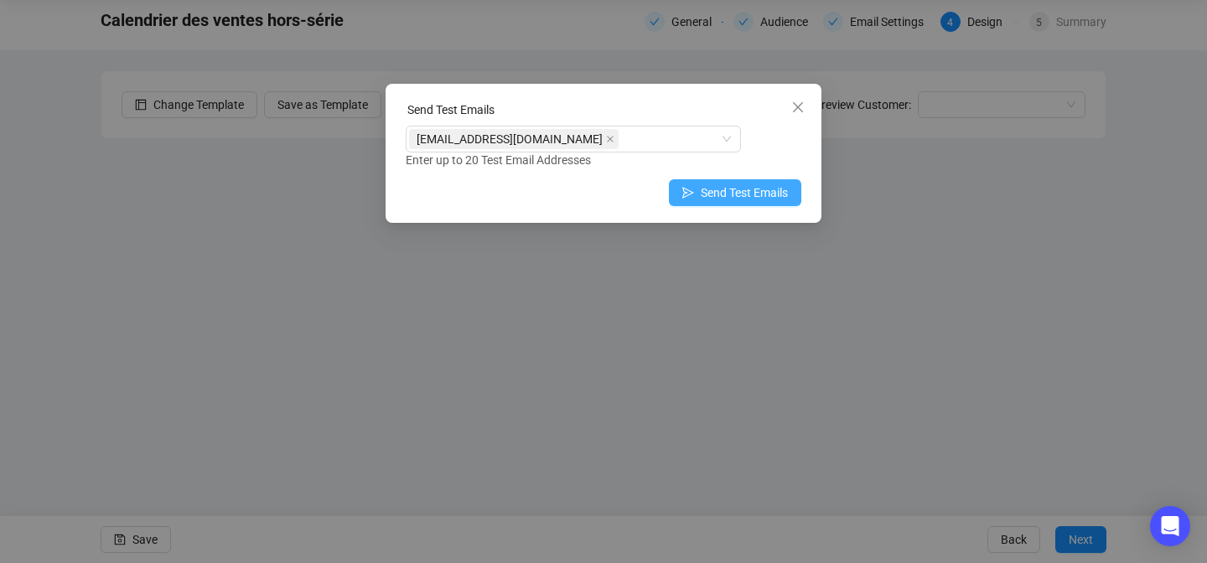
click at [768, 193] on span "Send Test Emails" at bounding box center [744, 193] width 87 height 18
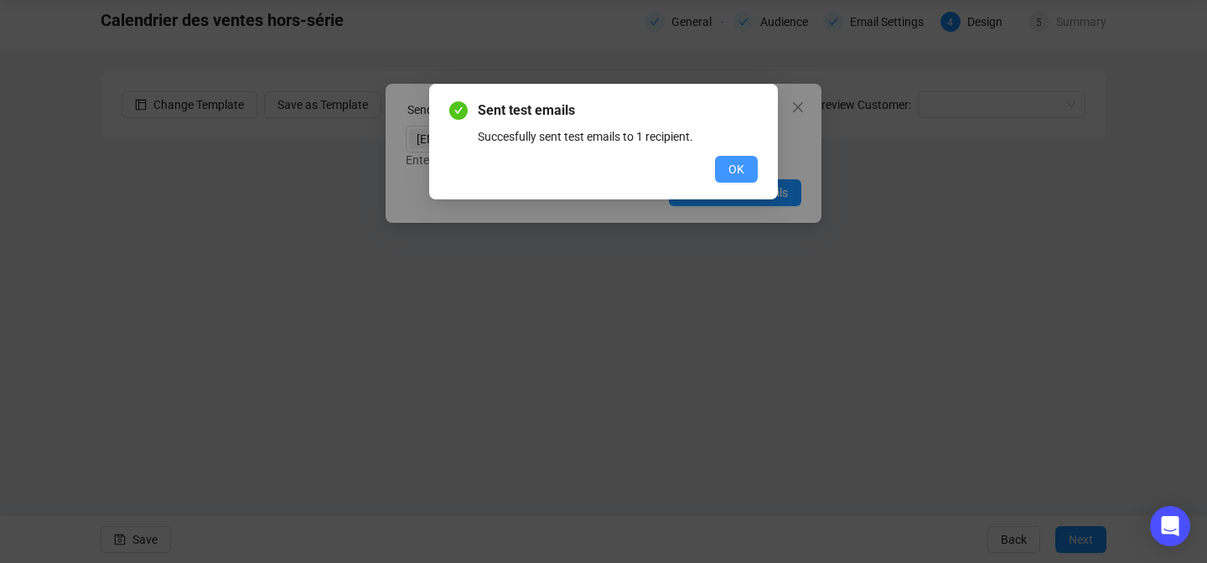
click at [738, 163] on span "OK" at bounding box center [736, 169] width 16 height 18
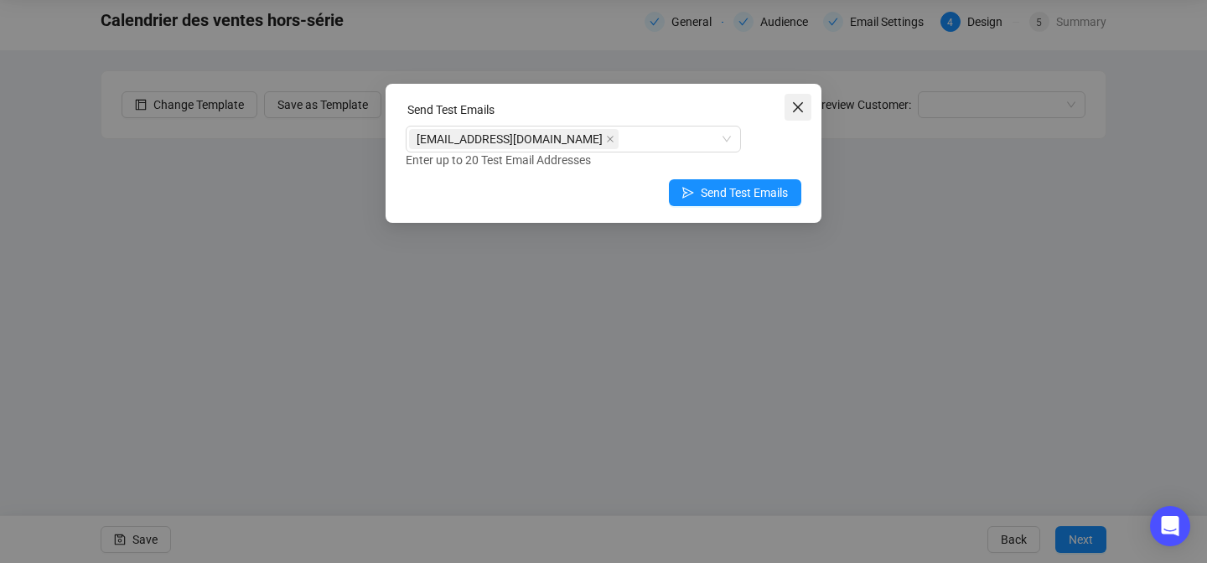
click at [798, 103] on icon "close" at bounding box center [797, 107] width 13 height 13
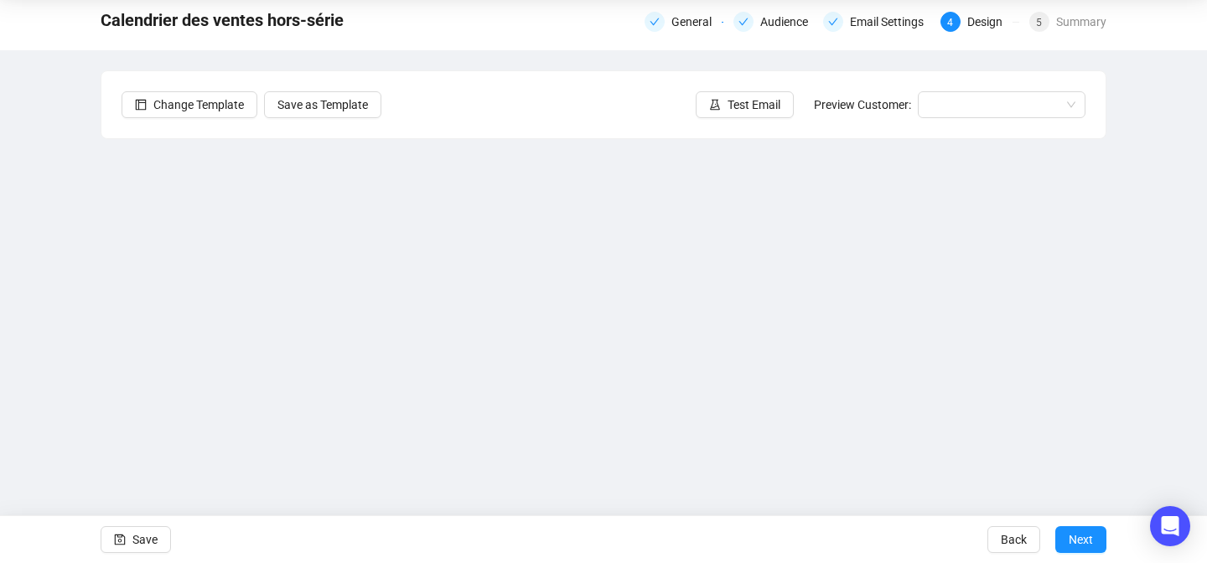
scroll to position [0, 0]
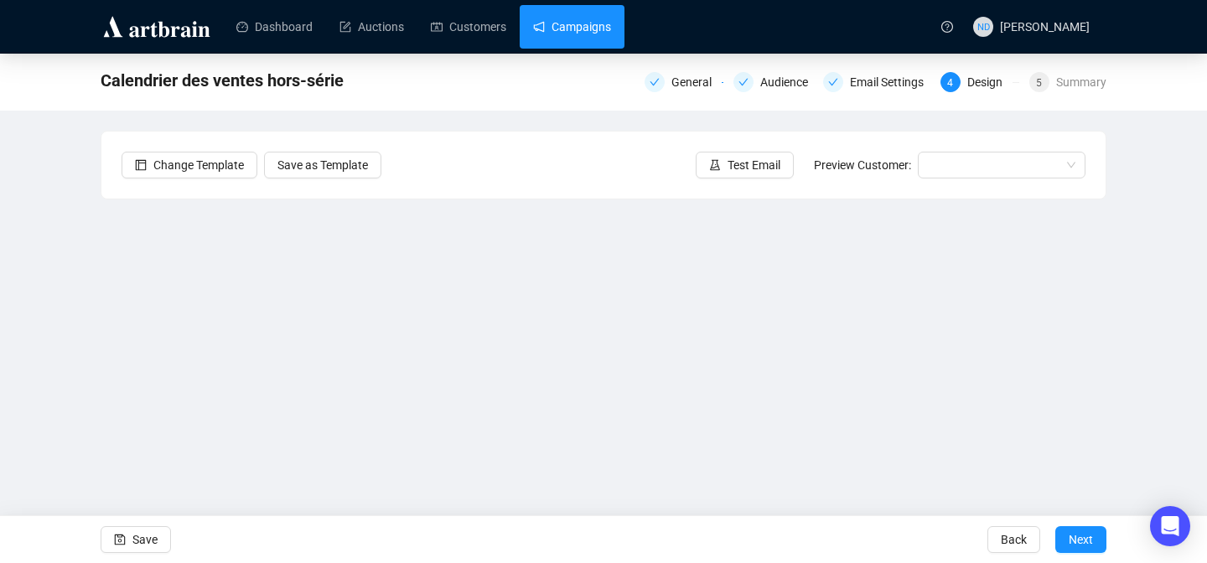
click at [578, 29] on link "Campaigns" at bounding box center [572, 27] width 78 height 44
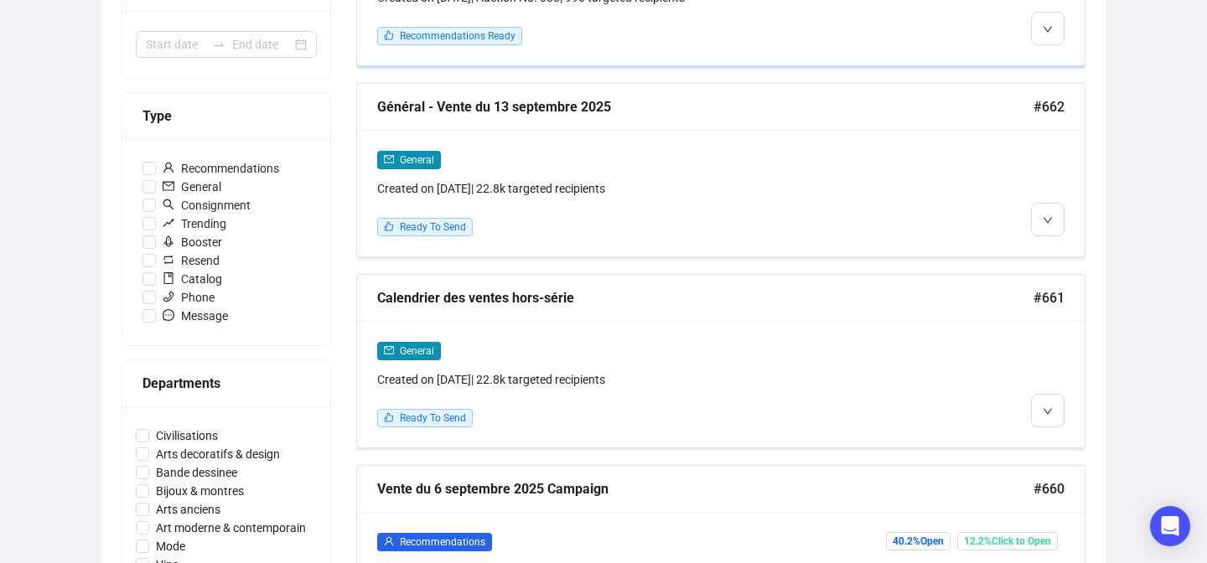
scroll to position [474, 0]
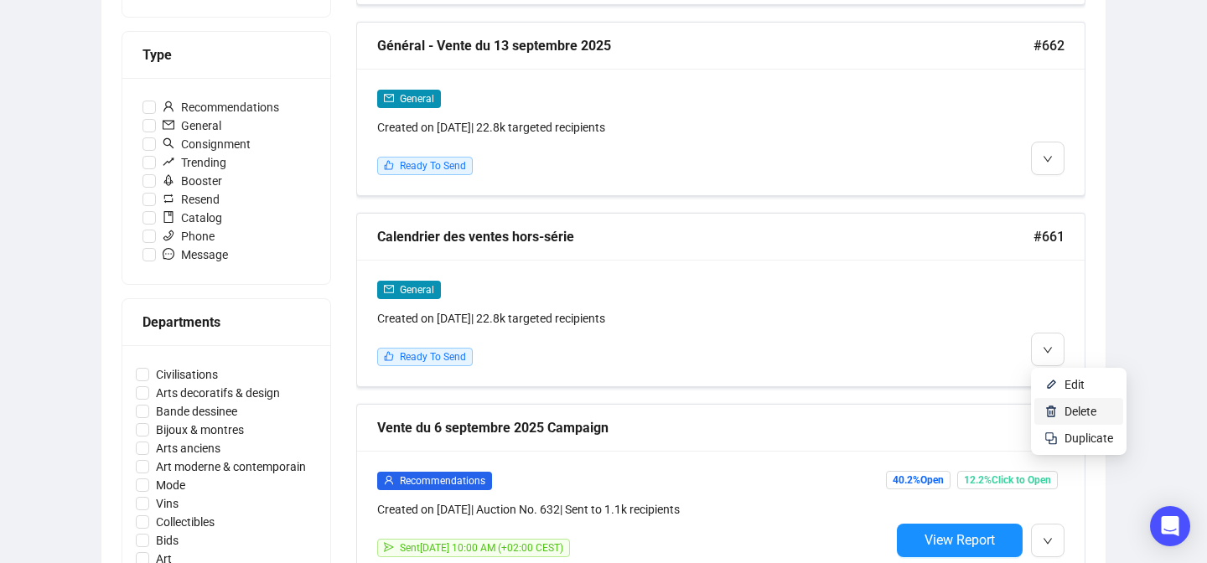
click at [1049, 398] on li "Delete" at bounding box center [1078, 411] width 89 height 27
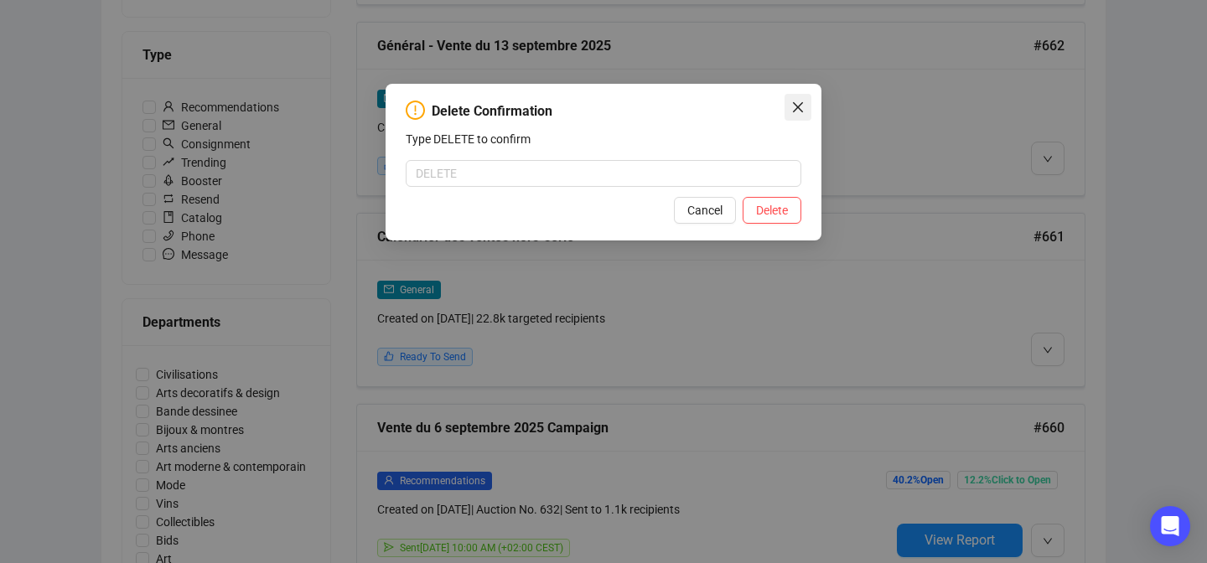
click at [803, 104] on icon "close" at bounding box center [797, 107] width 13 height 13
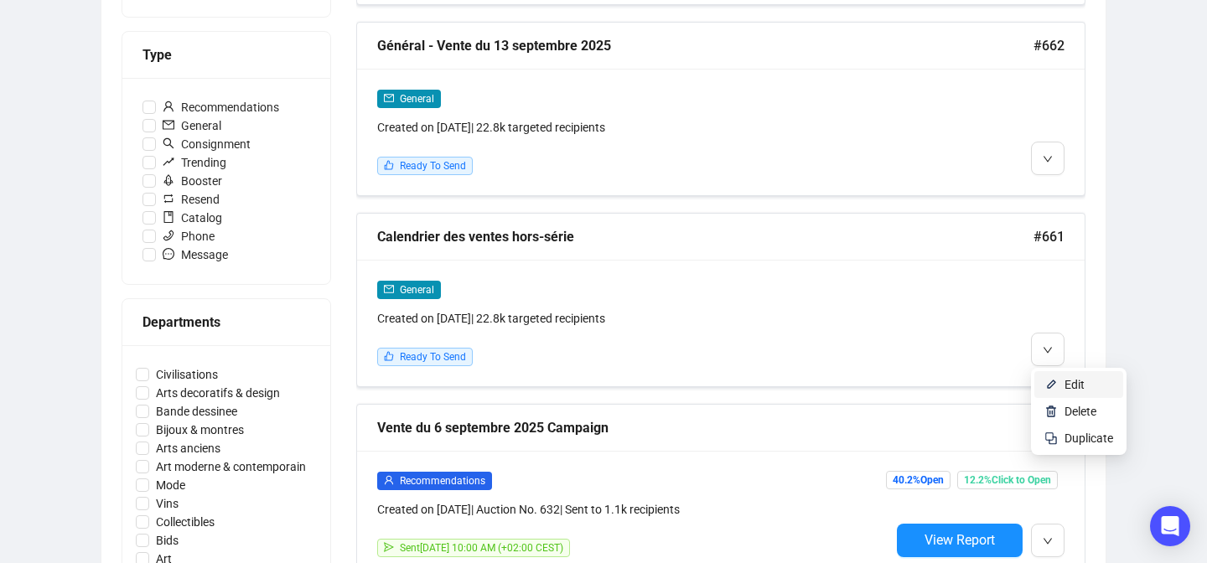
click at [1044, 381] on img at bounding box center [1050, 384] width 13 height 13
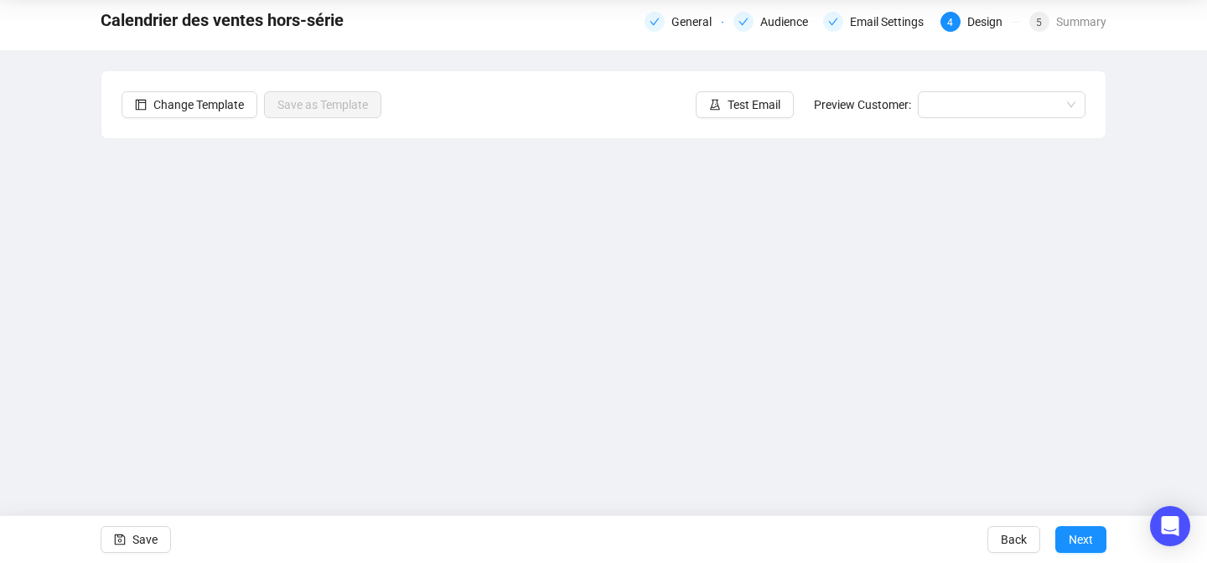
scroll to position [60, 0]
click at [139, 542] on span "Save" at bounding box center [144, 539] width 25 height 47
click at [142, 536] on span "Save" at bounding box center [144, 539] width 25 height 47
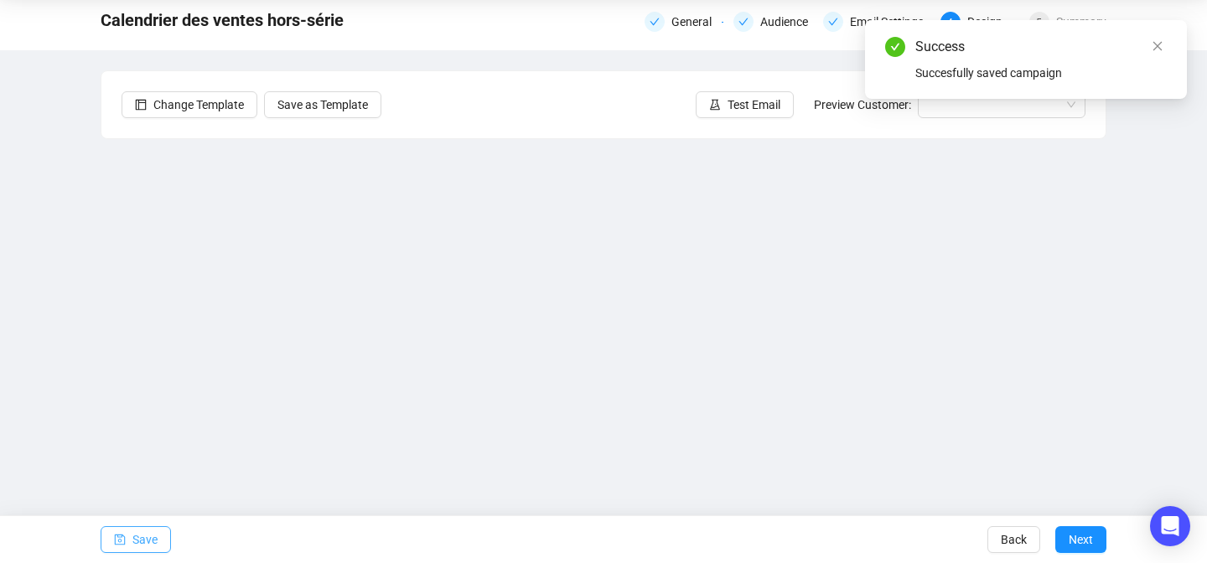
click at [160, 536] on button "Save" at bounding box center [136, 539] width 70 height 27
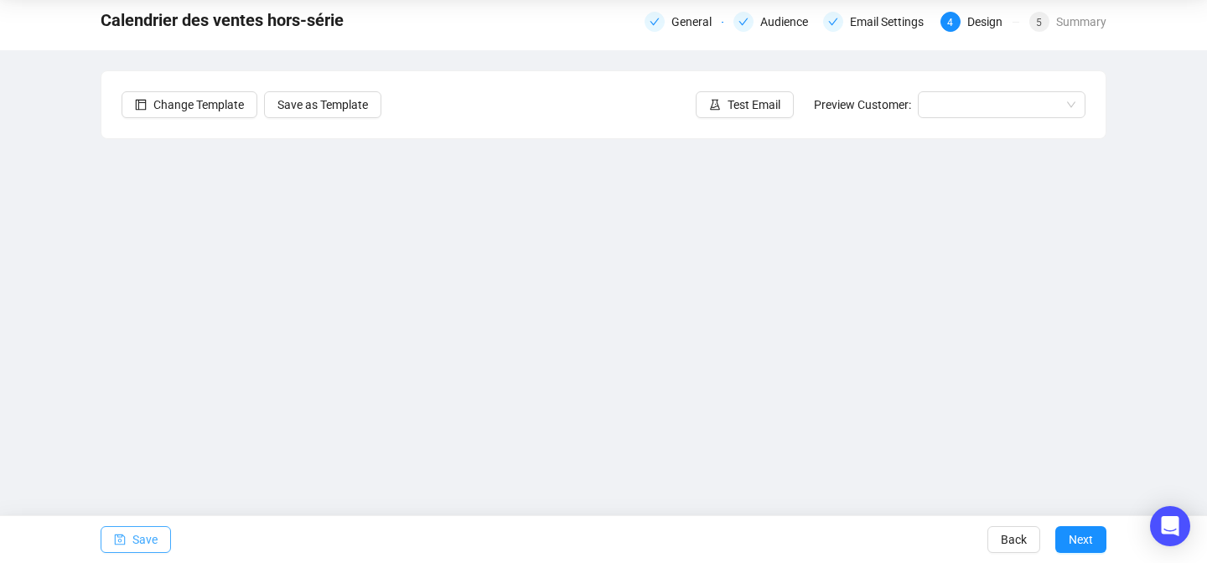
click at [147, 551] on span "Save" at bounding box center [144, 539] width 25 height 47
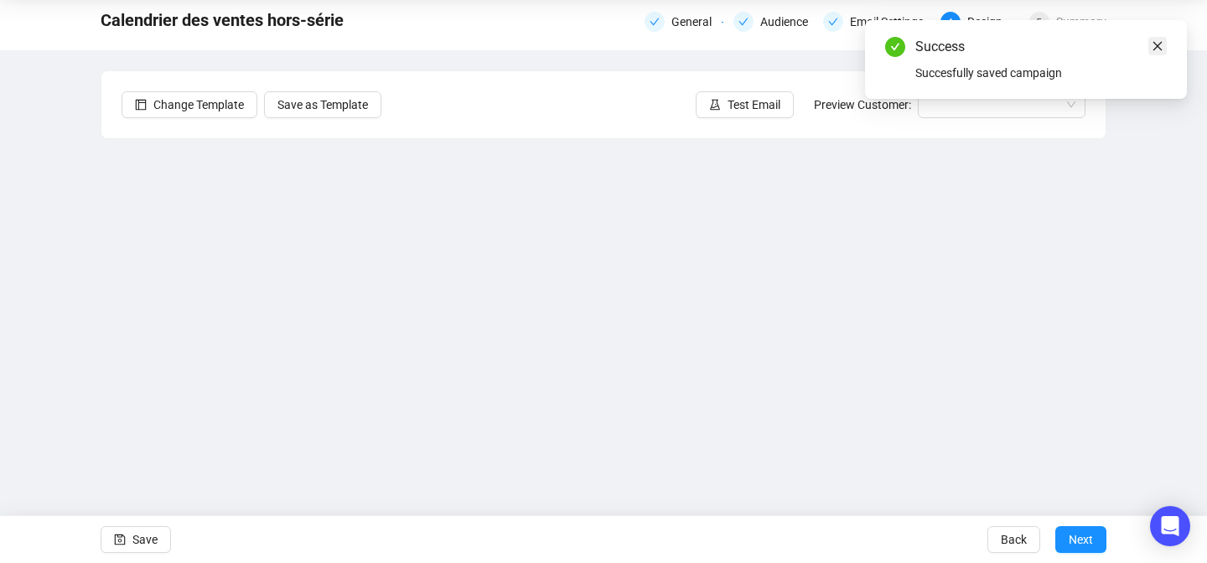
click at [1153, 48] on icon "close" at bounding box center [1158, 46] width 12 height 12
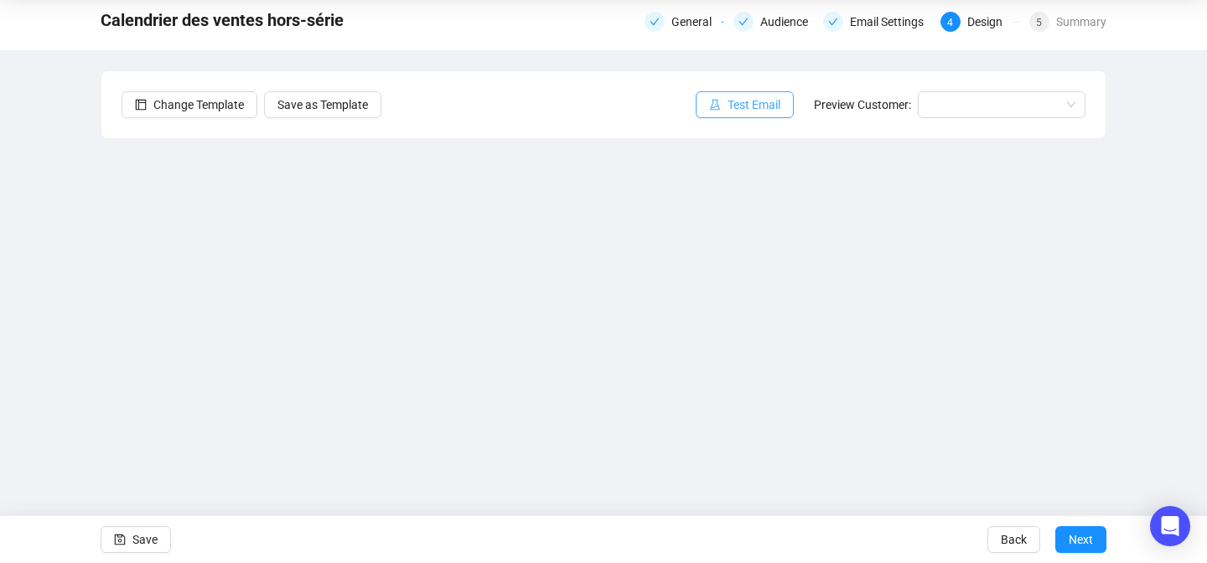
click at [770, 108] on span "Test Email" at bounding box center [754, 105] width 53 height 18
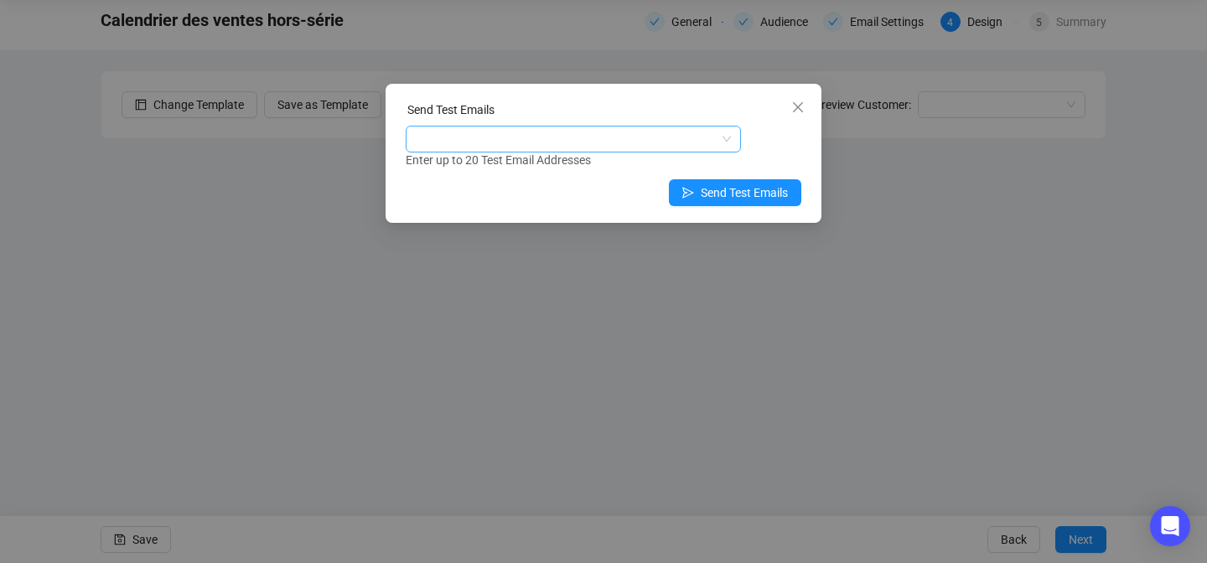
click at [536, 142] on div at bounding box center [564, 138] width 311 height 23
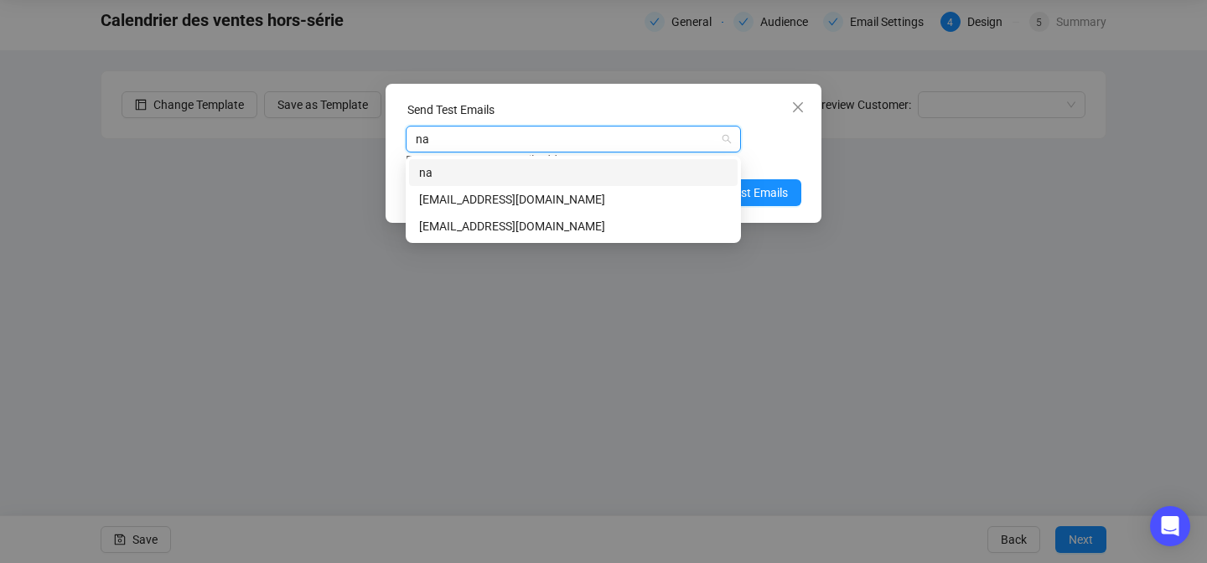
type input "nam"
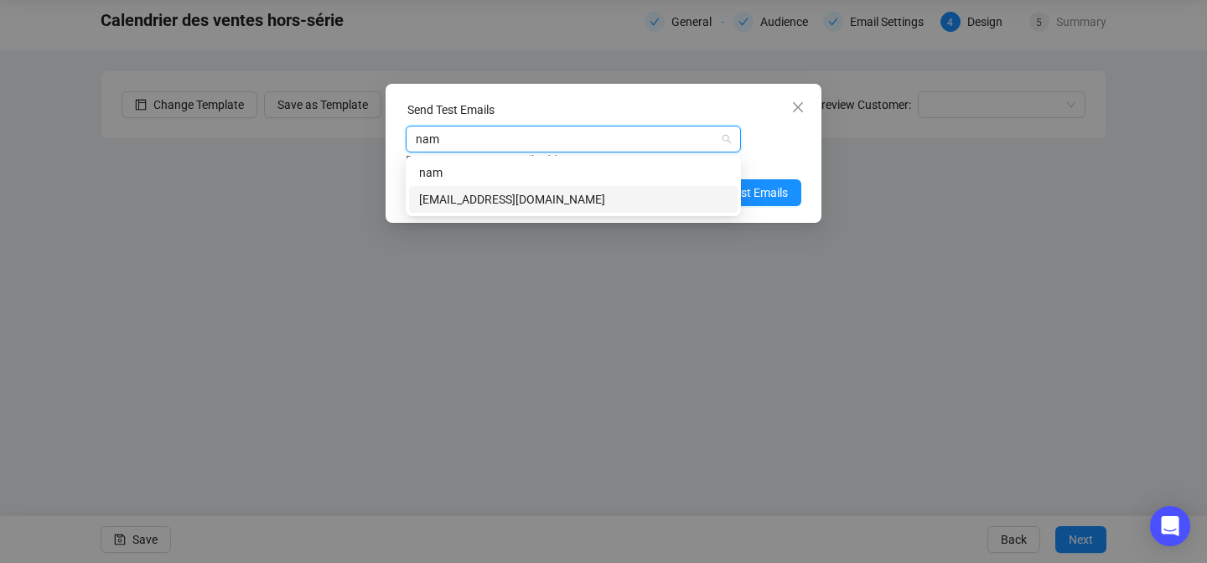
click at [479, 191] on div "[EMAIL_ADDRESS][DOMAIN_NAME]" at bounding box center [573, 199] width 308 height 18
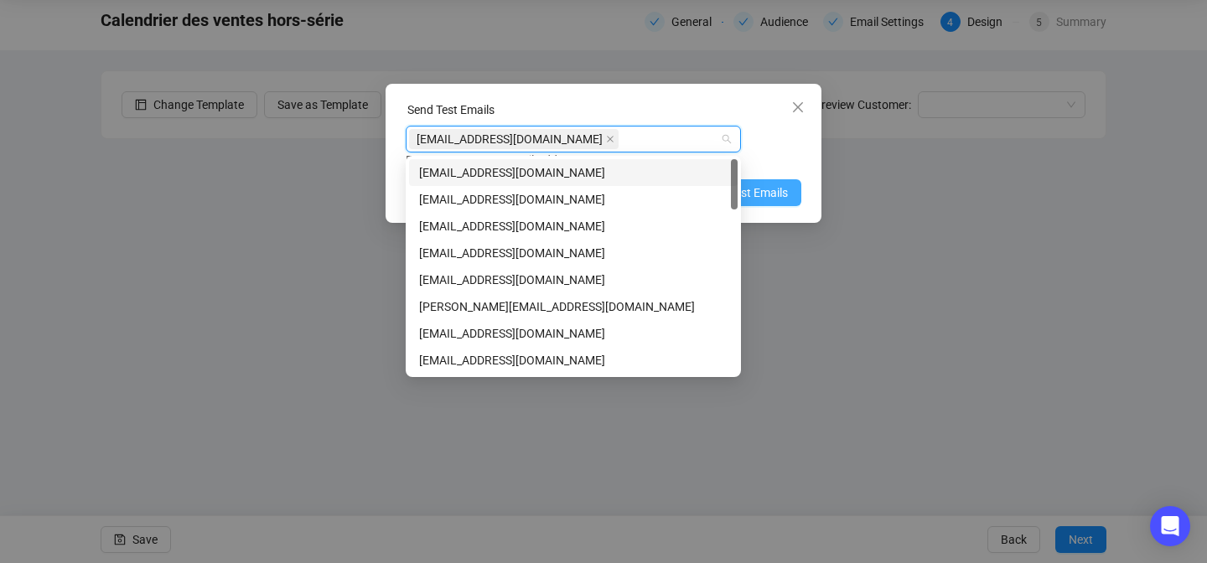
click at [798, 195] on button "Send Test Emails" at bounding box center [735, 192] width 132 height 27
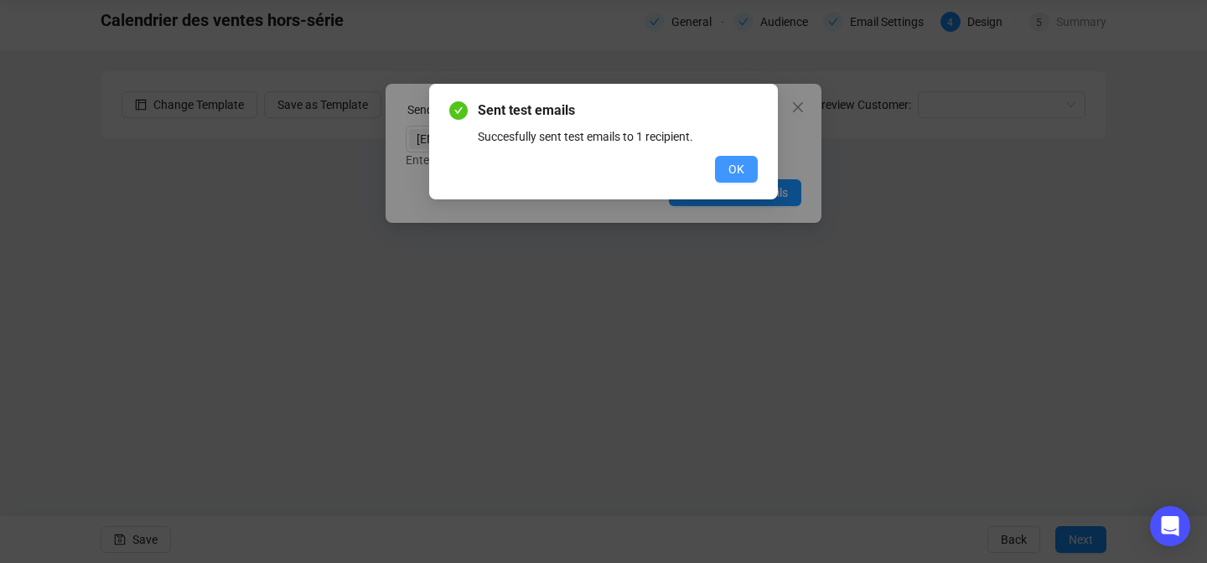
click at [740, 172] on span "OK" at bounding box center [736, 169] width 16 height 18
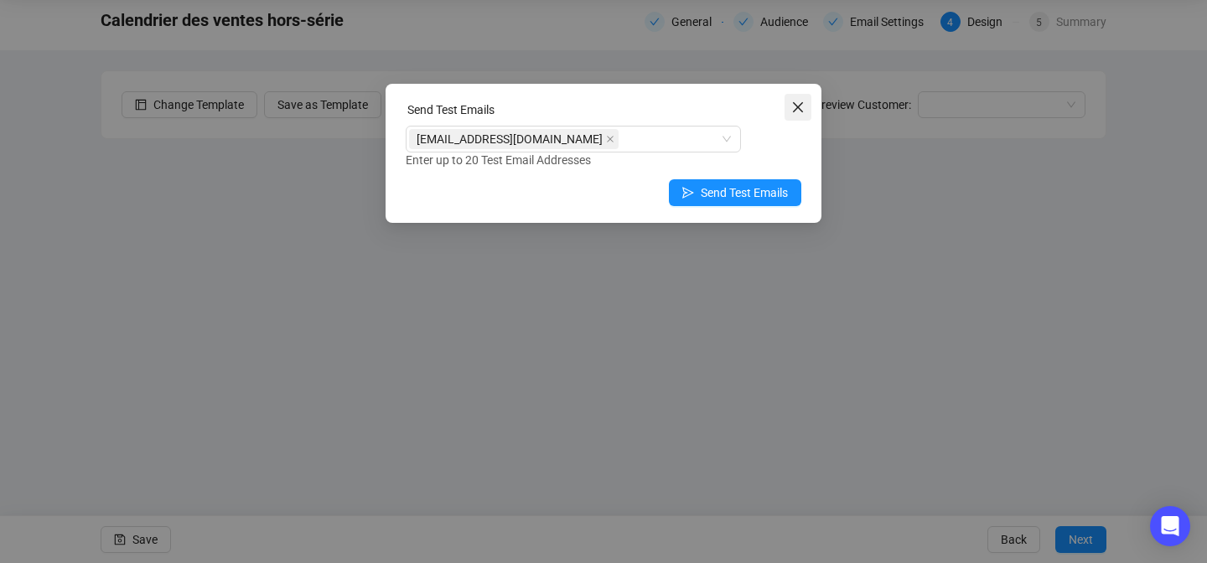
click at [797, 117] on button "Close" at bounding box center [798, 107] width 27 height 27
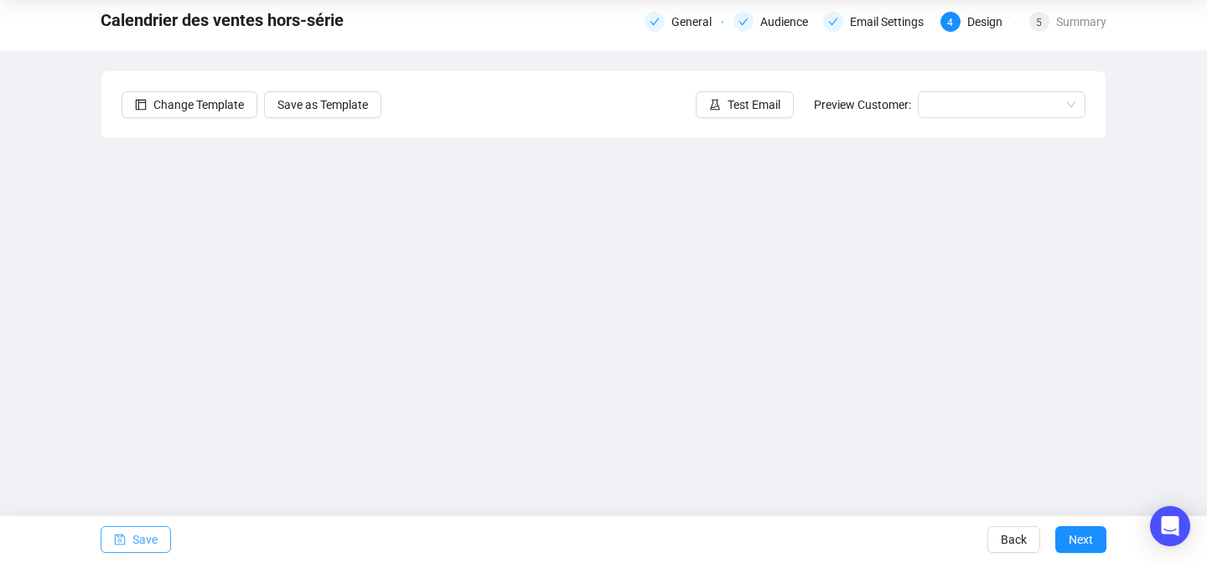
click at [132, 533] on span "Save" at bounding box center [144, 539] width 25 height 47
click at [157, 536] on span "Save" at bounding box center [144, 539] width 25 height 47
click at [132, 543] on span "Save" at bounding box center [144, 539] width 25 height 47
click at [144, 545] on span "Save" at bounding box center [144, 539] width 25 height 47
click at [165, 539] on button "Save" at bounding box center [136, 539] width 70 height 27
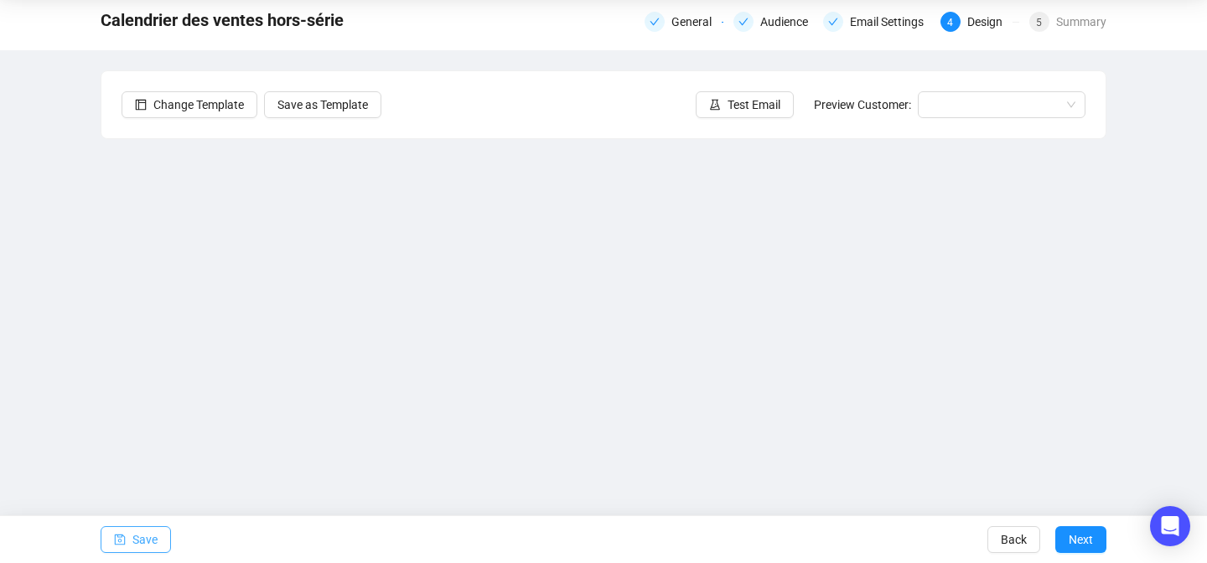
click at [141, 542] on span "Save" at bounding box center [144, 539] width 25 height 47
click at [139, 531] on span "Save" at bounding box center [144, 539] width 25 height 47
click at [147, 544] on span "Save" at bounding box center [144, 539] width 25 height 47
click at [143, 532] on span "Save" at bounding box center [144, 539] width 25 height 47
click at [157, 545] on span "Save" at bounding box center [144, 539] width 25 height 47
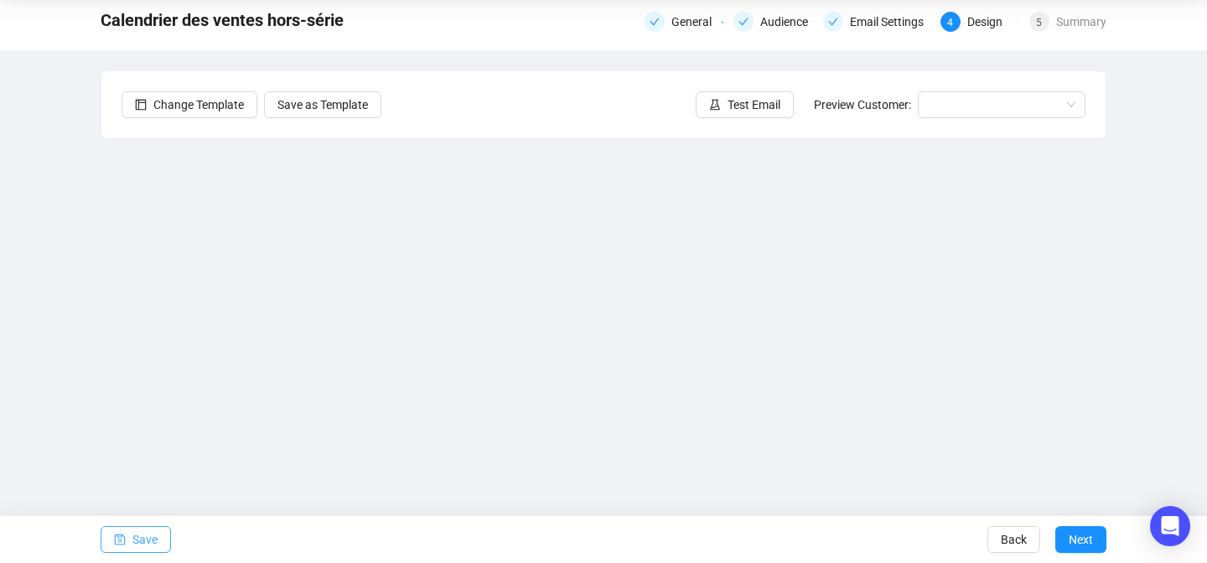
click at [153, 541] on span "Save" at bounding box center [144, 539] width 25 height 47
click at [148, 542] on span "Save" at bounding box center [144, 539] width 25 height 47
click at [164, 536] on button "Save" at bounding box center [136, 539] width 70 height 27
click at [861, 27] on div "Email Settings" at bounding box center [892, 22] width 84 height 20
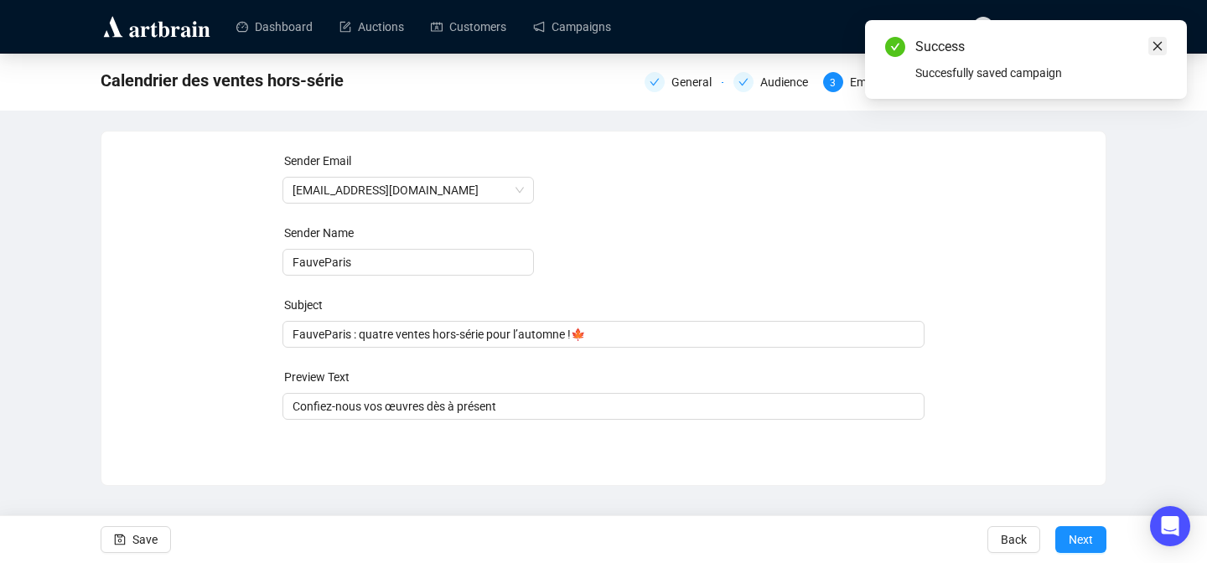
click at [1152, 42] on icon "close" at bounding box center [1158, 46] width 12 height 12
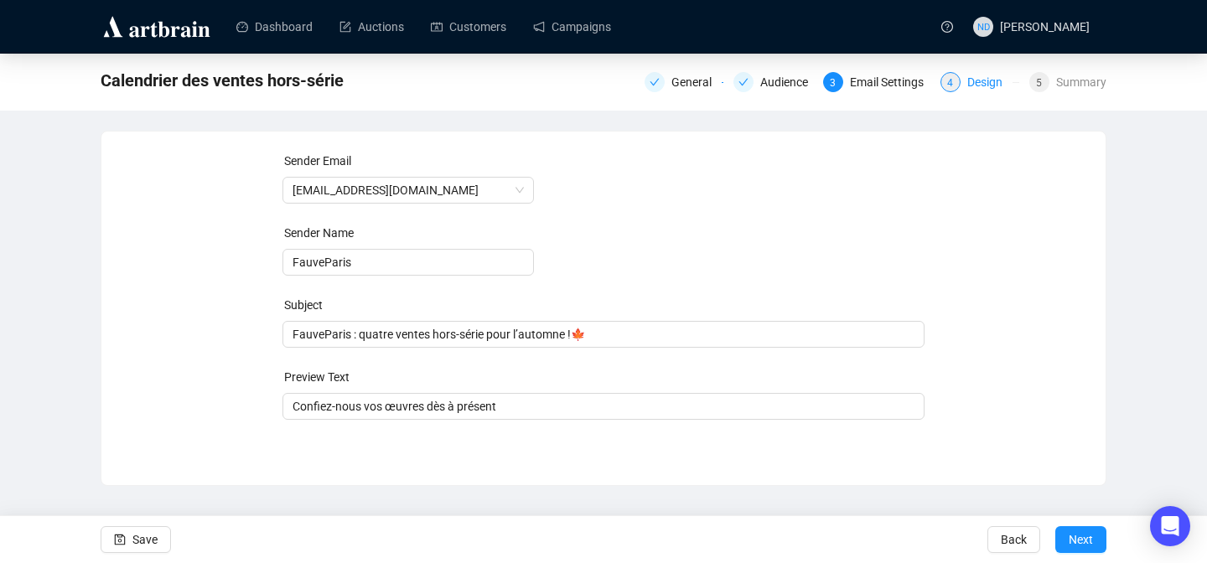
click at [987, 83] on div "Design" at bounding box center [989, 82] width 45 height 20
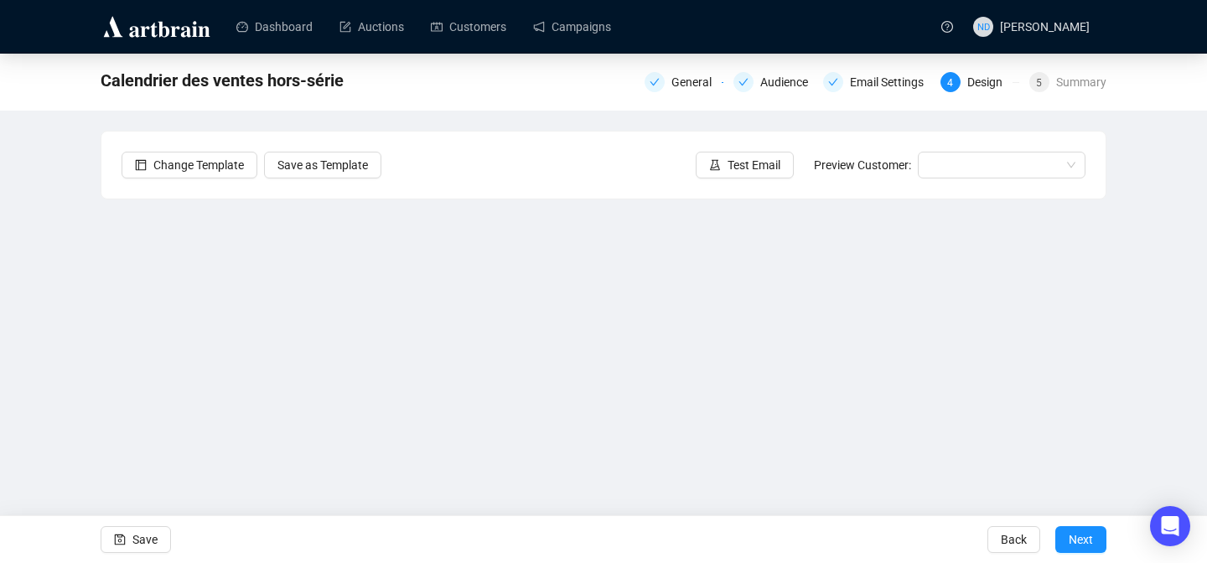
scroll to position [60, 0]
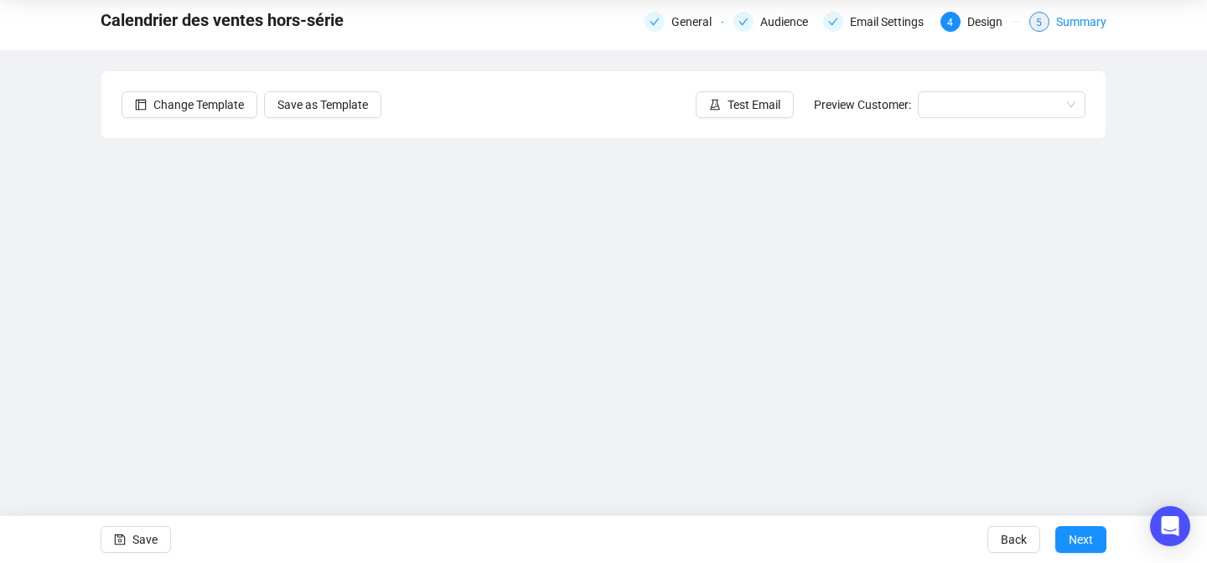
click at [1056, 18] on div "Summary" at bounding box center [1081, 22] width 50 height 20
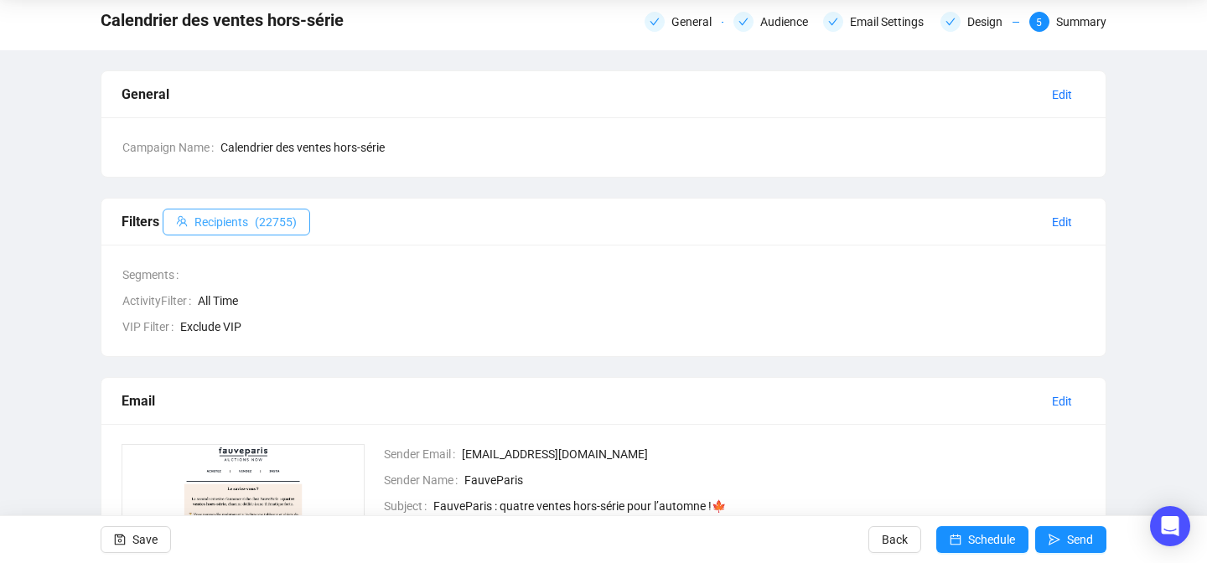
click at [279, 226] on span "( 22755 )" at bounding box center [276, 222] width 42 height 18
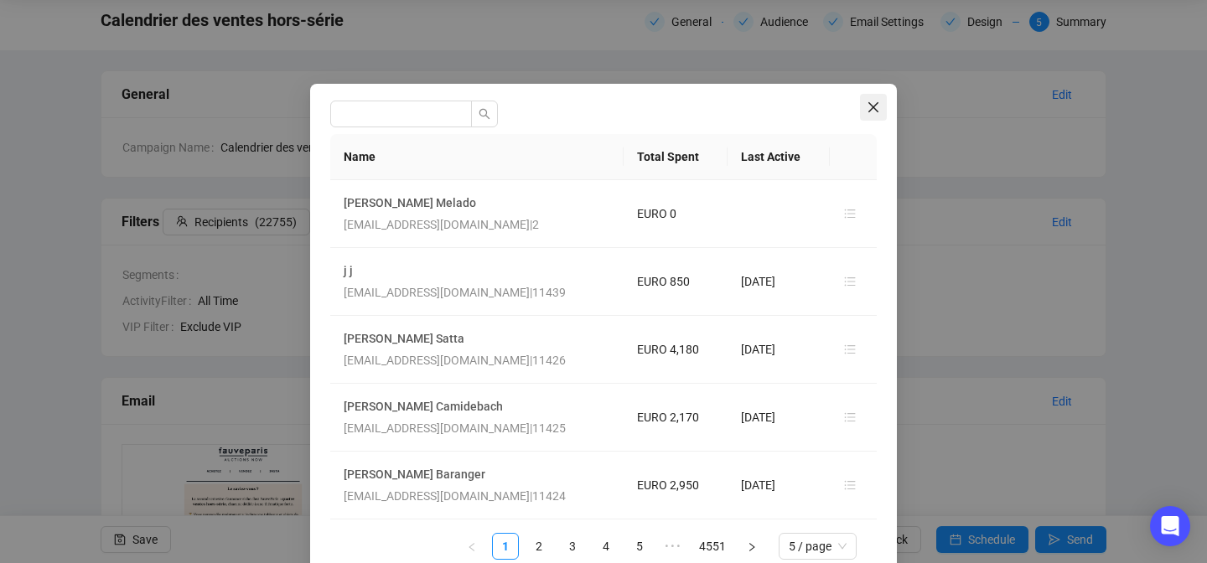
click at [872, 106] on icon "close" at bounding box center [873, 107] width 10 height 10
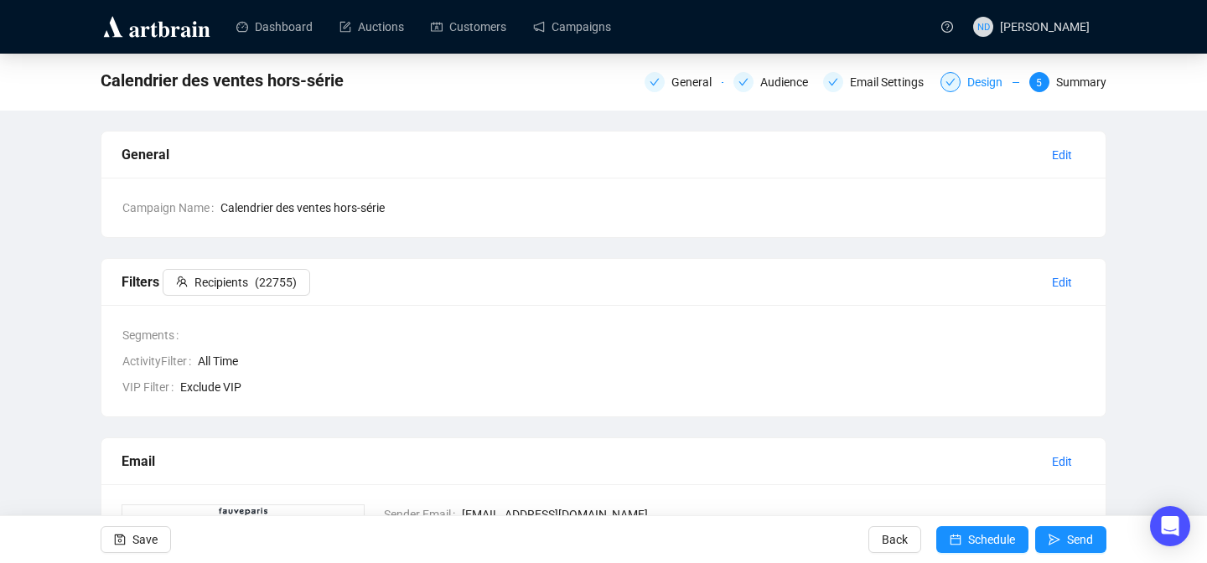
click at [967, 84] on div "Design" at bounding box center [989, 82] width 45 height 20
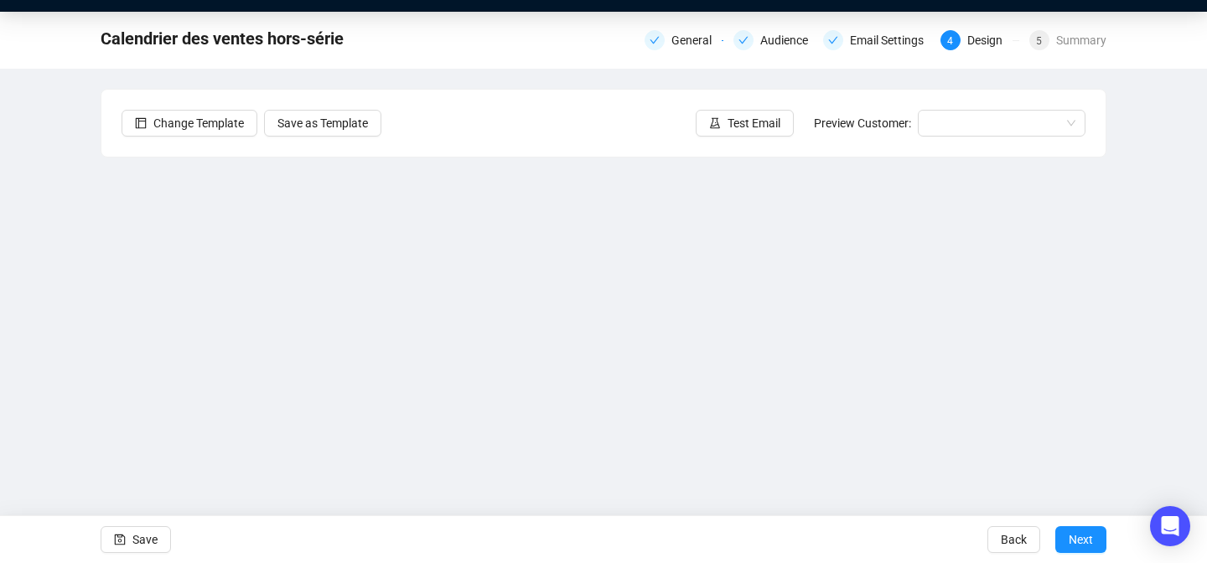
scroll to position [60, 0]
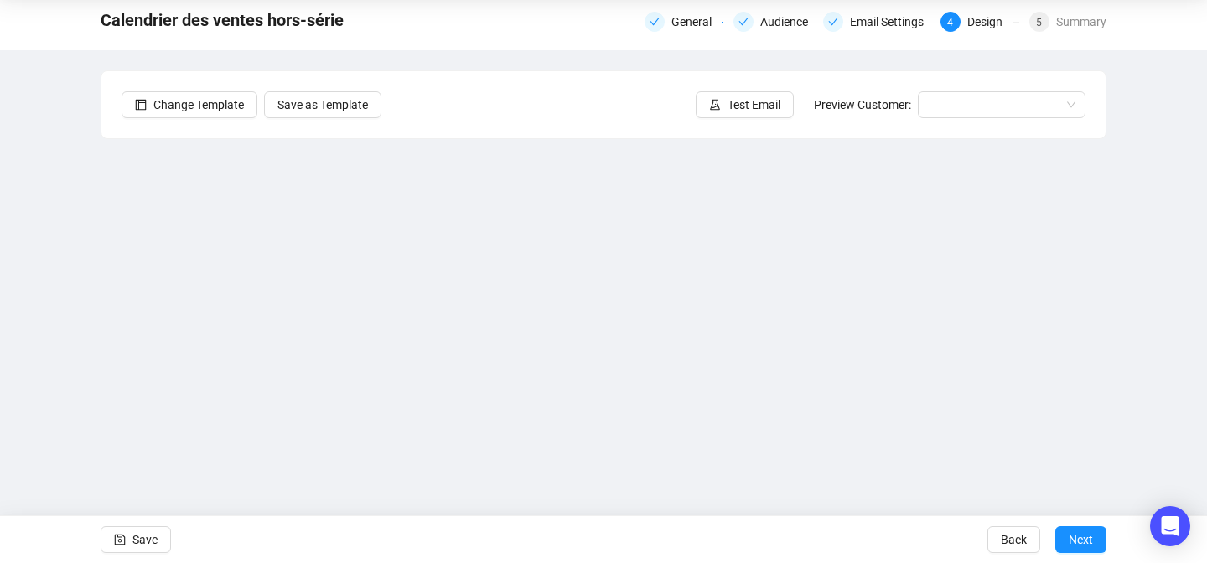
click at [1065, 10] on div "General Audience Email Settings 4 Design 5 Summary" at bounding box center [876, 19] width 462 height 23
click at [1059, 23] on div "Summary" at bounding box center [1081, 22] width 50 height 20
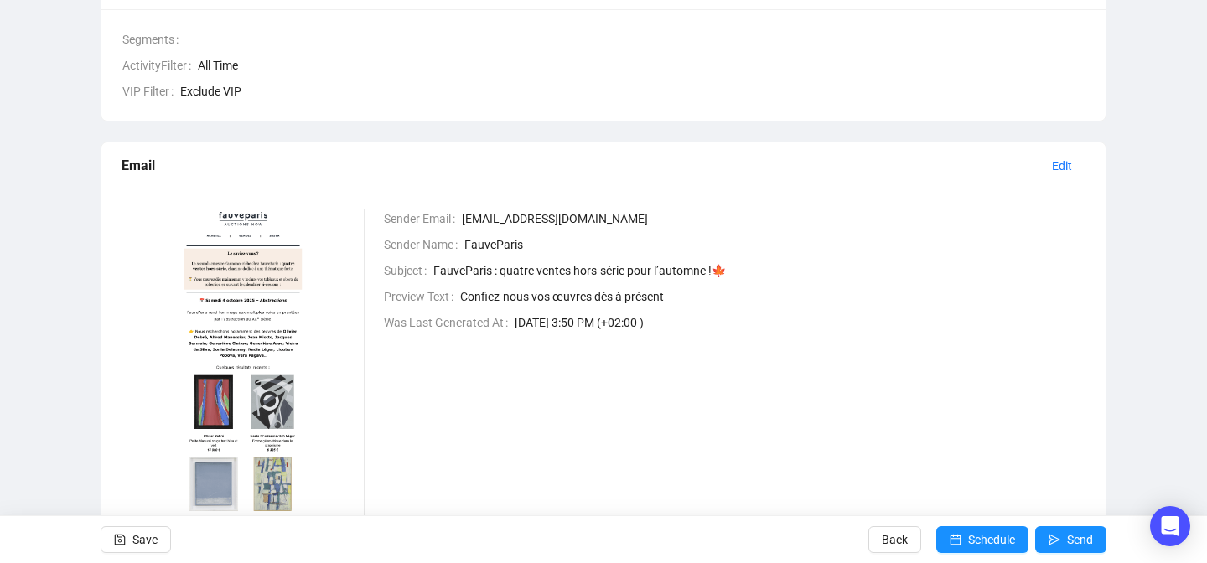
scroll to position [383, 0]
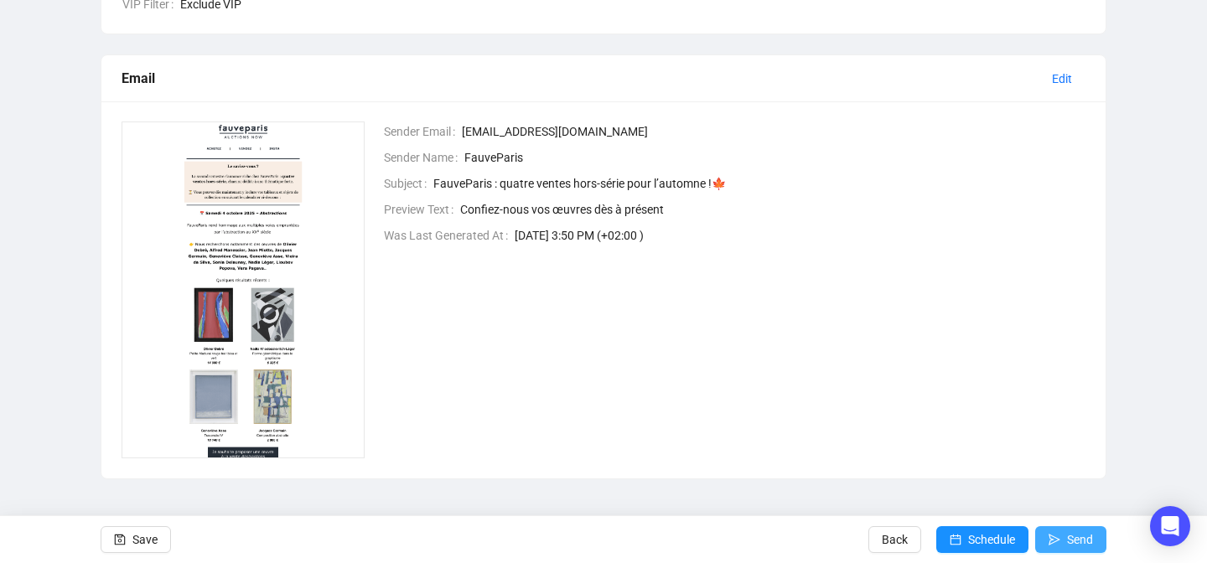
click at [1054, 537] on icon "send" at bounding box center [1055, 540] width 12 height 12
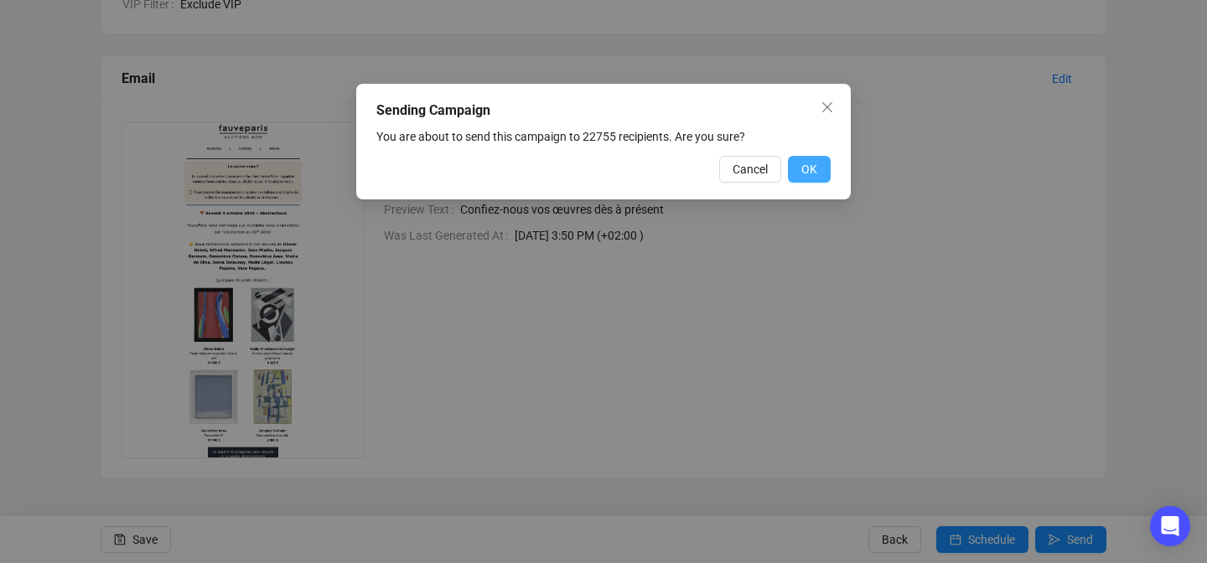
click at [808, 160] on span "OK" at bounding box center [809, 169] width 16 height 18
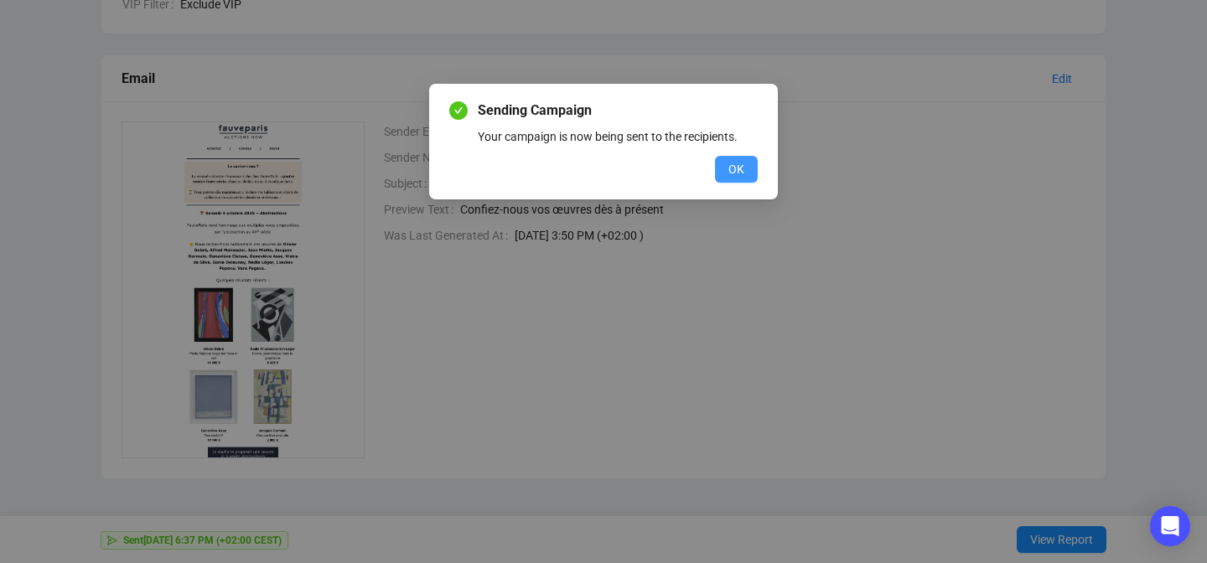
click at [729, 168] on span "OK" at bounding box center [736, 169] width 16 height 18
